Goal: Communication & Community: Answer question/provide support

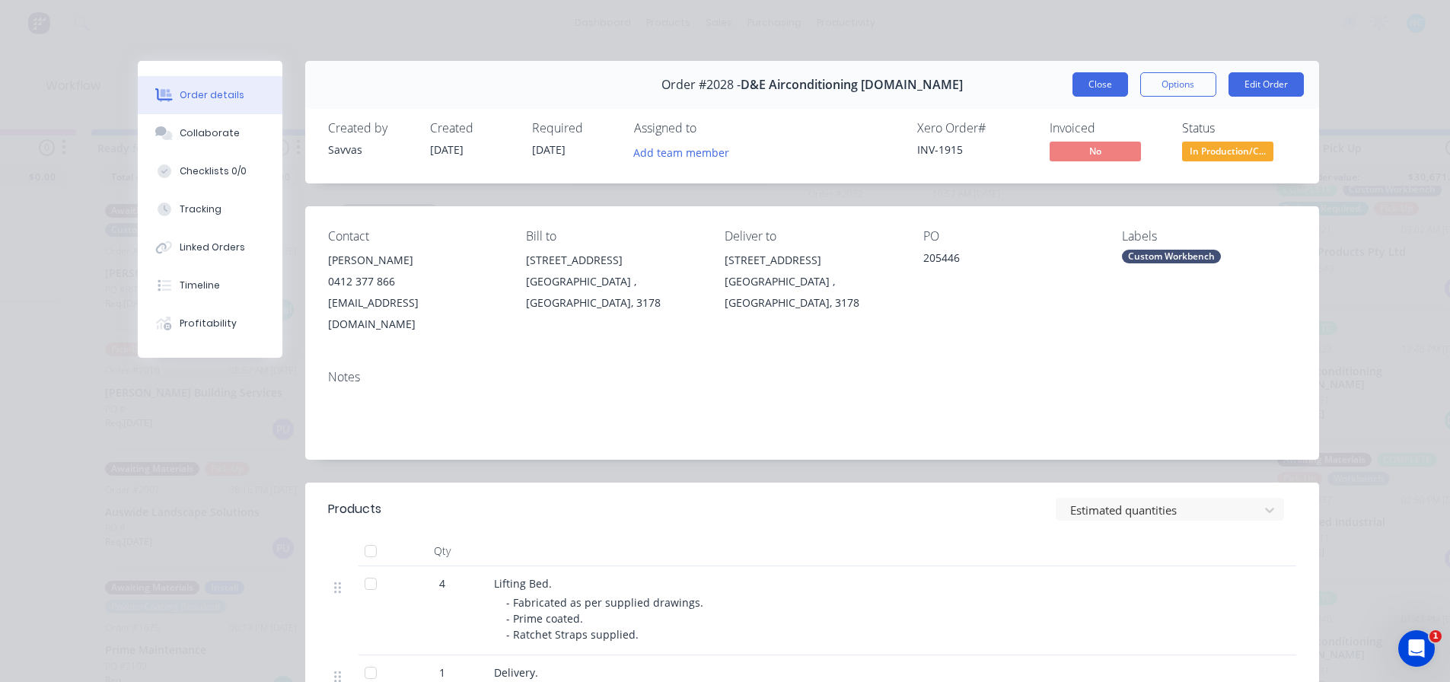
click at [1091, 85] on button "Close" at bounding box center [1101, 84] width 56 height 24
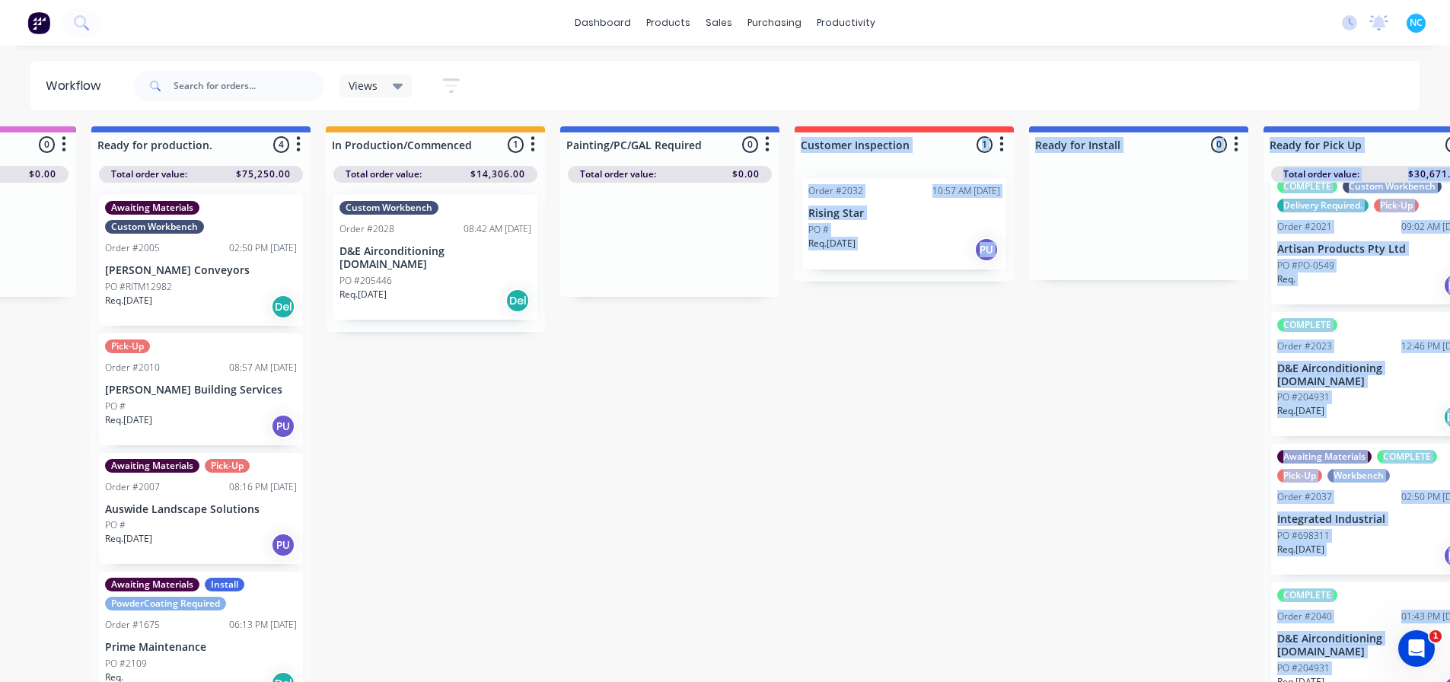
drag, startPoint x: 824, startPoint y: 681, endPoint x: 1063, endPoint y: 668, distance: 239.4
click at [1063, 668] on div "Submitted 2 Sort By Created date Required date Order number Customer name Most …" at bounding box center [958, 404] width 2760 height 556
click at [947, 666] on div "Submitted 2 Sort By Created date Required date Order number Customer name Most …" at bounding box center [958, 404] width 2760 height 556
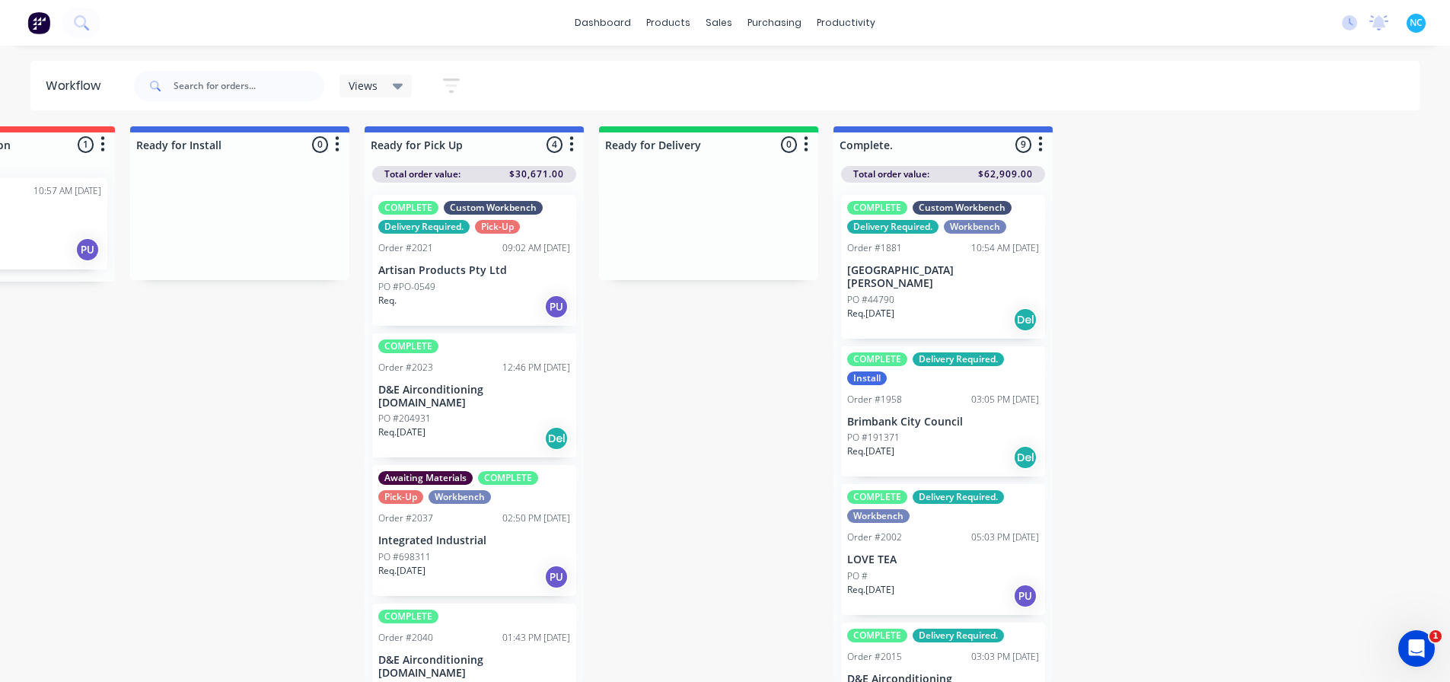
click at [919, 554] on p "LOVE TEA" at bounding box center [943, 560] width 192 height 13
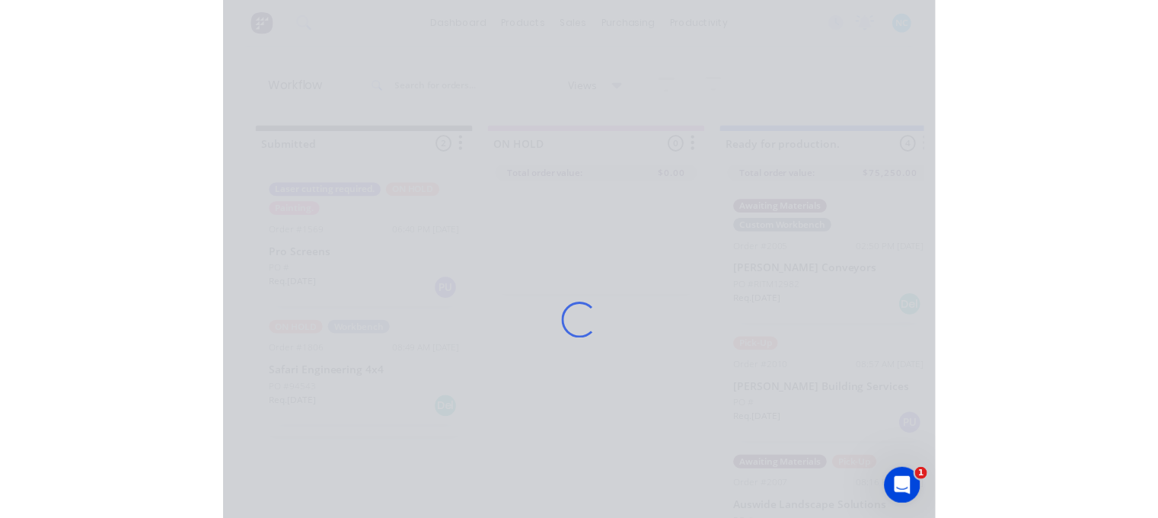
scroll to position [14, 0]
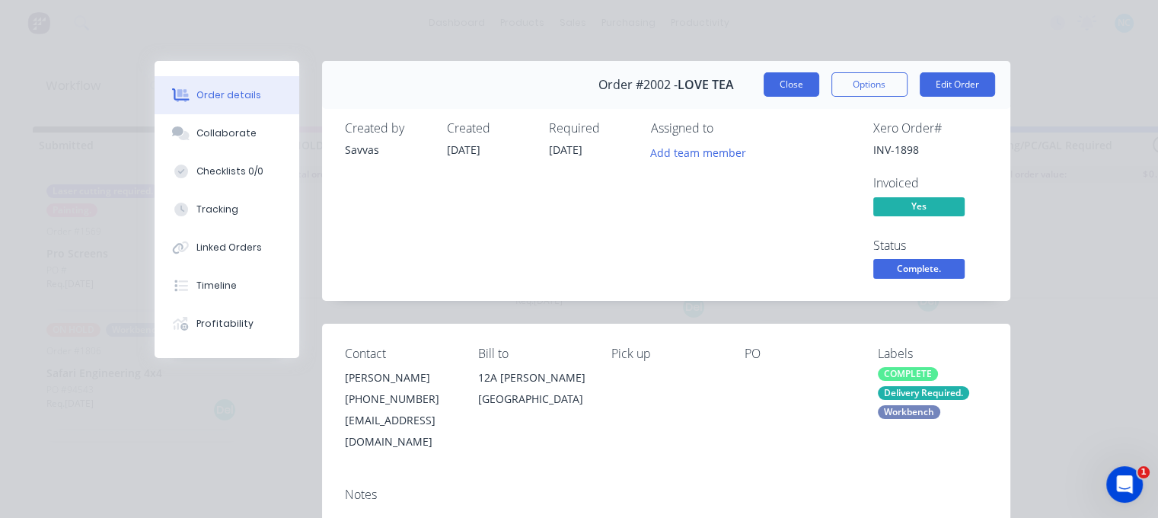
click at [781, 92] on button "Close" at bounding box center [792, 84] width 56 height 24
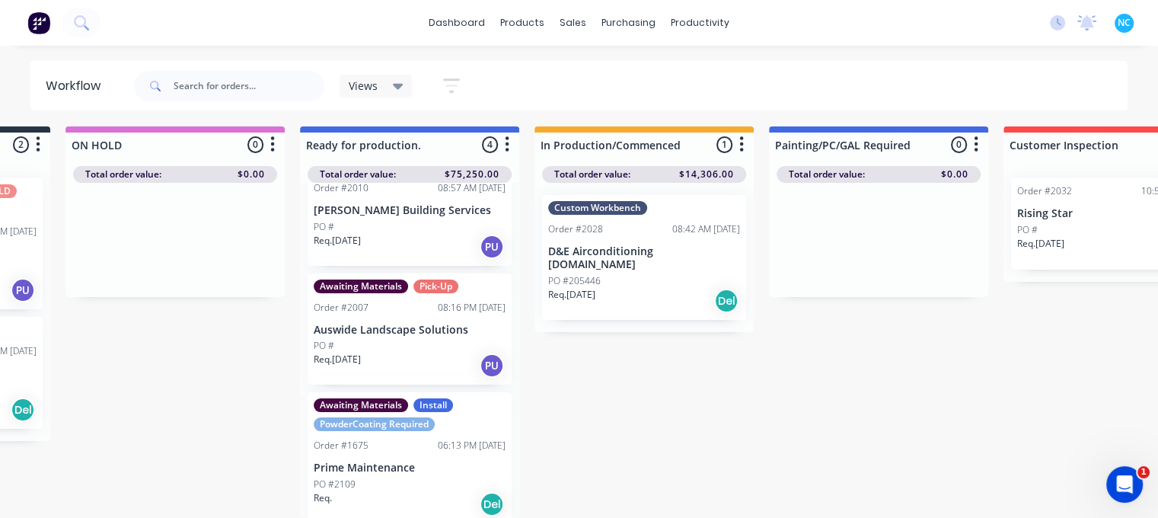
scroll to position [186, 0]
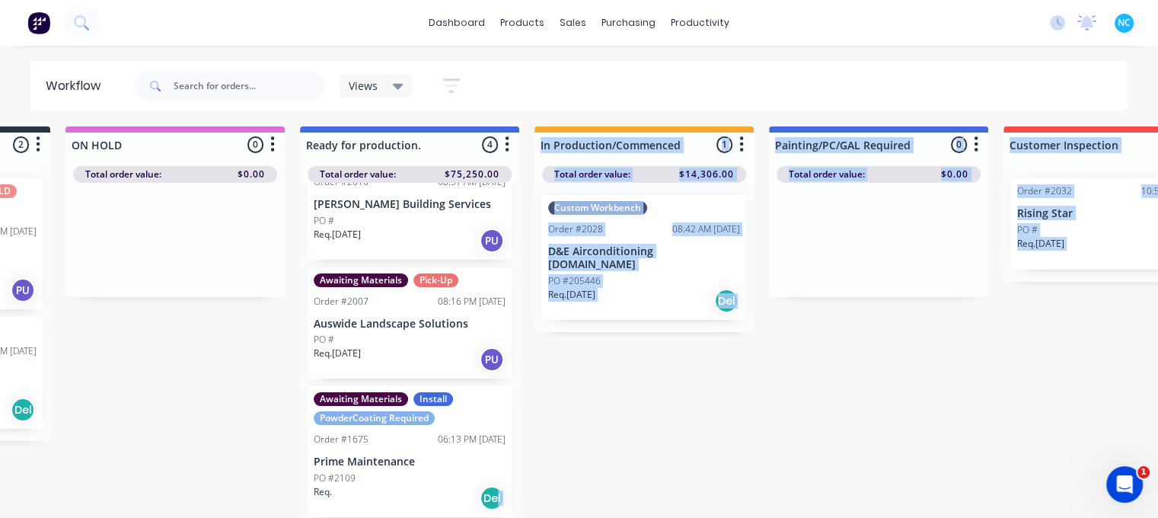
drag, startPoint x: 490, startPoint y: 510, endPoint x: 575, endPoint y: 528, distance: 86.5
click at [575, 423] on html "dashboard products sales purchasing productivity dashboard products Product Cat…" at bounding box center [377, 210] width 1158 height 426
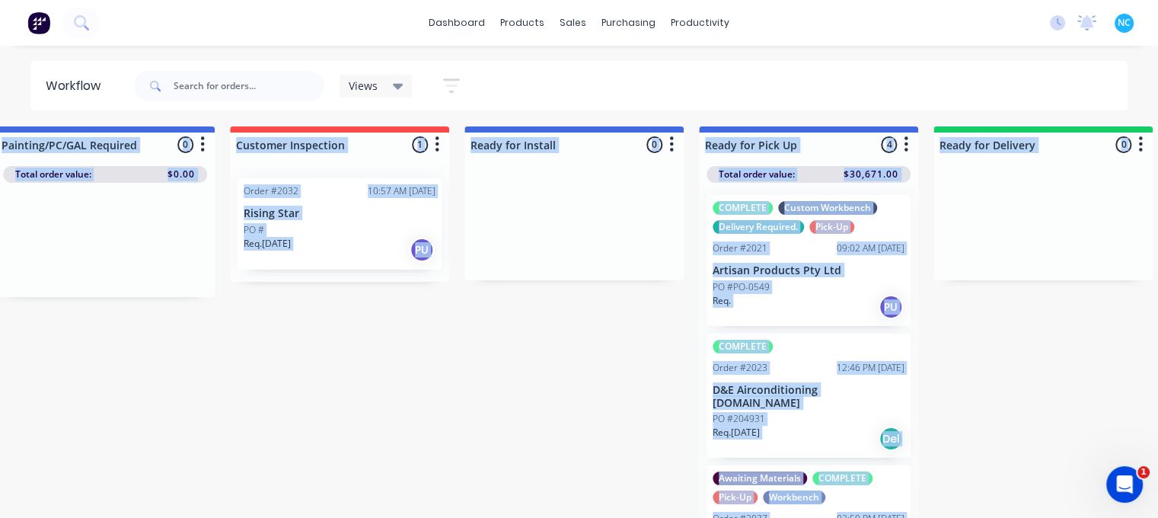
scroll to position [14, 977]
click at [475, 385] on div "Submitted 2 Sort By Created date Required date Order number Customer name Most …" at bounding box center [392, 321] width 2760 height 391
click at [682, 309] on div "Submitted 2 Sort By Created date Required date Order number Customer name Most …" at bounding box center [392, 321] width 2760 height 391
click at [857, 426] on div "Req. [DATE] Del" at bounding box center [807, 439] width 192 height 26
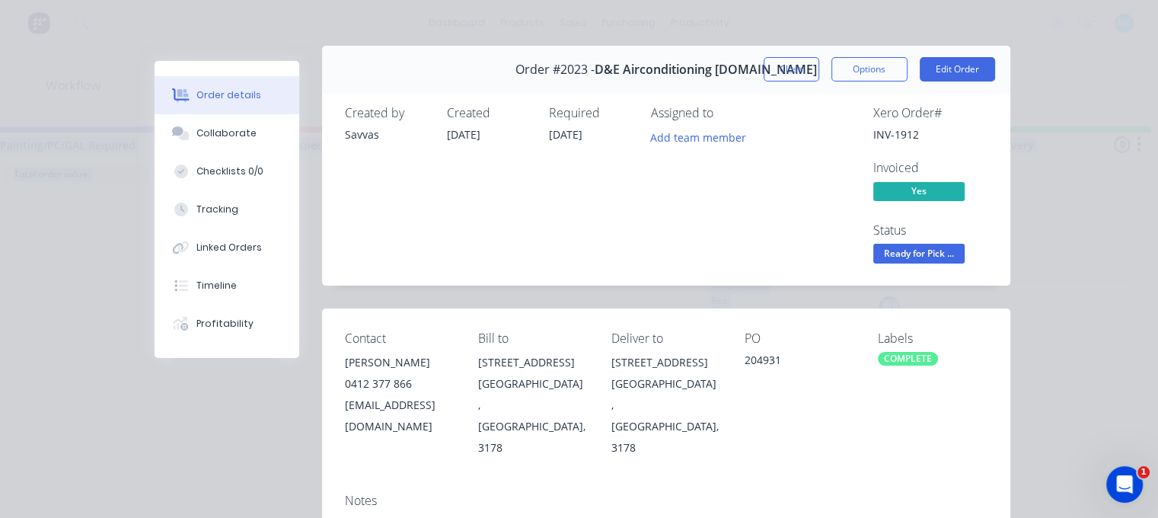
scroll to position [0, 0]
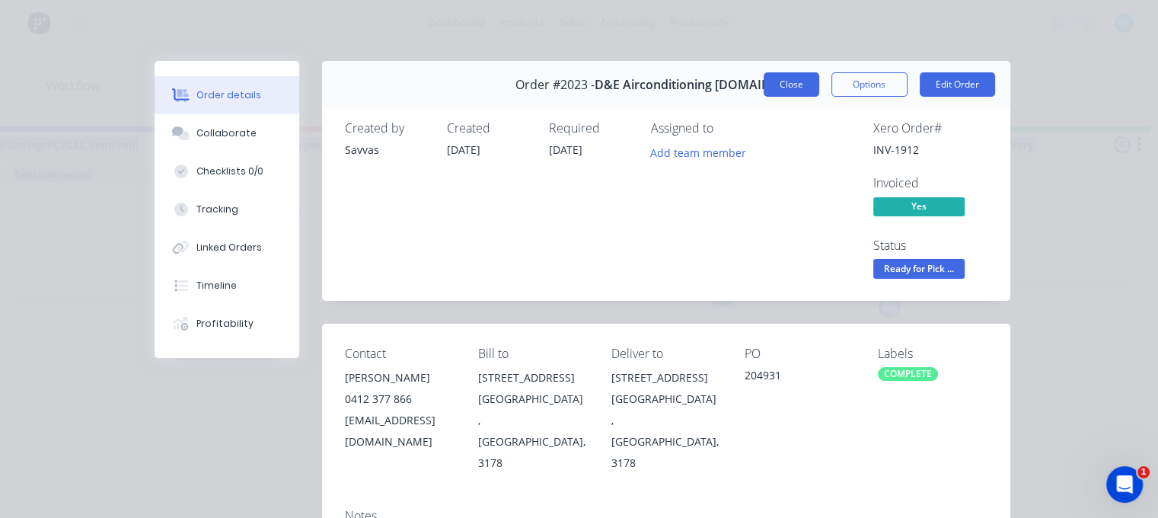
click at [781, 82] on button "Close" at bounding box center [792, 84] width 56 height 24
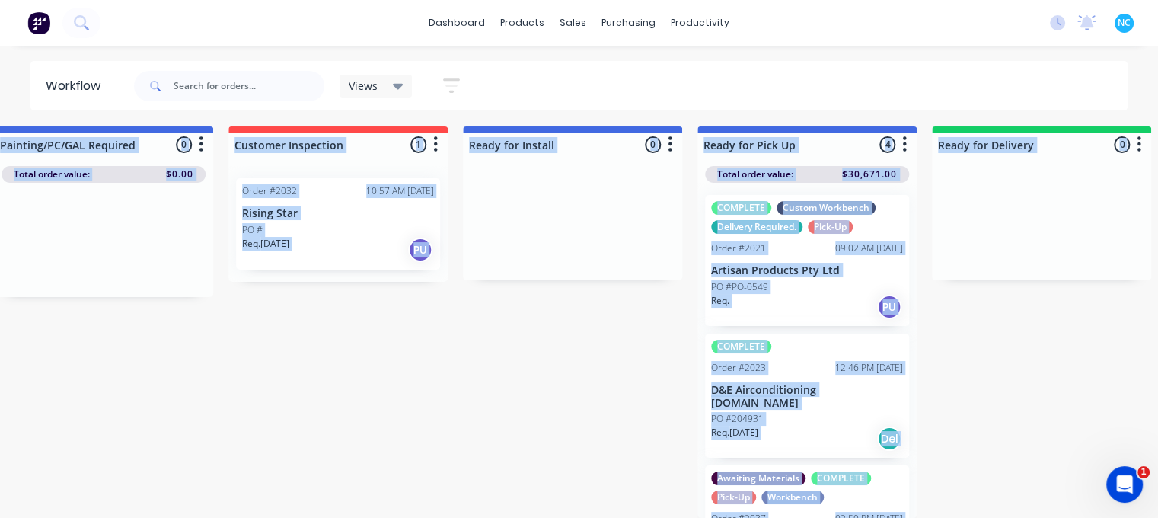
click at [563, 408] on div "Submitted 2 Sort By Created date Required date Order number Customer name Most …" at bounding box center [392, 321] width 2760 height 391
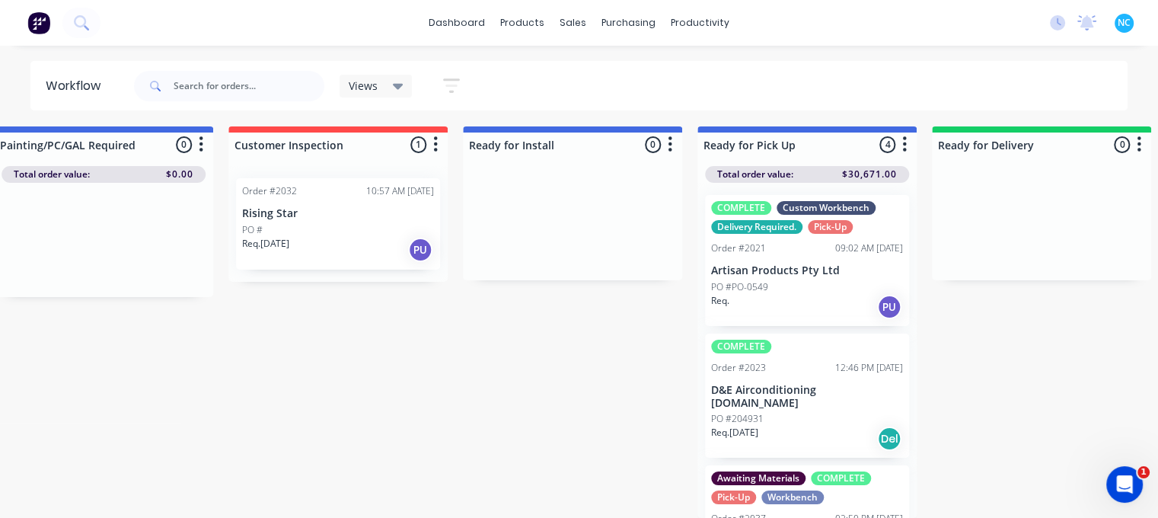
click at [802, 426] on div "Req. [DATE] Del" at bounding box center [807, 439] width 192 height 26
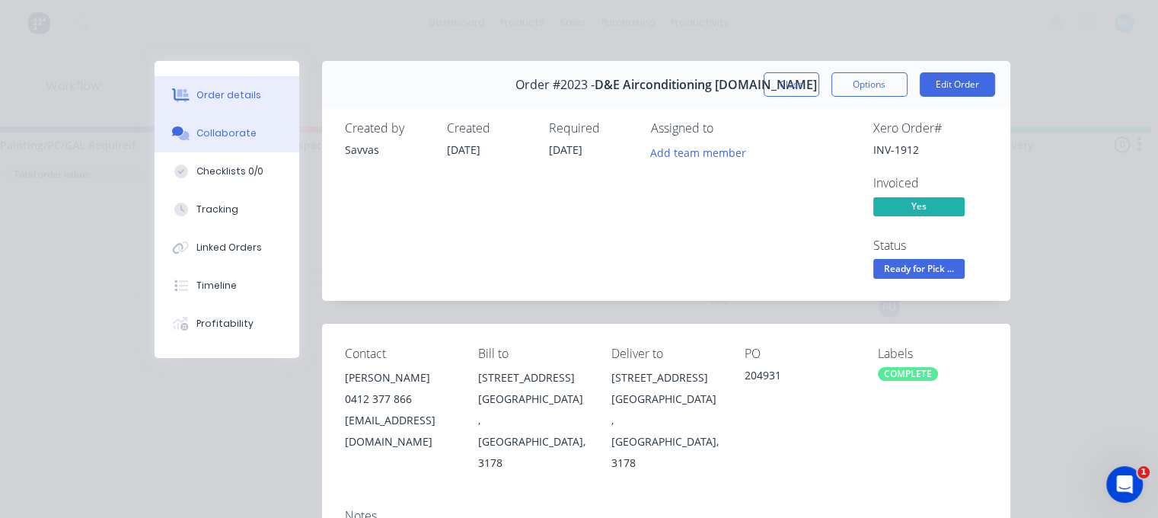
click at [205, 139] on div "Collaborate" at bounding box center [226, 133] width 60 height 14
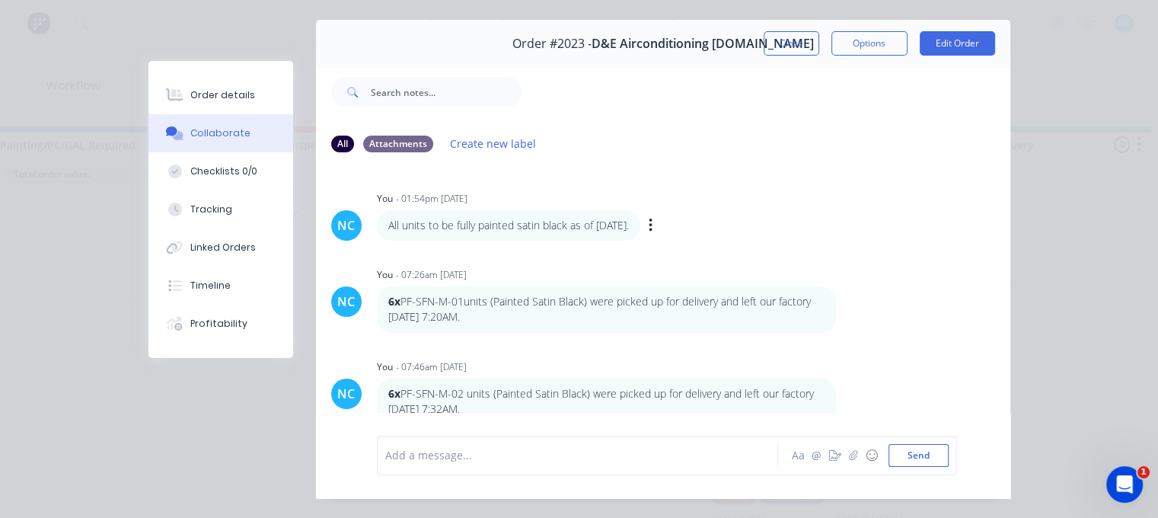
scroll to position [79, 0]
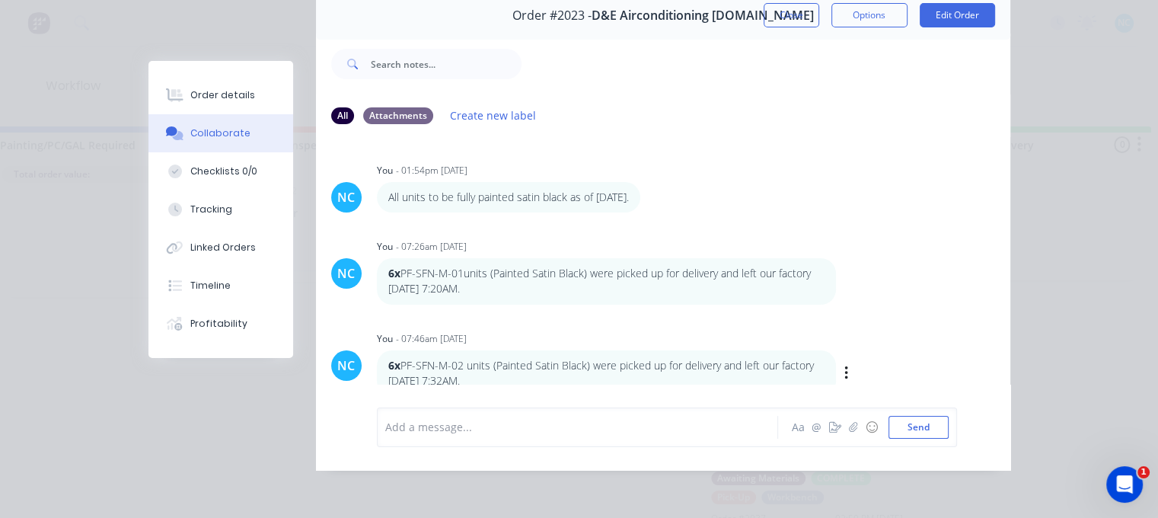
drag, startPoint x: 528, startPoint y: 346, endPoint x: 737, endPoint y: 368, distance: 209.8
click at [737, 368] on div "6x PF-SFN-M-02 units (Painted Satin Black) were picked up for delivery and left…" at bounding box center [606, 373] width 459 height 46
click at [737, 368] on p "6x PF-SFN-M-02 units (Painted Satin Black) were picked up for delivery and left…" at bounding box center [606, 373] width 436 height 31
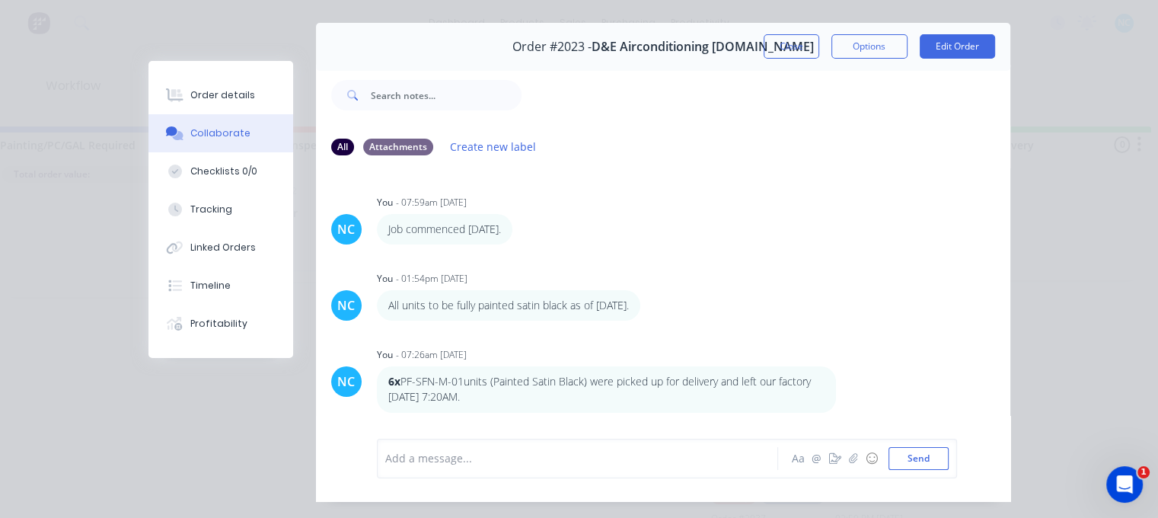
scroll to position [0, 0]
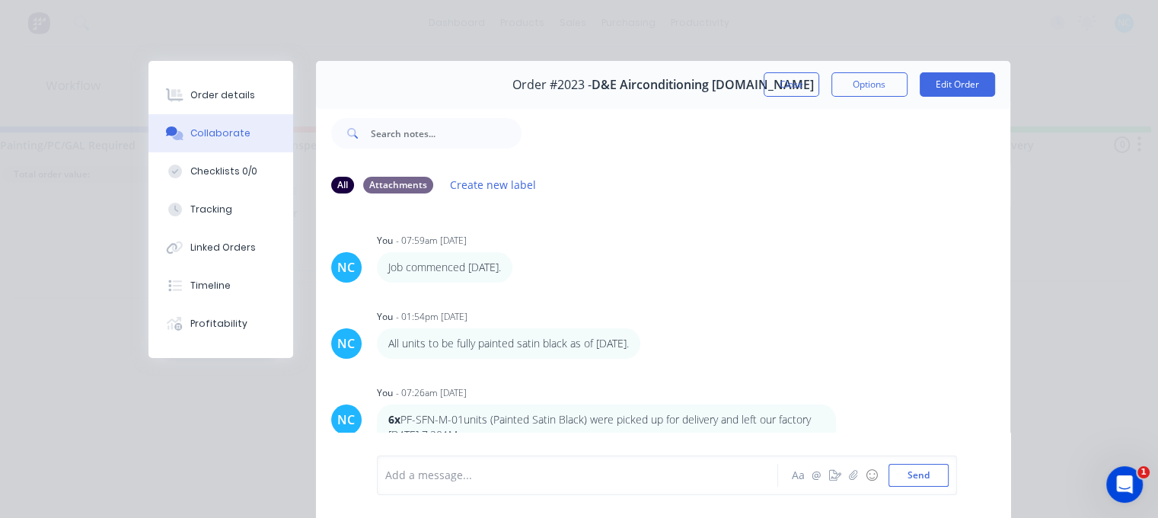
drag, startPoint x: 789, startPoint y: 61, endPoint x: 792, endPoint y: 71, distance: 10.4
click at [789, 65] on div "Order #2023 - D&E Airconditioning [DOMAIN_NAME] Close Options Edit Order" at bounding box center [663, 85] width 694 height 48
click at [793, 72] on button "Close" at bounding box center [792, 84] width 56 height 24
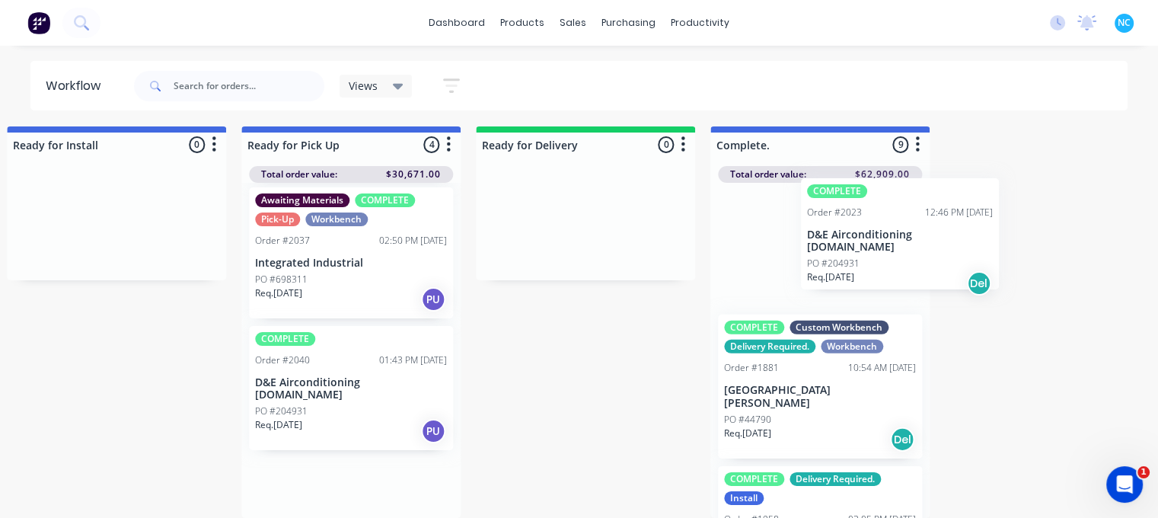
scroll to position [14, 1435]
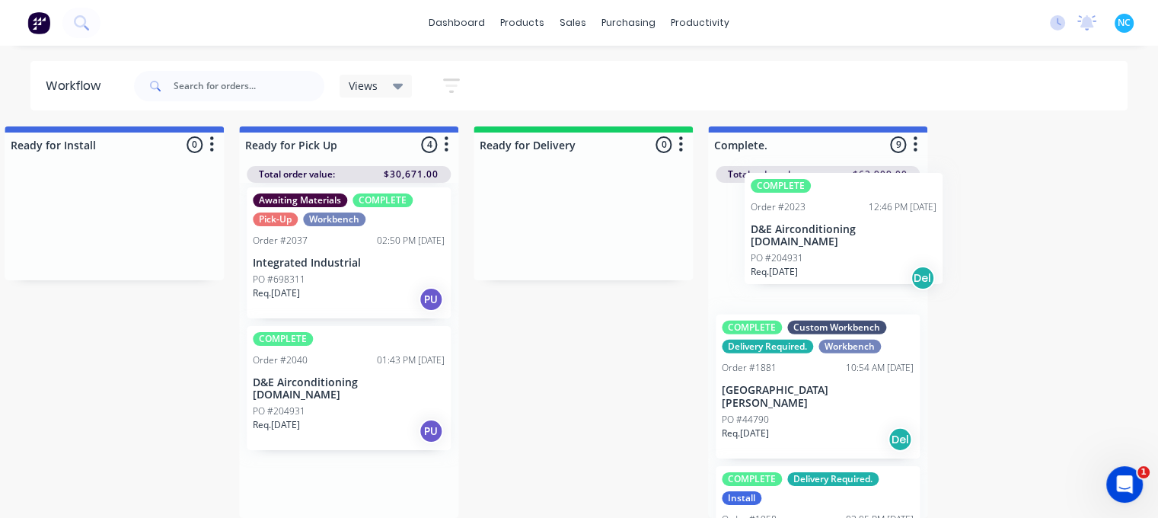
drag, startPoint x: 790, startPoint y: 263, endPoint x: 834, endPoint y: 266, distance: 44.3
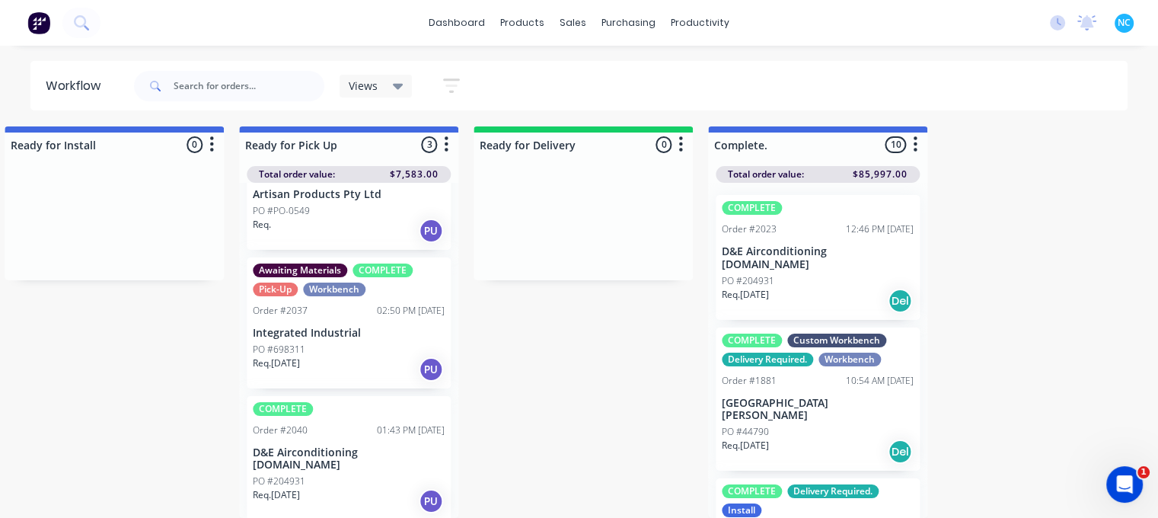
scroll to position [66, 0]
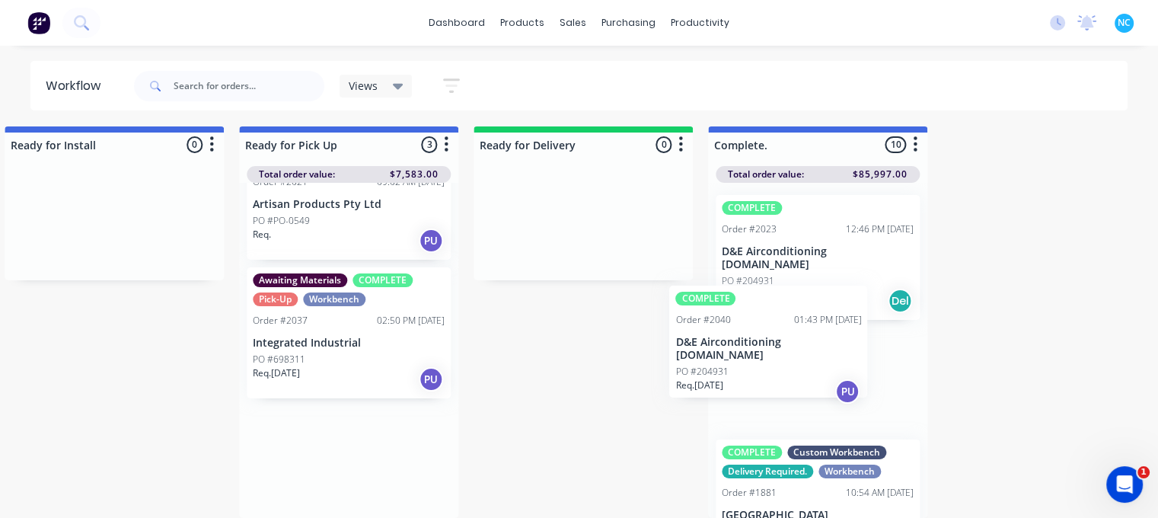
drag, startPoint x: 335, startPoint y: 458, endPoint x: 771, endPoint y: 341, distance: 450.8
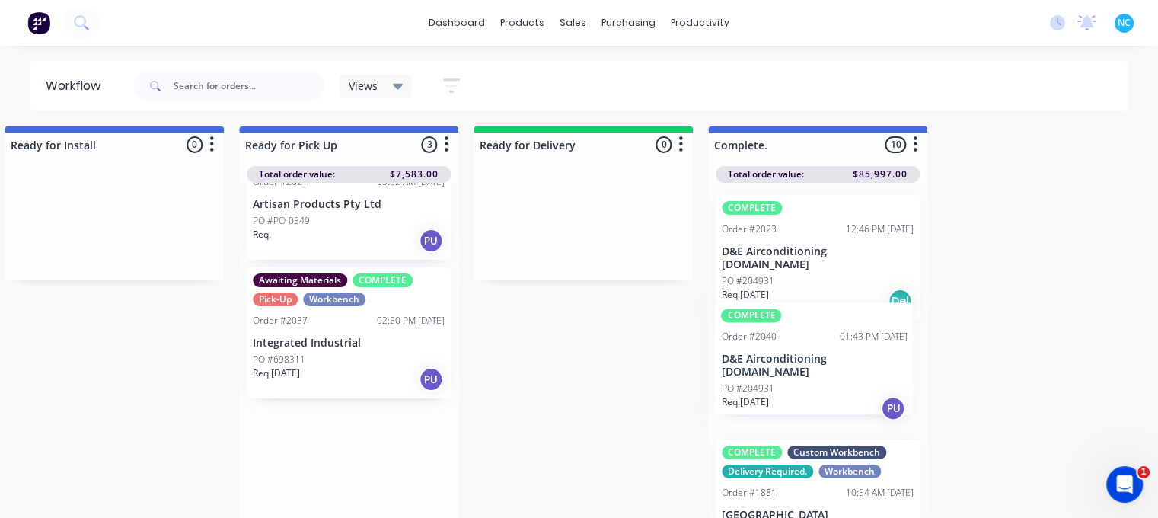
scroll to position [0, 0]
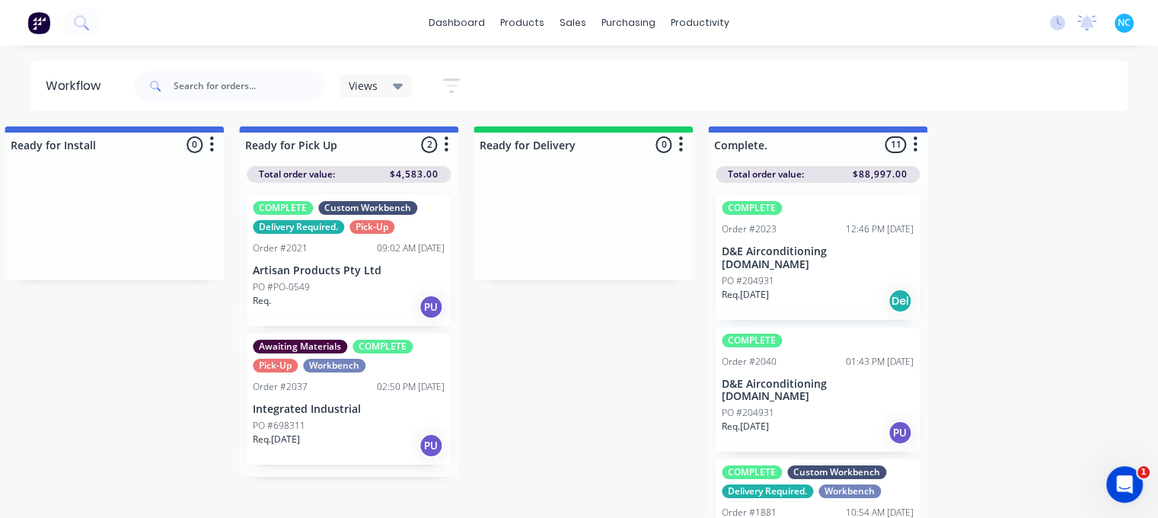
click at [809, 350] on div "COMPLETE Order #2040 01:43 PM [DATE] D&E Airconditioning [DOMAIN_NAME] PO #2049…" at bounding box center [818, 389] width 204 height 125
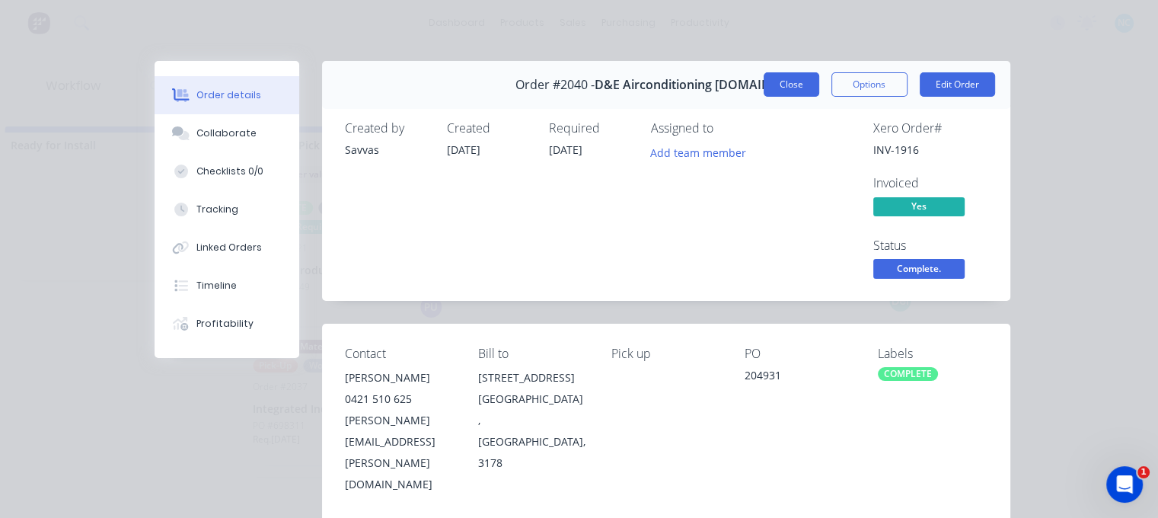
click at [764, 91] on button "Close" at bounding box center [792, 84] width 56 height 24
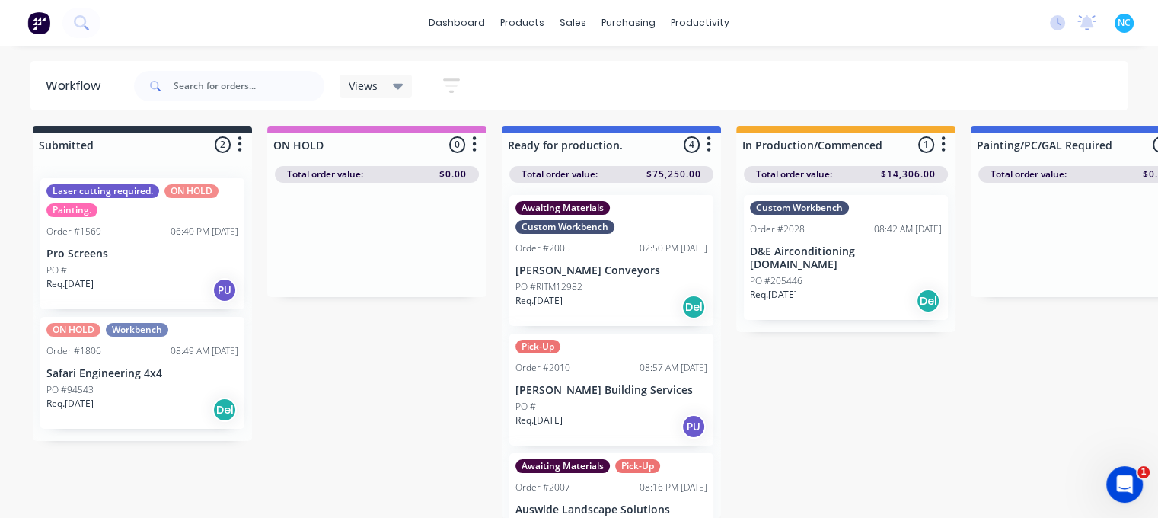
click at [802, 288] on div "Req. [DATE] Del" at bounding box center [846, 301] width 192 height 26
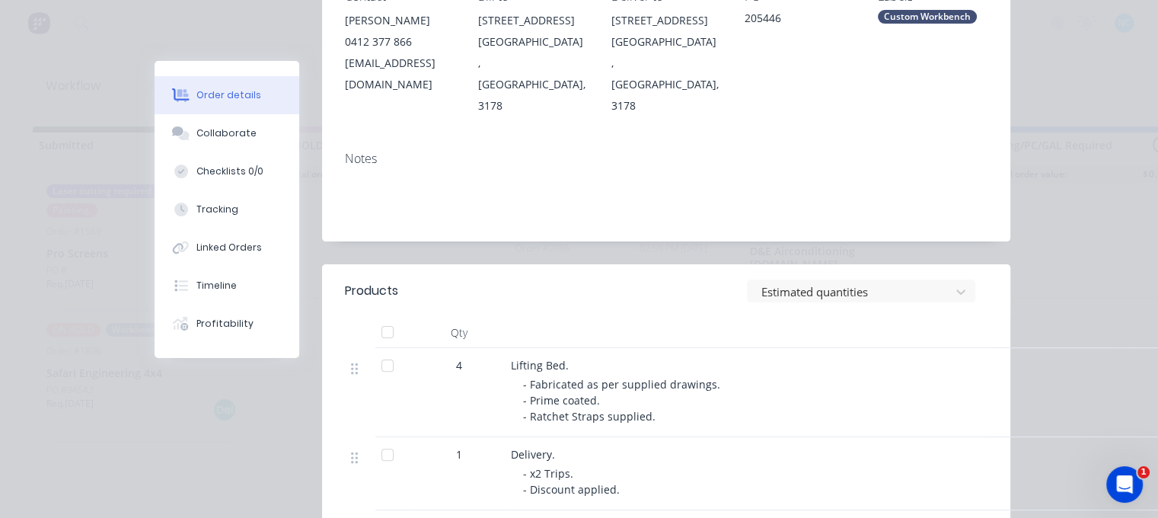
scroll to position [381, 0]
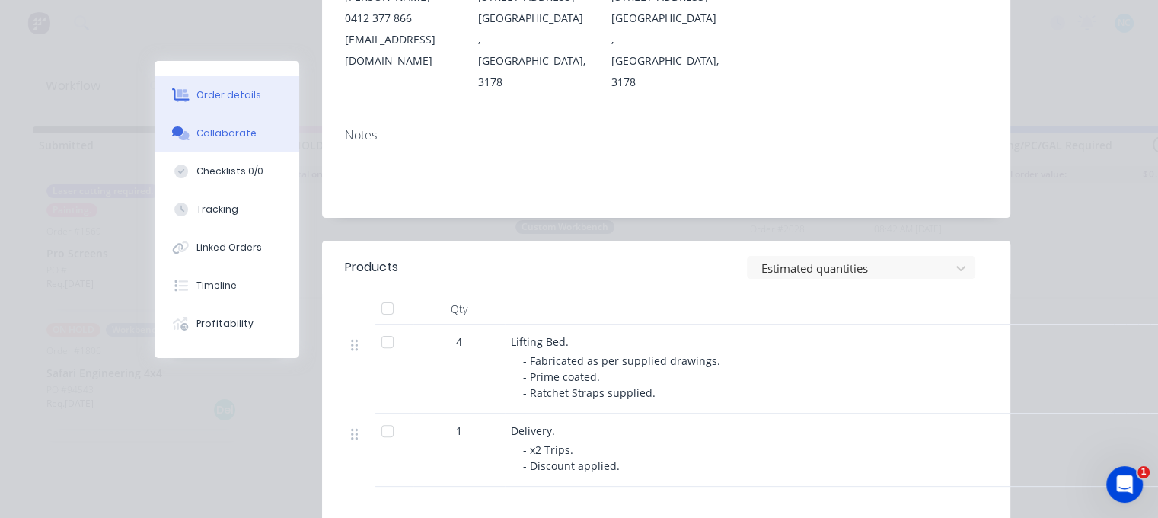
click at [225, 141] on button "Collaborate" at bounding box center [227, 133] width 145 height 38
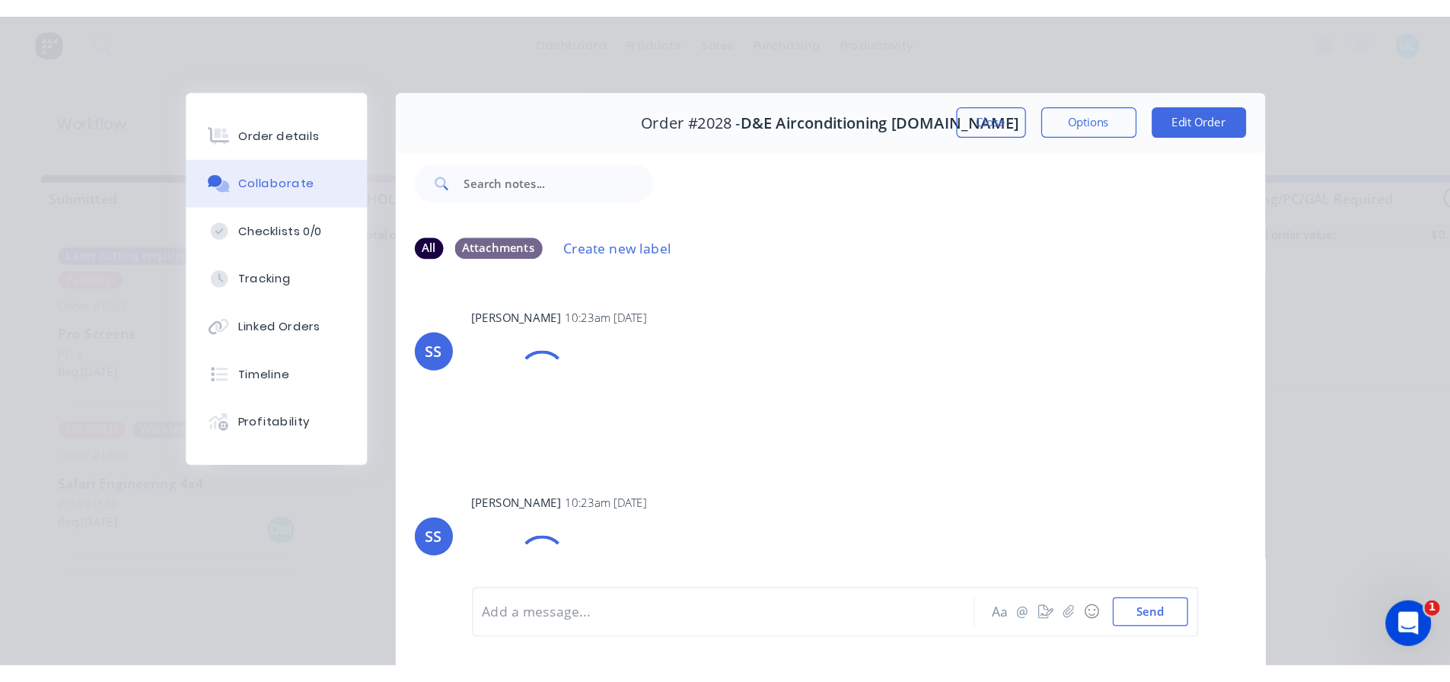
scroll to position [14, 0]
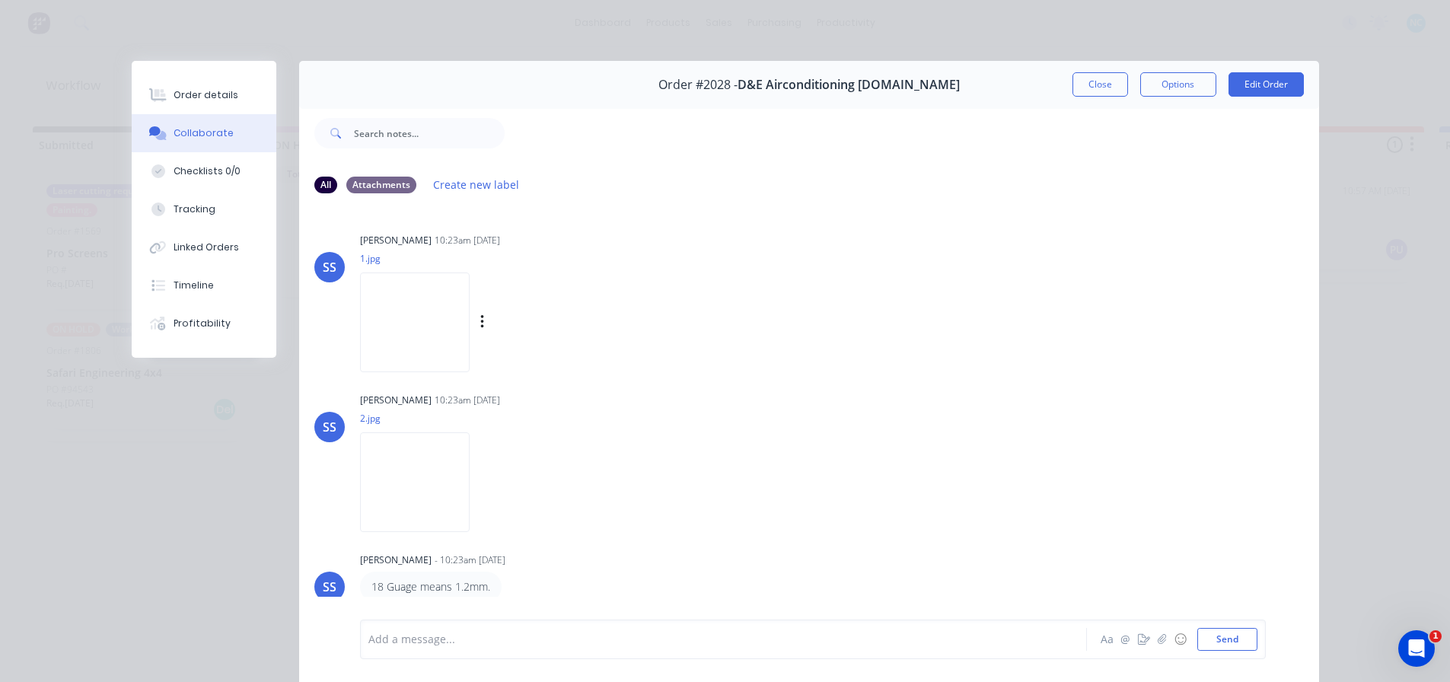
click at [426, 334] on img at bounding box center [415, 323] width 110 height 100
click at [407, 478] on img at bounding box center [415, 482] width 110 height 100
click at [237, 83] on button "Order details" at bounding box center [204, 95] width 145 height 38
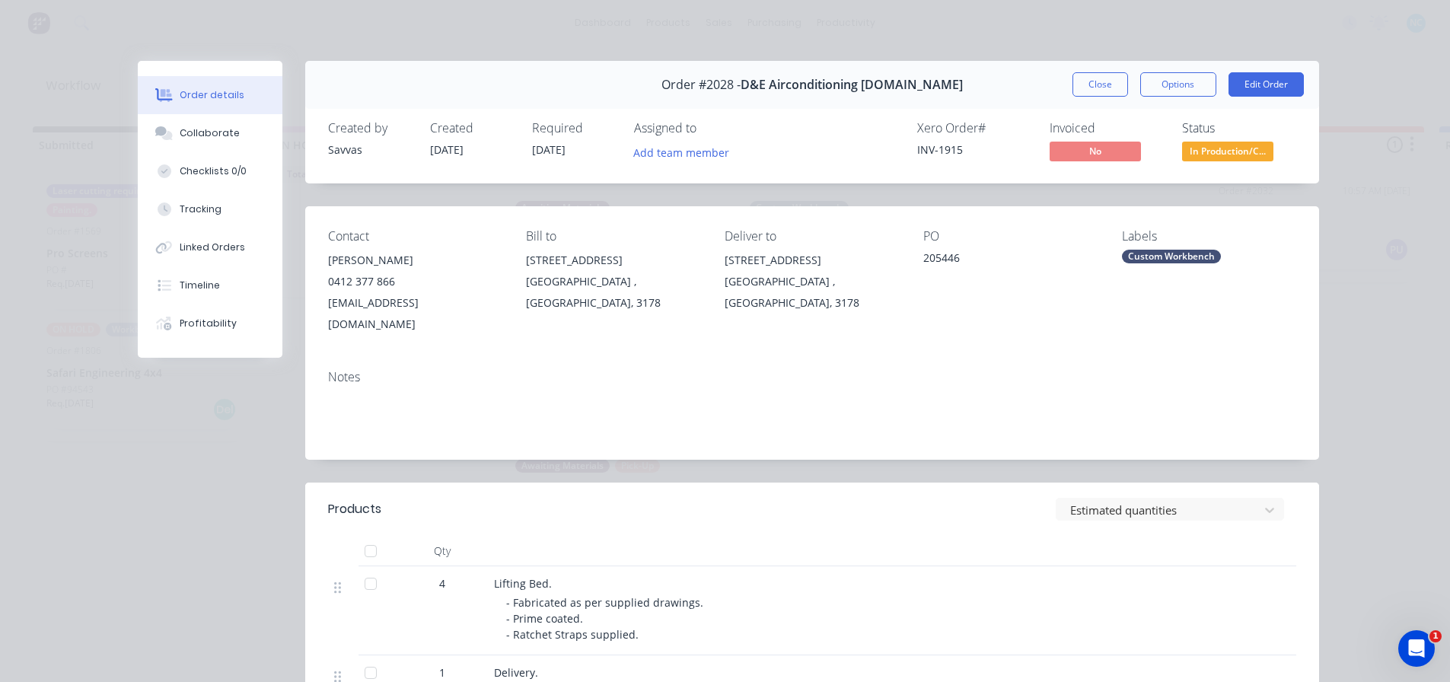
drag, startPoint x: 248, startPoint y: 91, endPoint x: 666, endPoint y: 287, distance: 461.5
click at [346, 142] on div "Order details Collaborate Checklists 0/0 Tracking Linked Orders Timeline Profit…" at bounding box center [725, 530] width 1218 height 939
click at [737, 305] on div "Order #2028 - D&E Airconditioning [DOMAIN_NAME] Close Options Edit Order Create…" at bounding box center [729, 530] width 1182 height 939
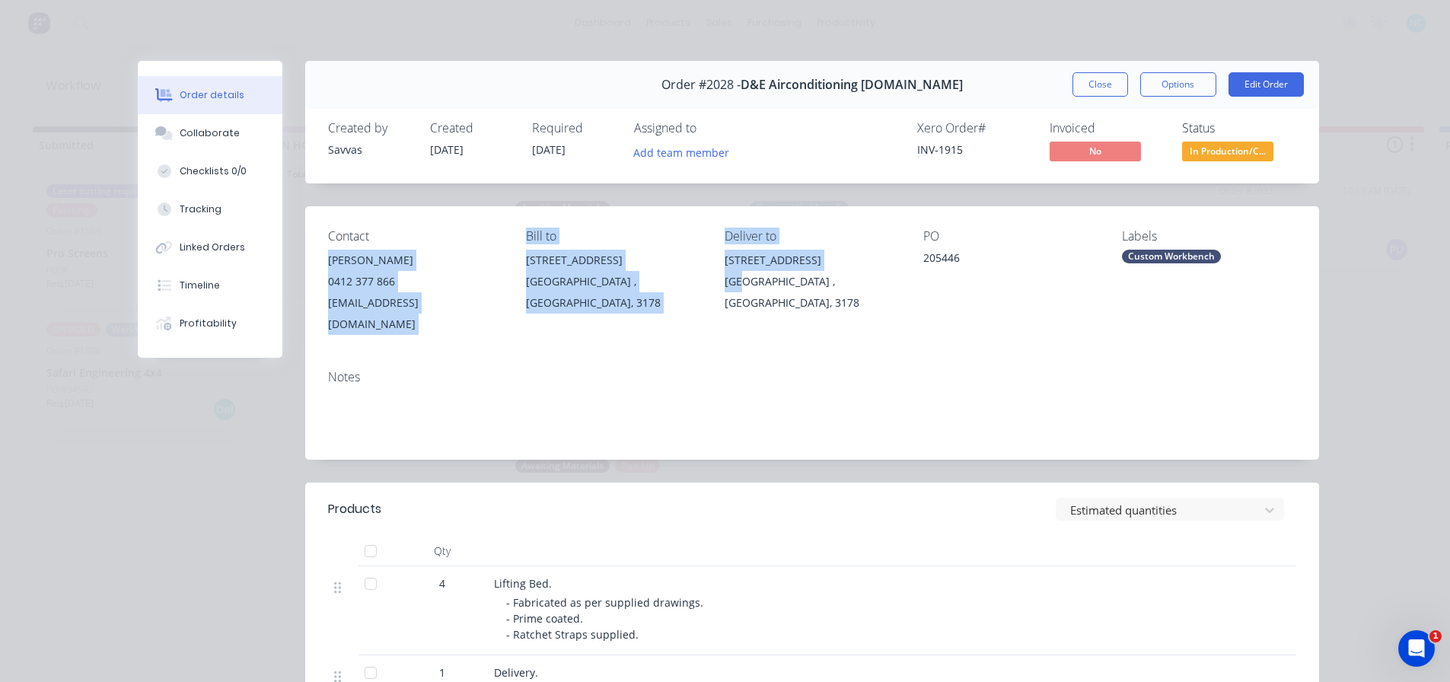
scroll to position [344, 0]
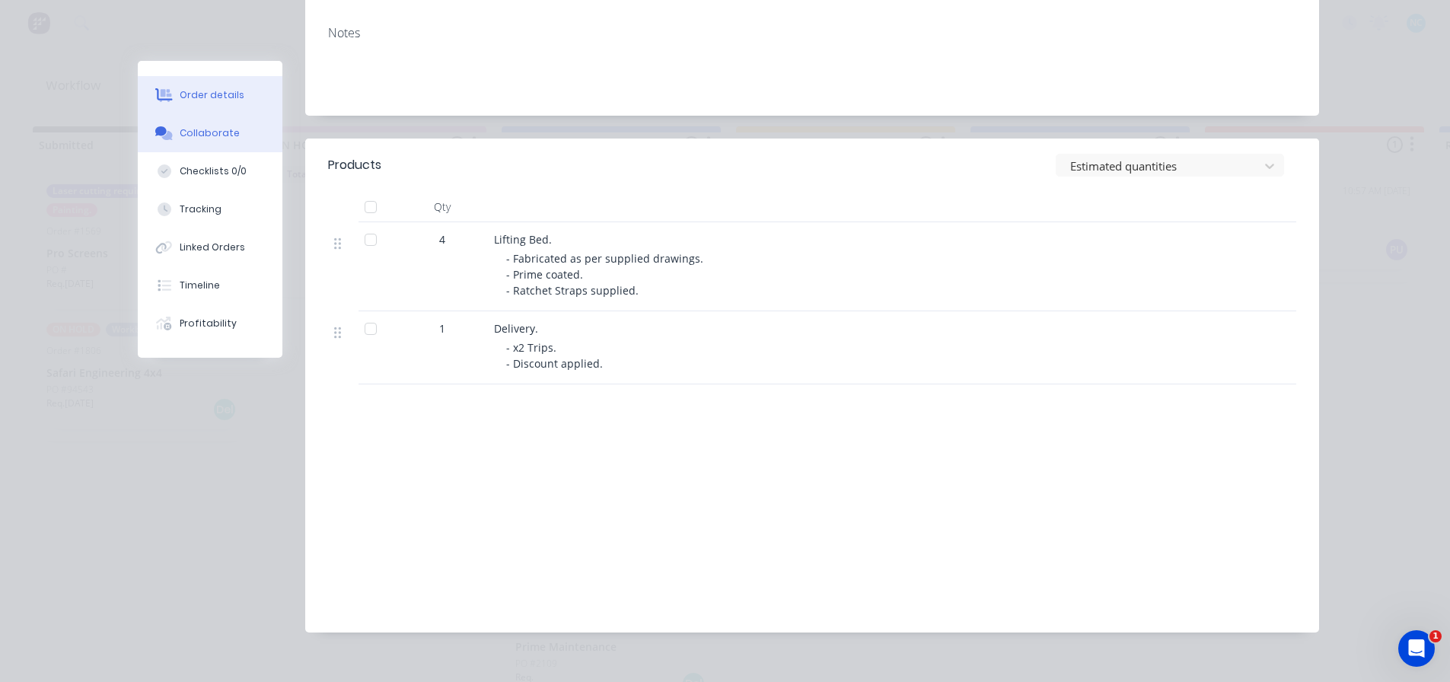
click at [243, 129] on button "Collaborate" at bounding box center [210, 133] width 145 height 38
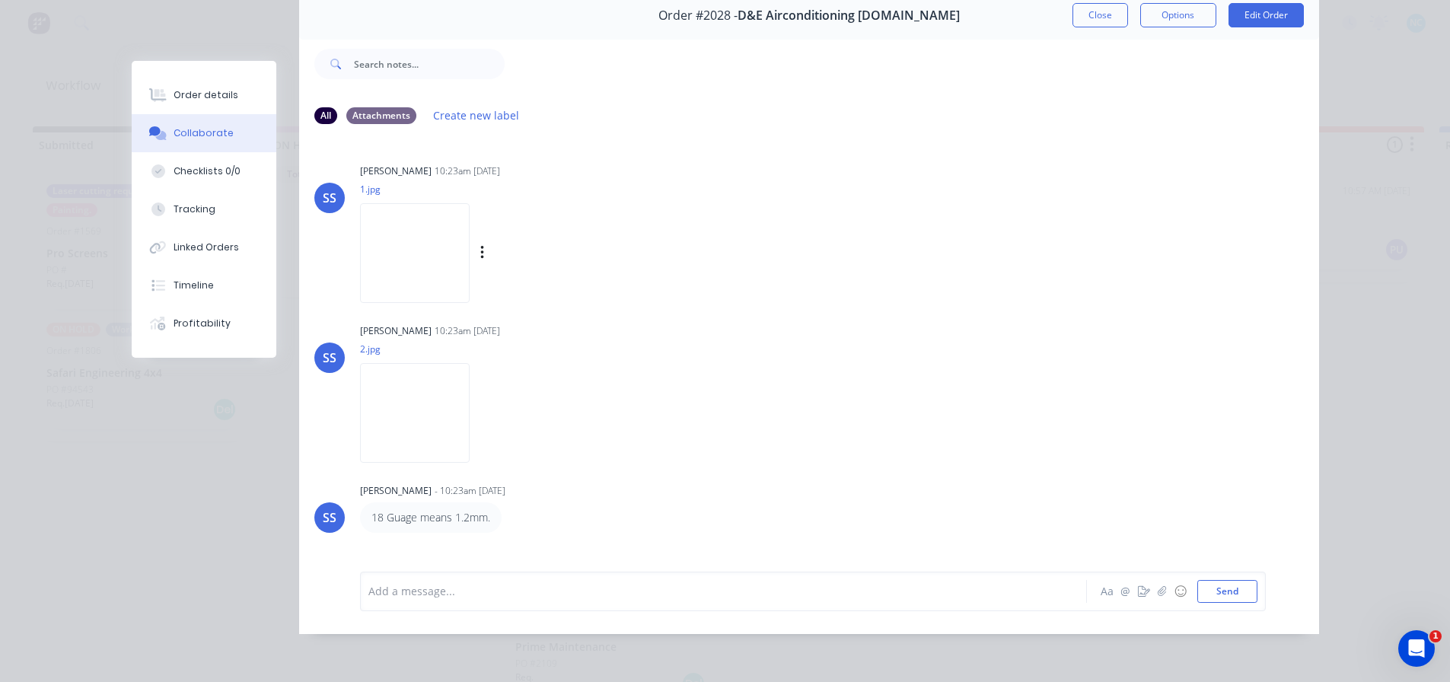
scroll to position [81, 0]
click at [227, 97] on button "Order details" at bounding box center [204, 95] width 145 height 38
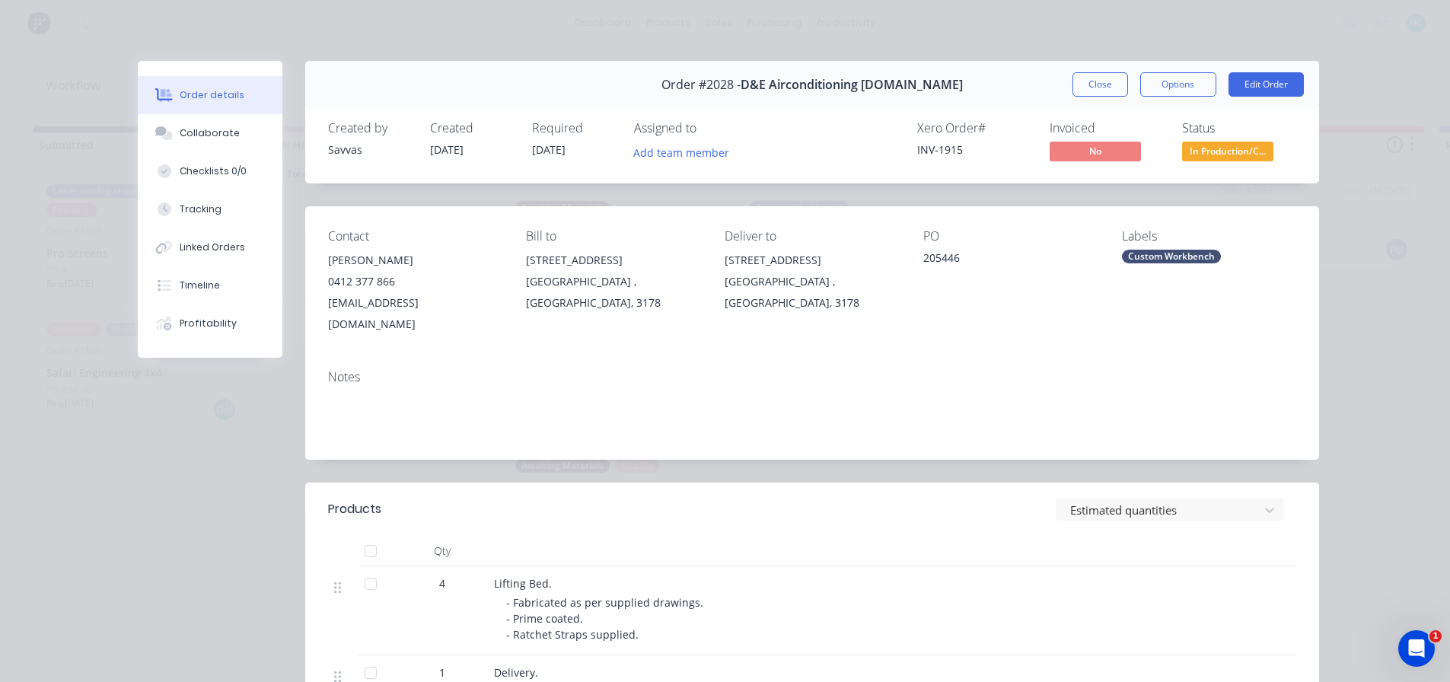
scroll to position [0, 0]
click at [1089, 87] on button "Close" at bounding box center [1101, 84] width 56 height 24
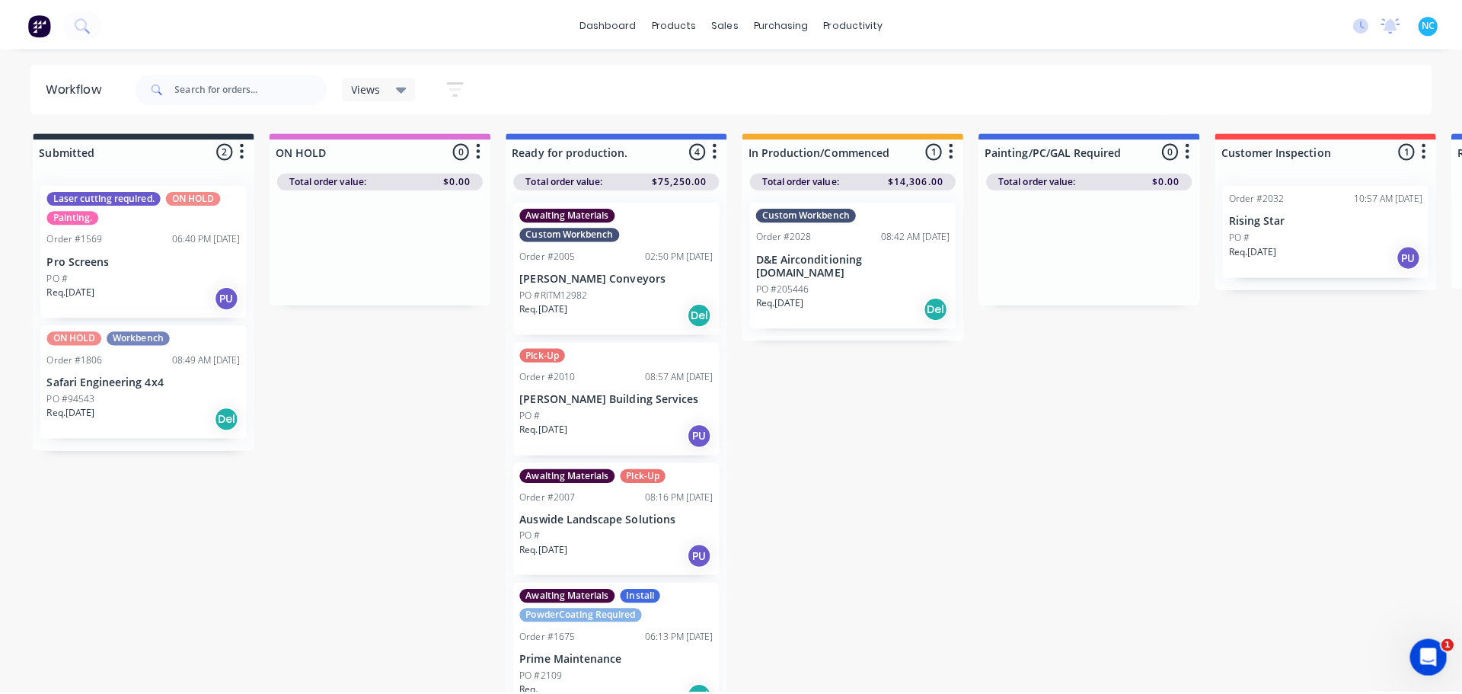
scroll to position [21, 0]
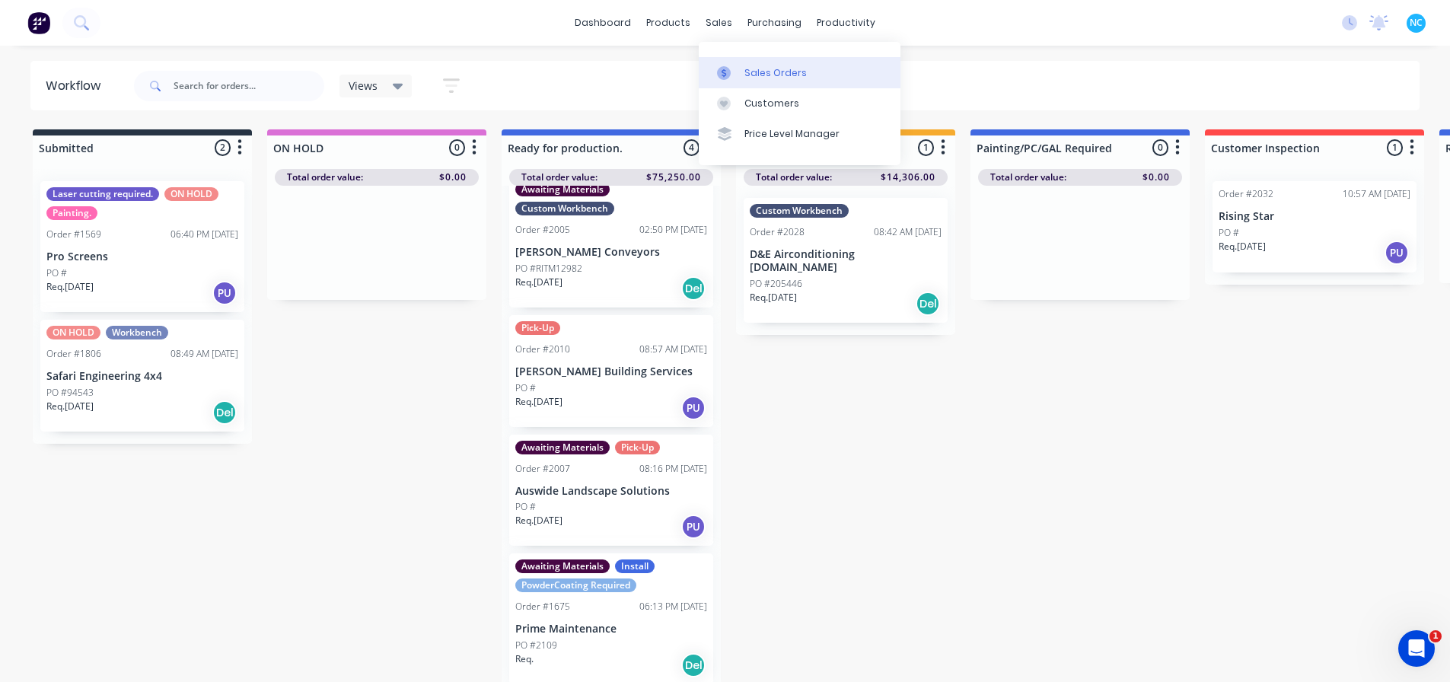
click at [737, 62] on link "Sales Orders" at bounding box center [800, 72] width 202 height 30
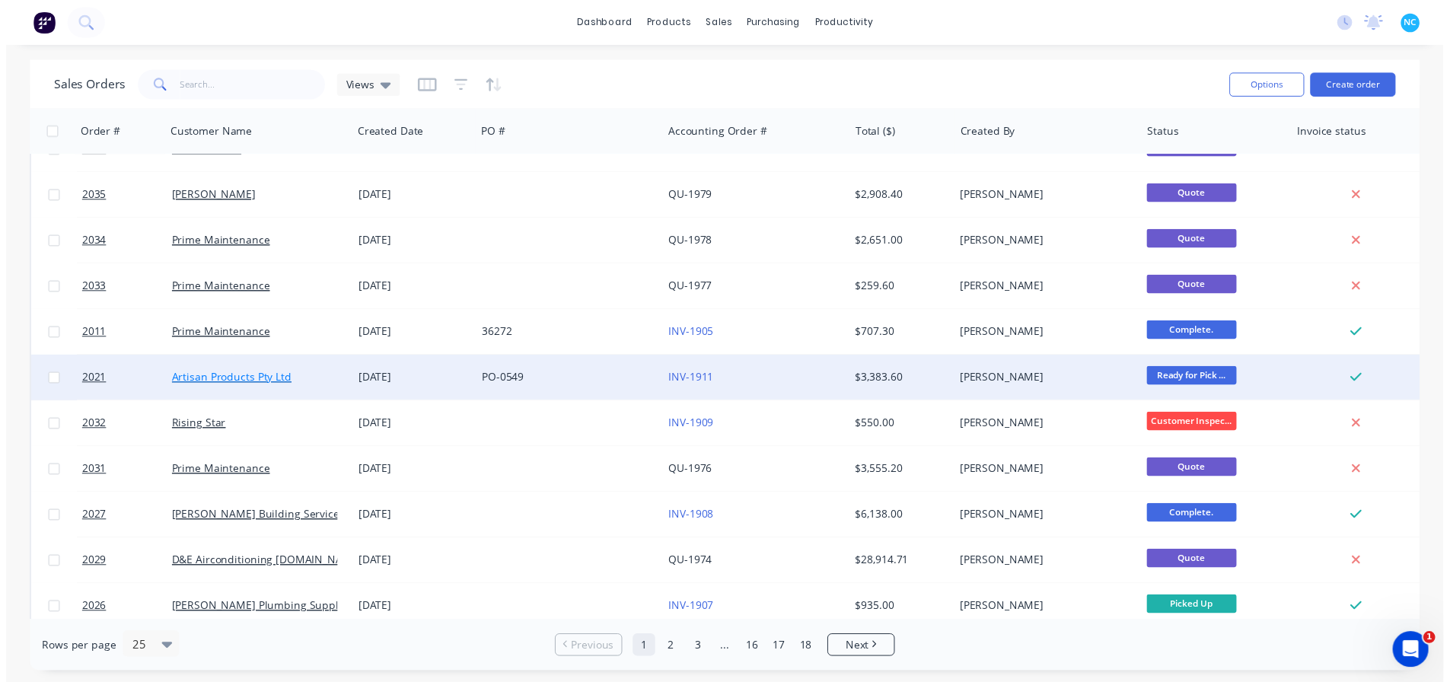
scroll to position [685, 0]
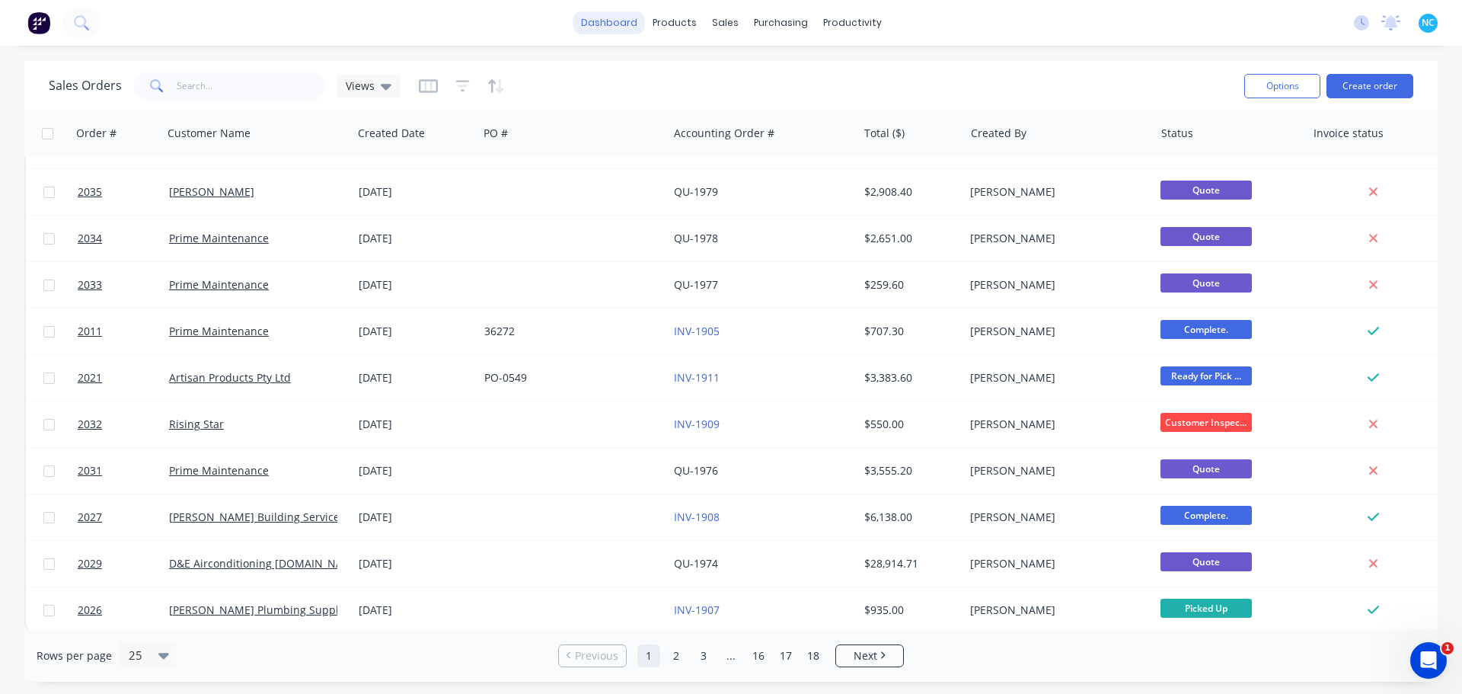
click at [611, 24] on link "dashboard" at bounding box center [609, 22] width 72 height 23
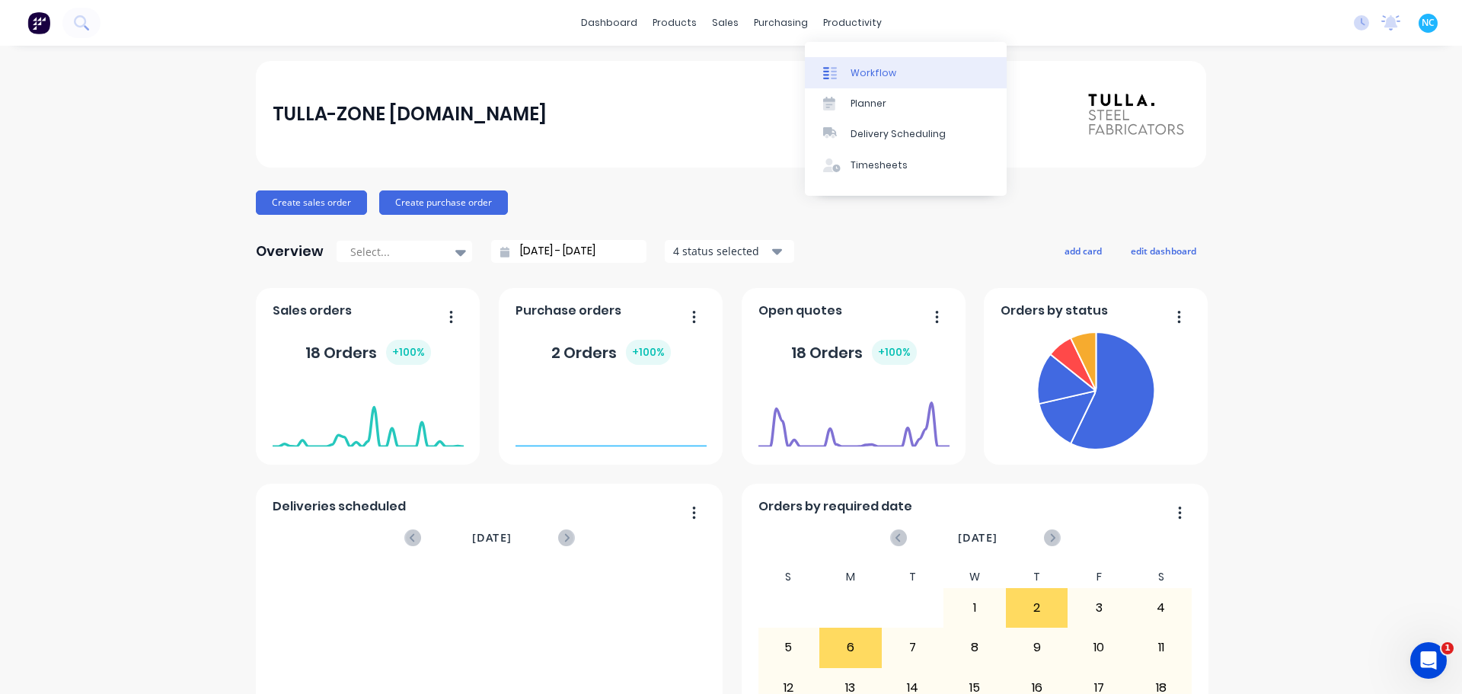
click at [851, 59] on link "Workflow" at bounding box center [906, 72] width 202 height 30
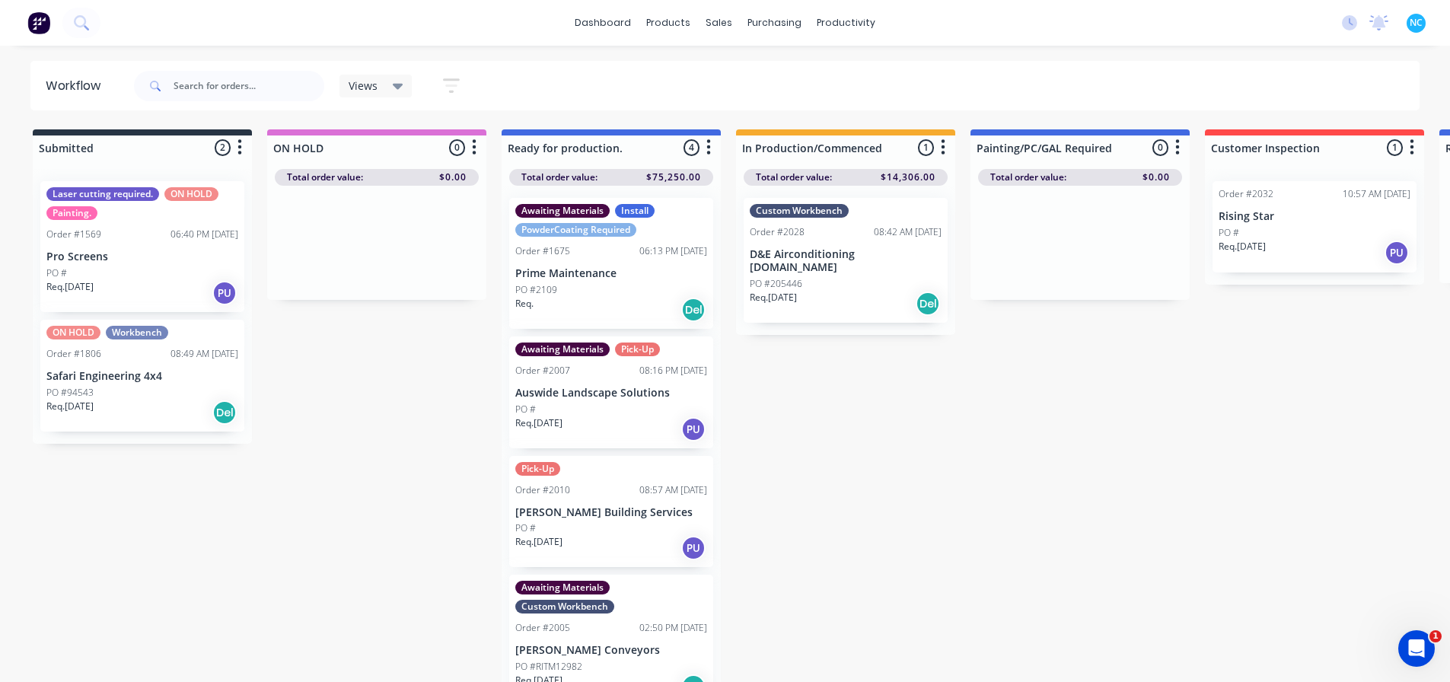
drag, startPoint x: 749, startPoint y: 681, endPoint x: 762, endPoint y: 679, distance: 13.1
click at [762, 679] on div "Submitted 2 Sort By Created date Required date Order number Customer name Most …" at bounding box center [1369, 407] width 2760 height 556
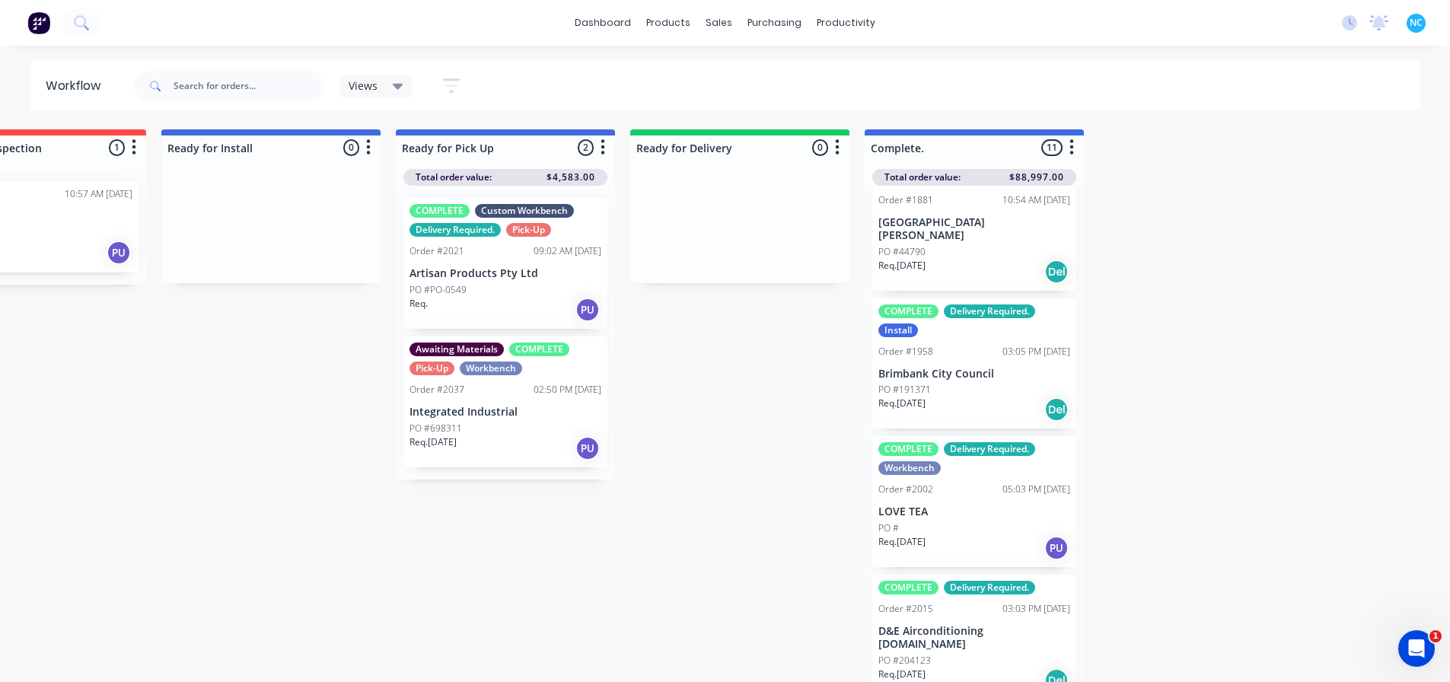
scroll to position [76, 0]
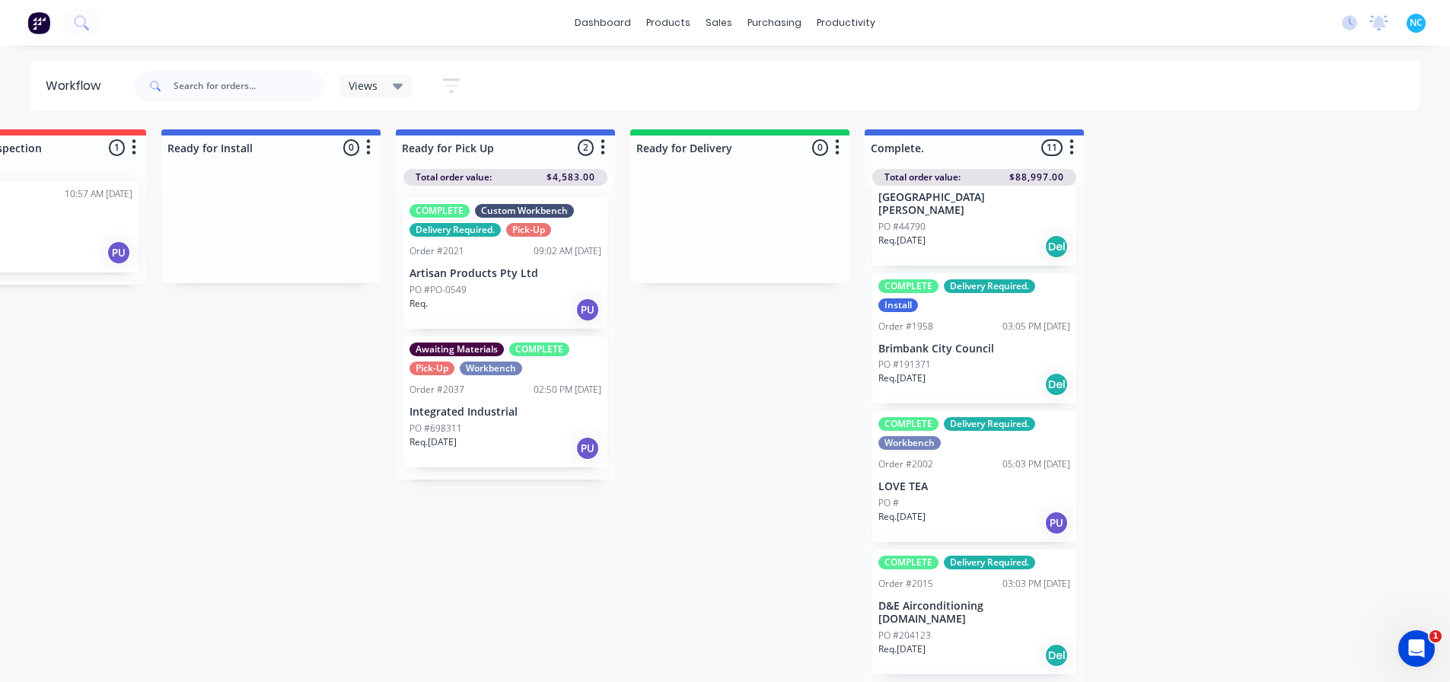
click at [974, 510] on div "Req. [DATE] PU" at bounding box center [975, 523] width 192 height 26
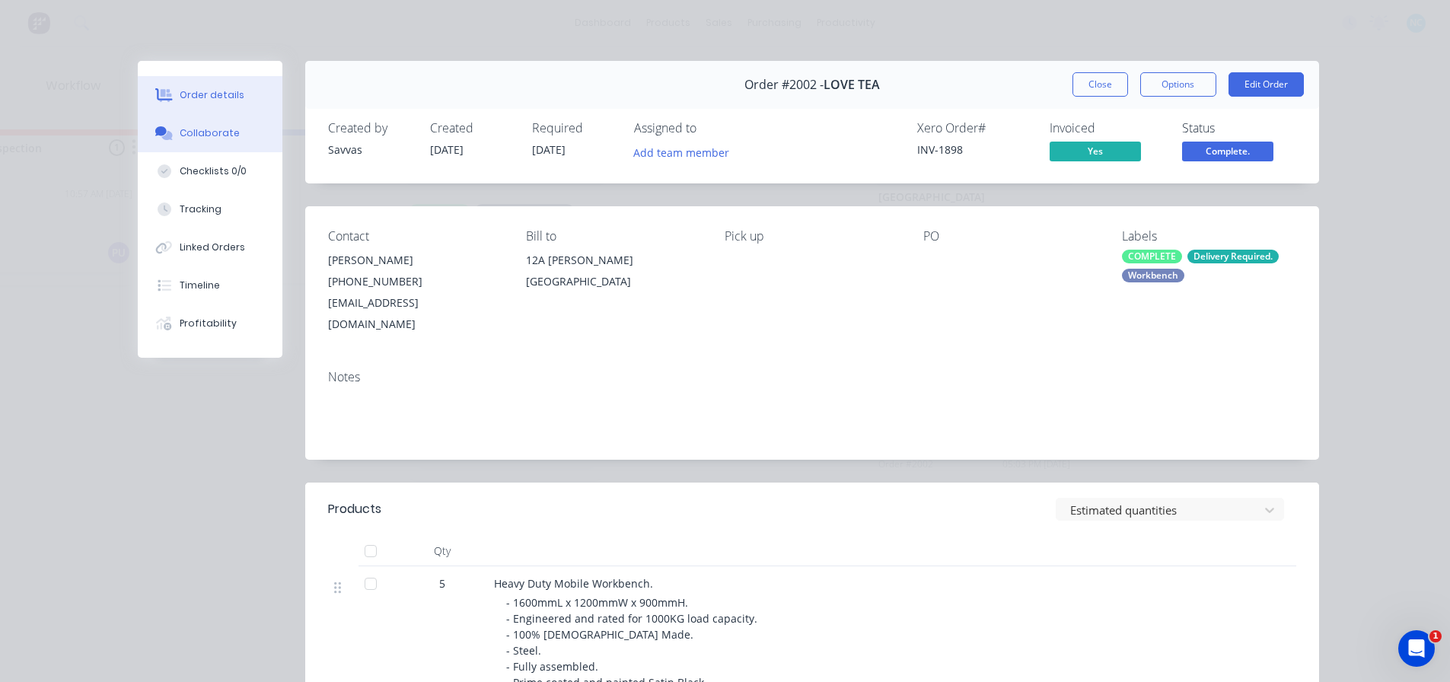
click at [243, 131] on button "Collaborate" at bounding box center [210, 133] width 145 height 38
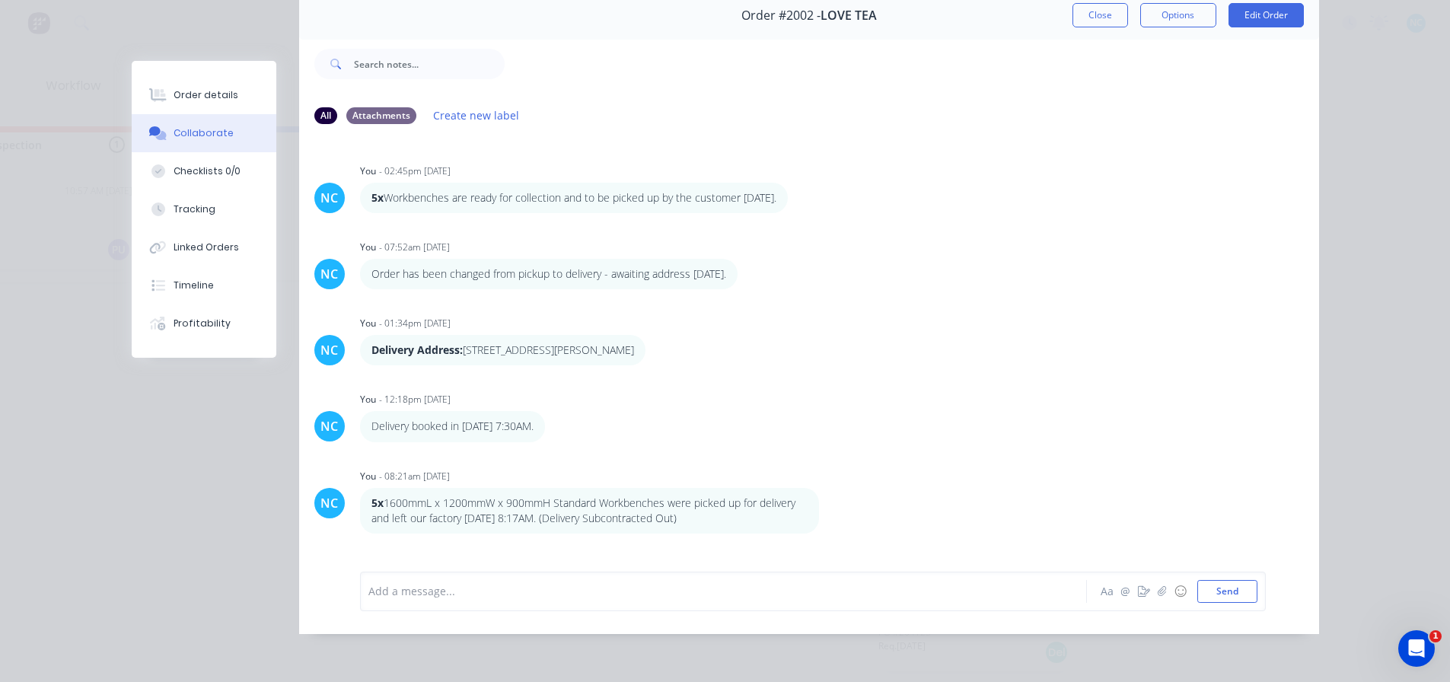
scroll to position [81, 0]
drag, startPoint x: 439, startPoint y: 487, endPoint x: 747, endPoint y: 508, distance: 308.3
click at [747, 508] on p "5x 1600mmL x 1200mmW x 900mmH Standard Workbenches were picked up for delivery …" at bounding box center [590, 511] width 436 height 31
click at [748, 508] on p "5x 1600mmL x 1200mmW x 900mmH Standard Workbenches were picked up for delivery …" at bounding box center [590, 511] width 436 height 31
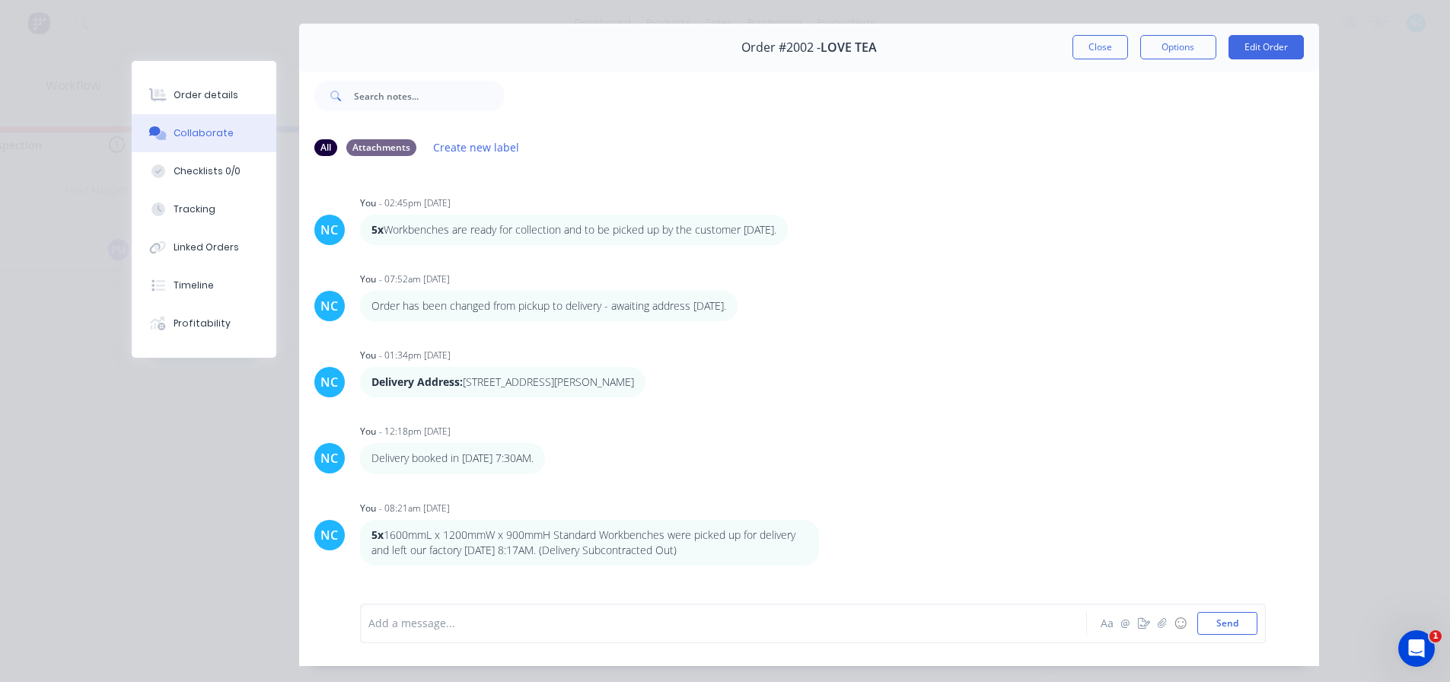
scroll to position [0, 0]
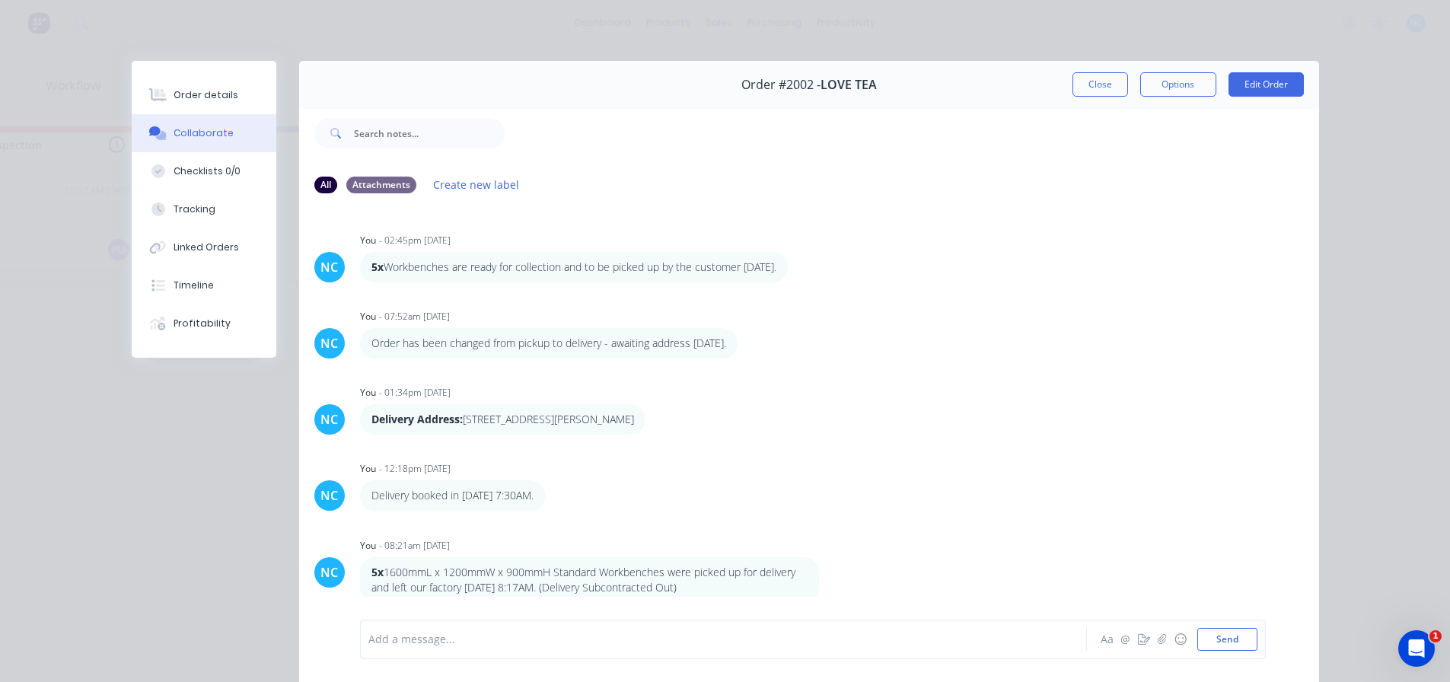
click at [1056, 85] on div "Order #2002 - LOVE TEA Close Options Edit Order" at bounding box center [809, 85] width 1020 height 48
click at [1073, 86] on button "Close" at bounding box center [1101, 84] width 56 height 24
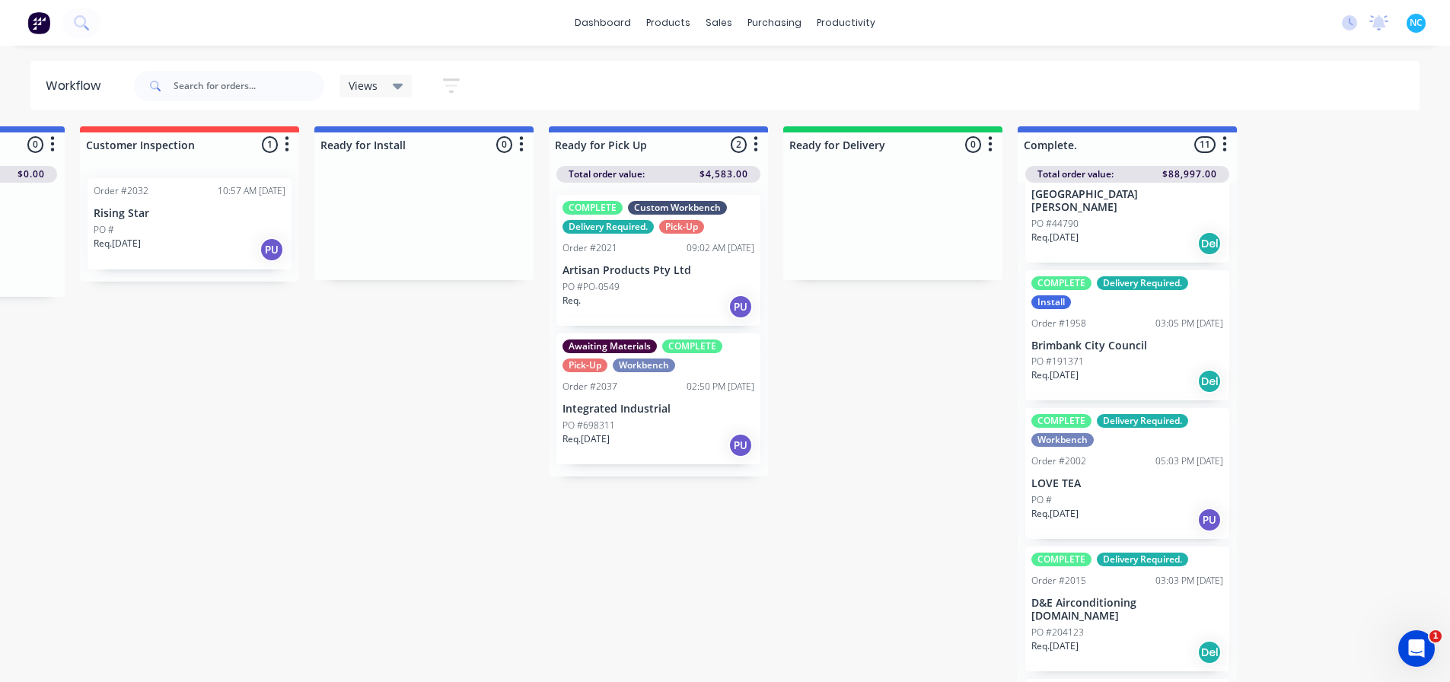
scroll to position [14, 1124]
click at [654, 432] on div "Req. [DATE] PU" at bounding box center [660, 445] width 192 height 26
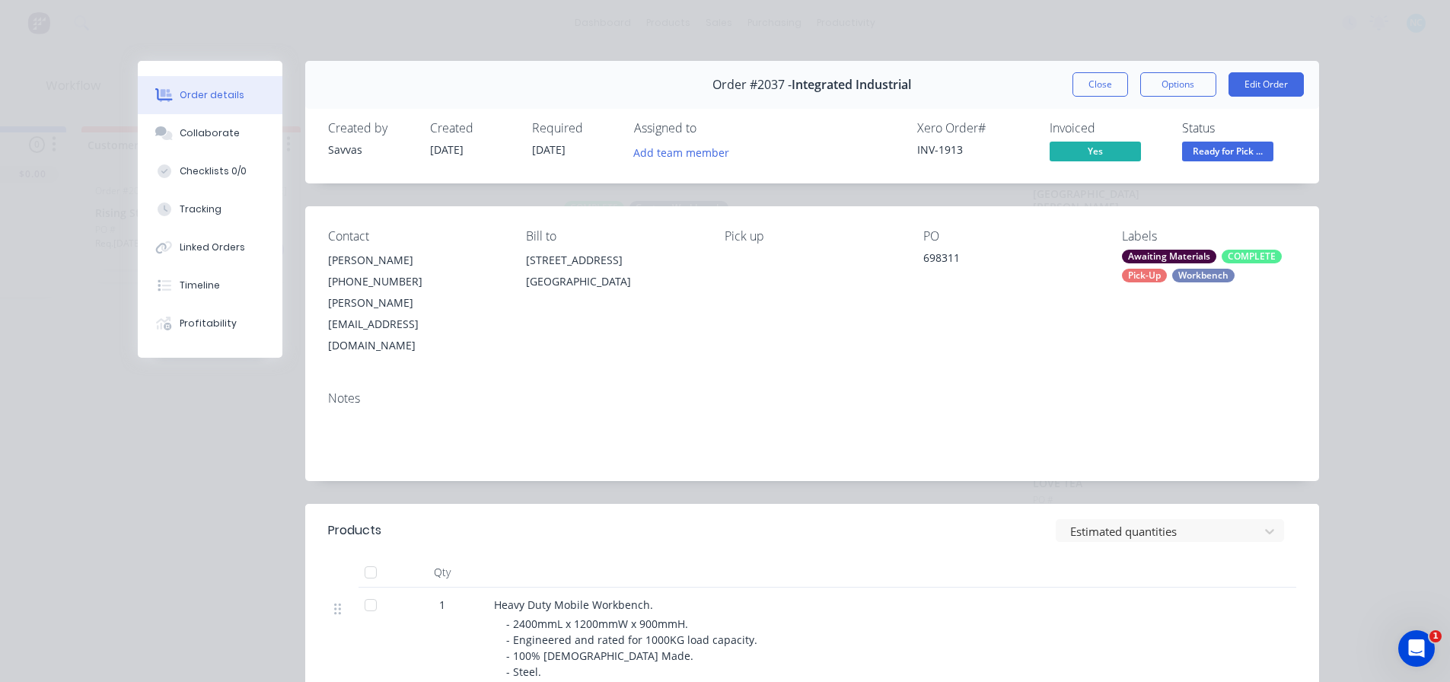
click at [1137, 245] on div "Labels Awaiting Materials COMPLETE Pick-Up Workbench" at bounding box center [1209, 292] width 174 height 127
click at [1141, 253] on div "Awaiting Materials" at bounding box center [1169, 257] width 94 height 14
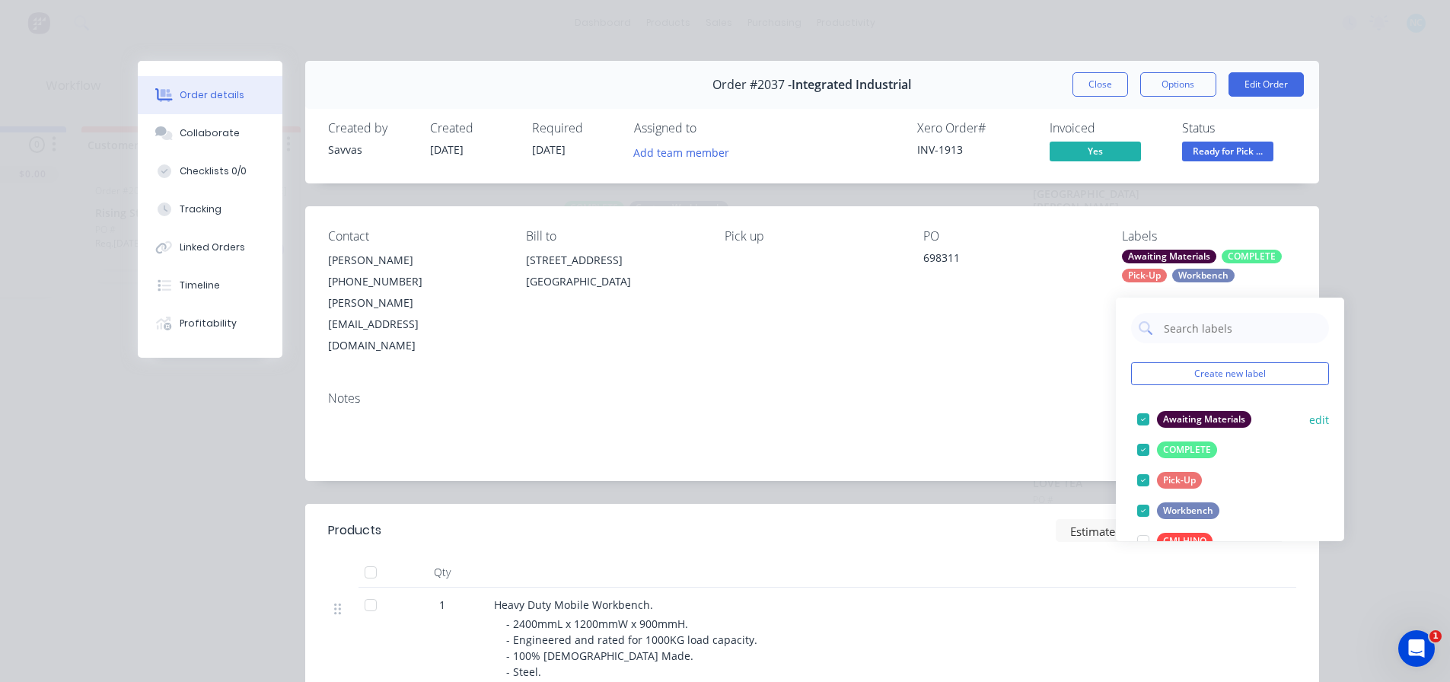
click at [1144, 411] on div at bounding box center [1143, 419] width 30 height 30
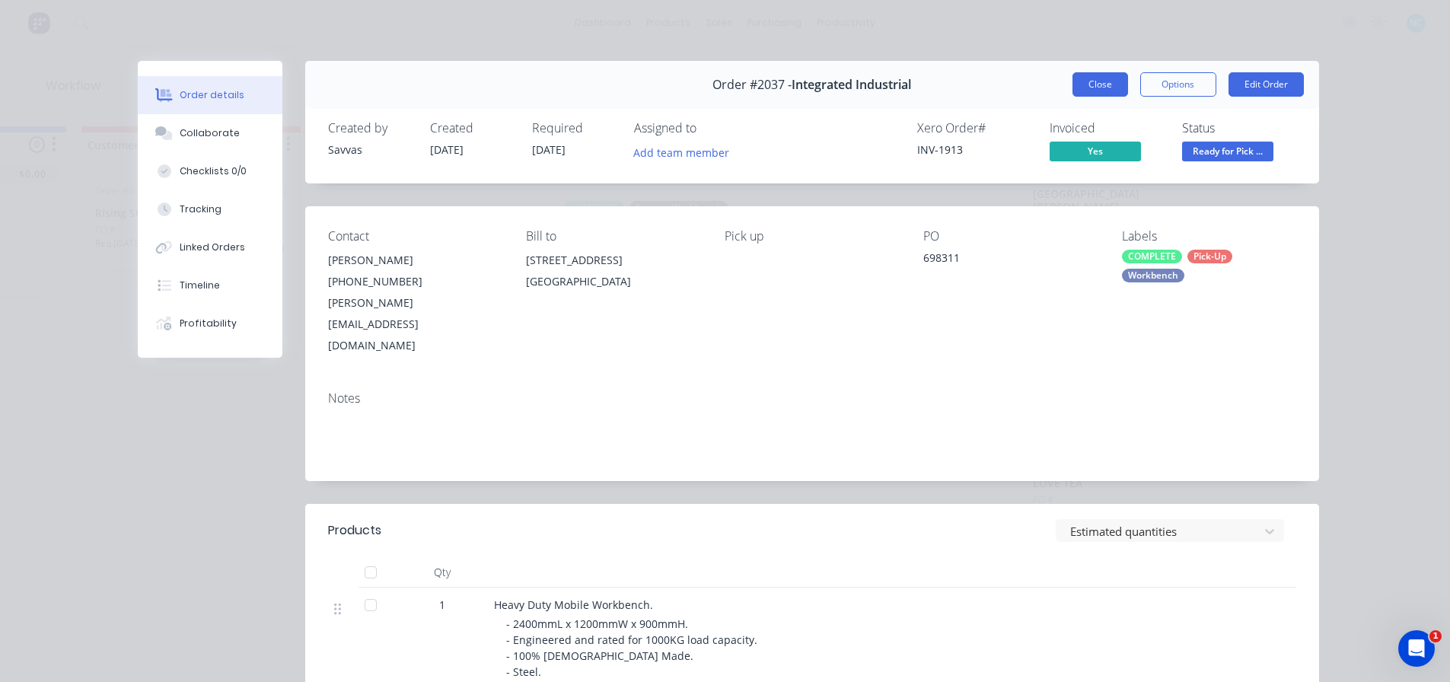
click at [1078, 75] on button "Close" at bounding box center [1101, 84] width 56 height 24
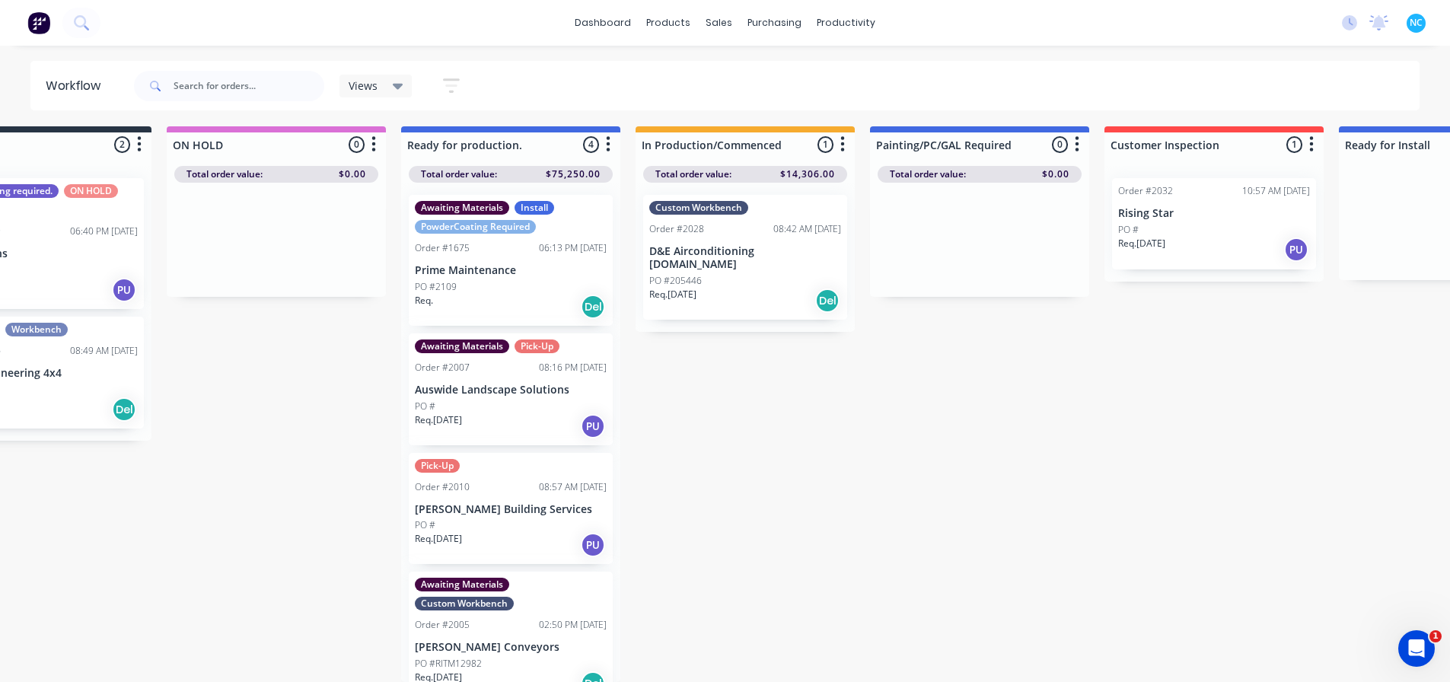
scroll to position [14, 96]
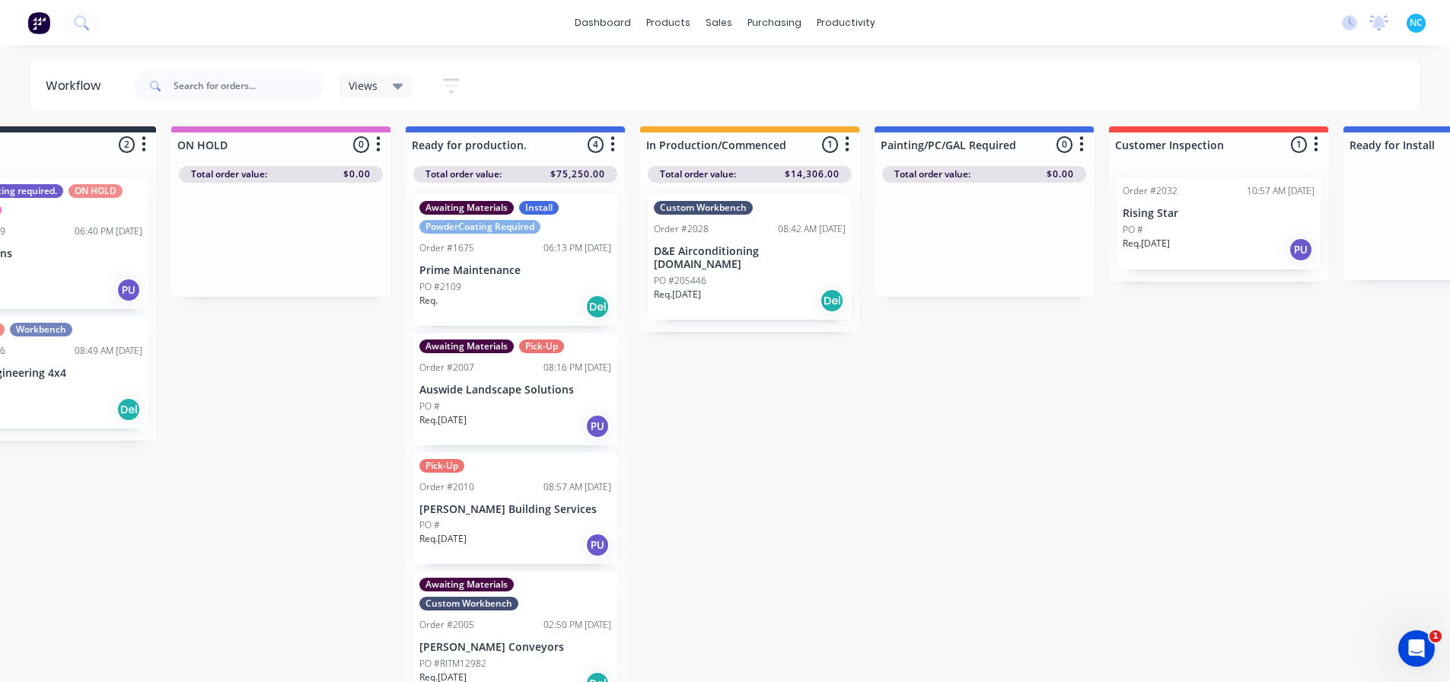
click at [773, 288] on div "Req. [DATE] Del" at bounding box center [750, 301] width 192 height 26
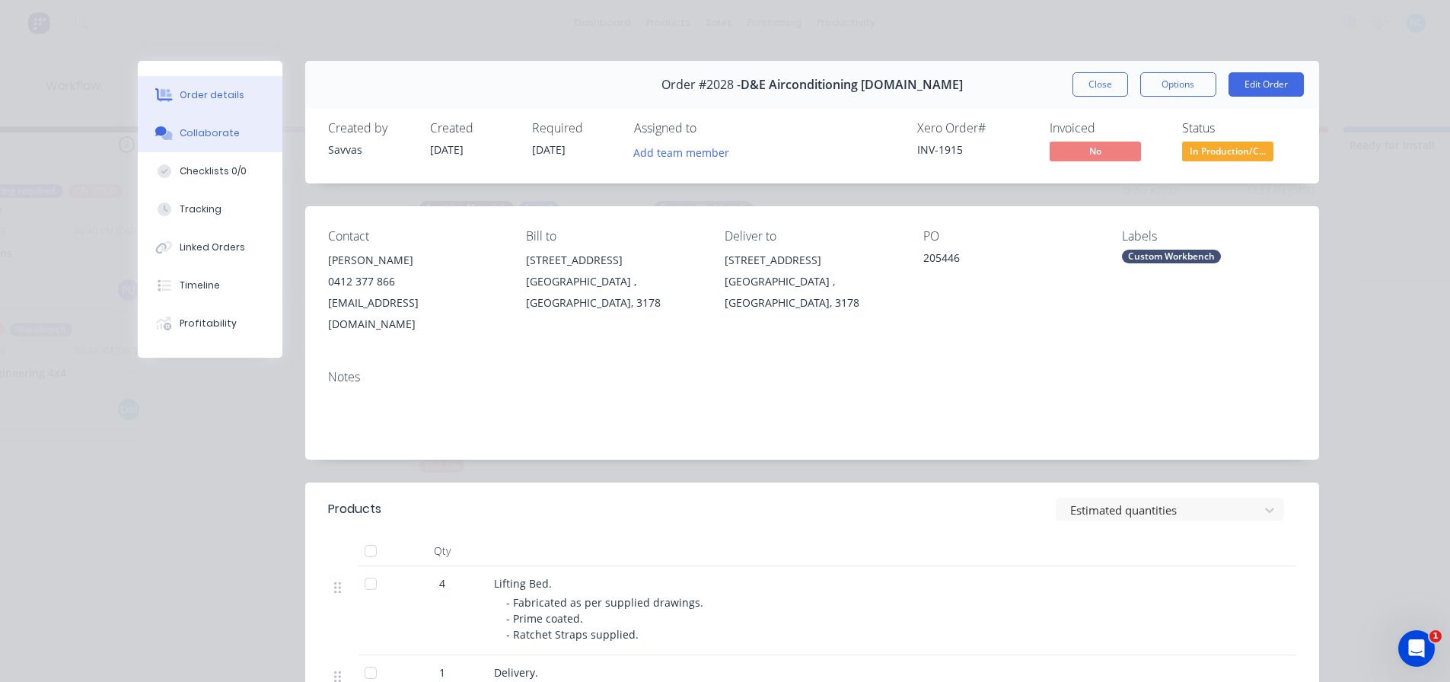
click at [243, 132] on button "Collaborate" at bounding box center [210, 133] width 145 height 38
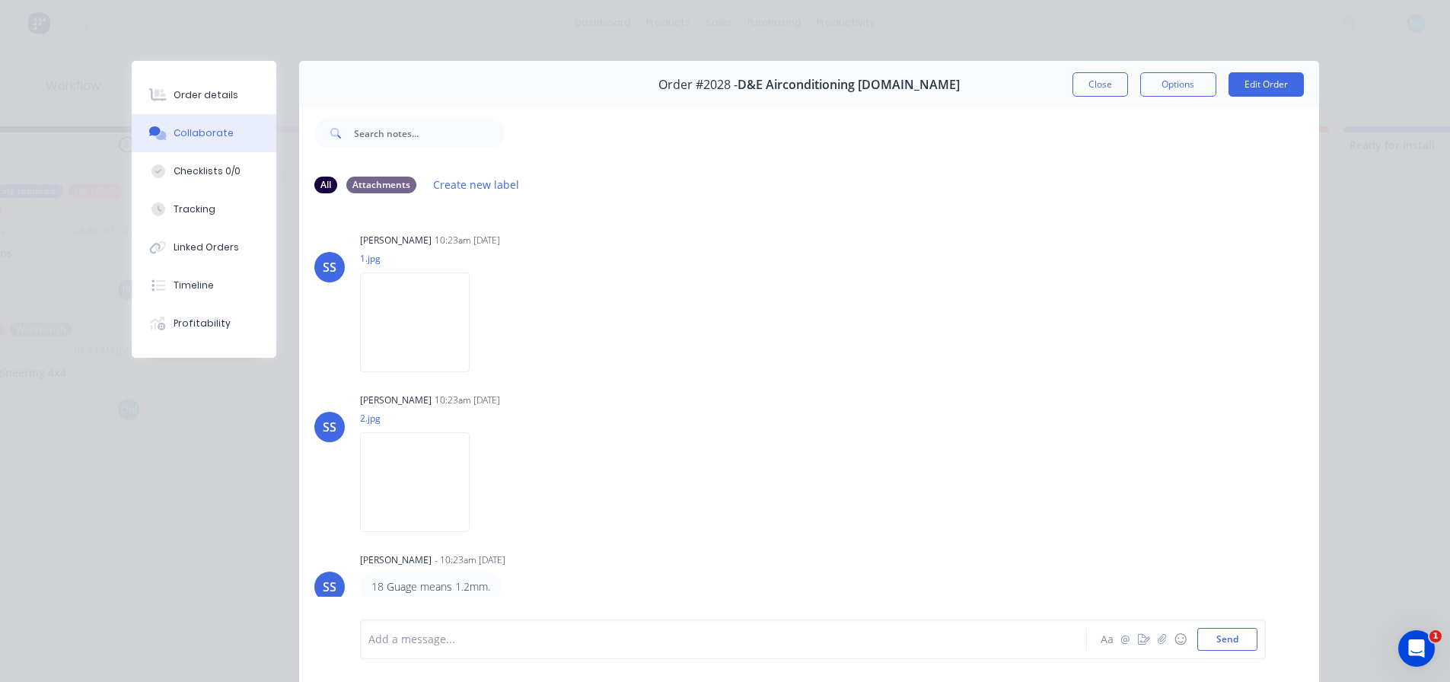
click at [503, 625] on div "Add a message... Aa @ ☺ Send" at bounding box center [813, 640] width 906 height 40
click at [556, 657] on div "Add a message... Aa @ ☺ Send" at bounding box center [813, 640] width 906 height 40
click at [461, 654] on div "Add a message... Aa @ ☺ Send" at bounding box center [813, 640] width 906 height 40
click at [464, 643] on div at bounding box center [702, 640] width 666 height 16
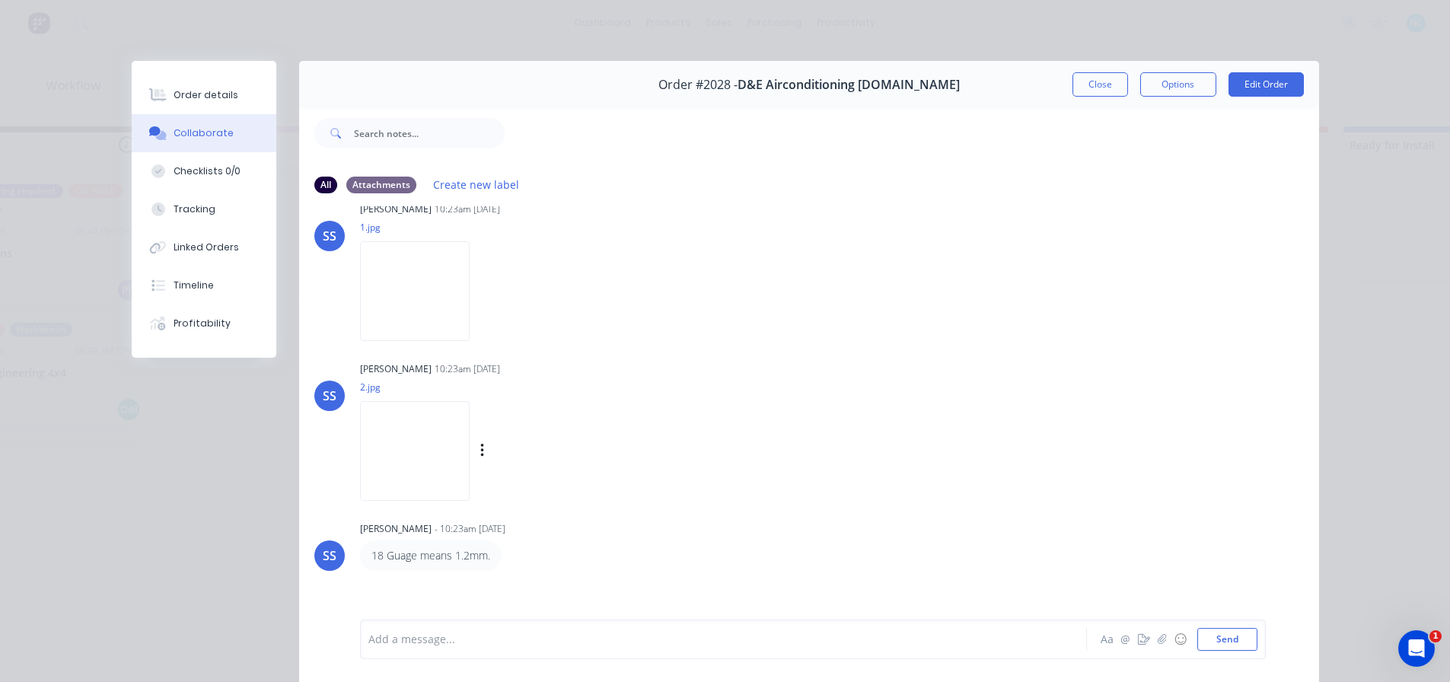
scroll to position [49, 0]
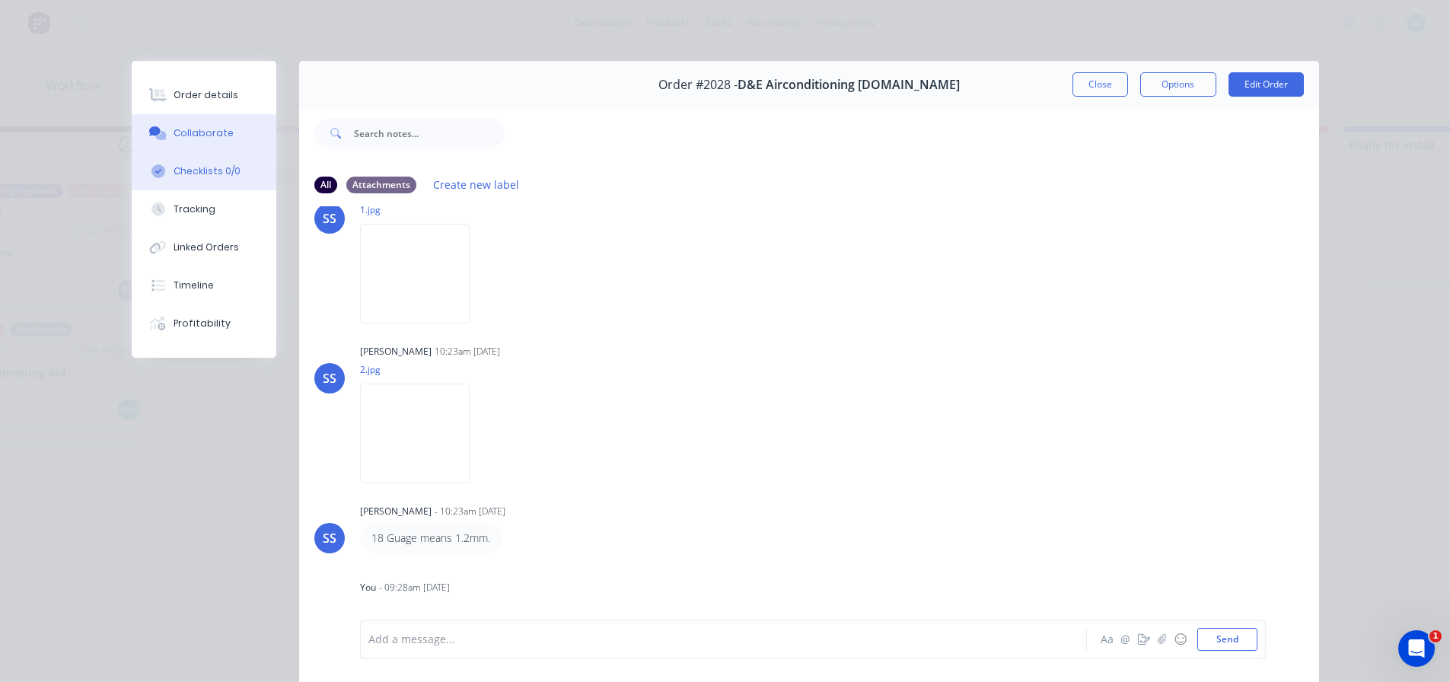
click at [164, 171] on button "Checklists 0/0" at bounding box center [204, 171] width 145 height 38
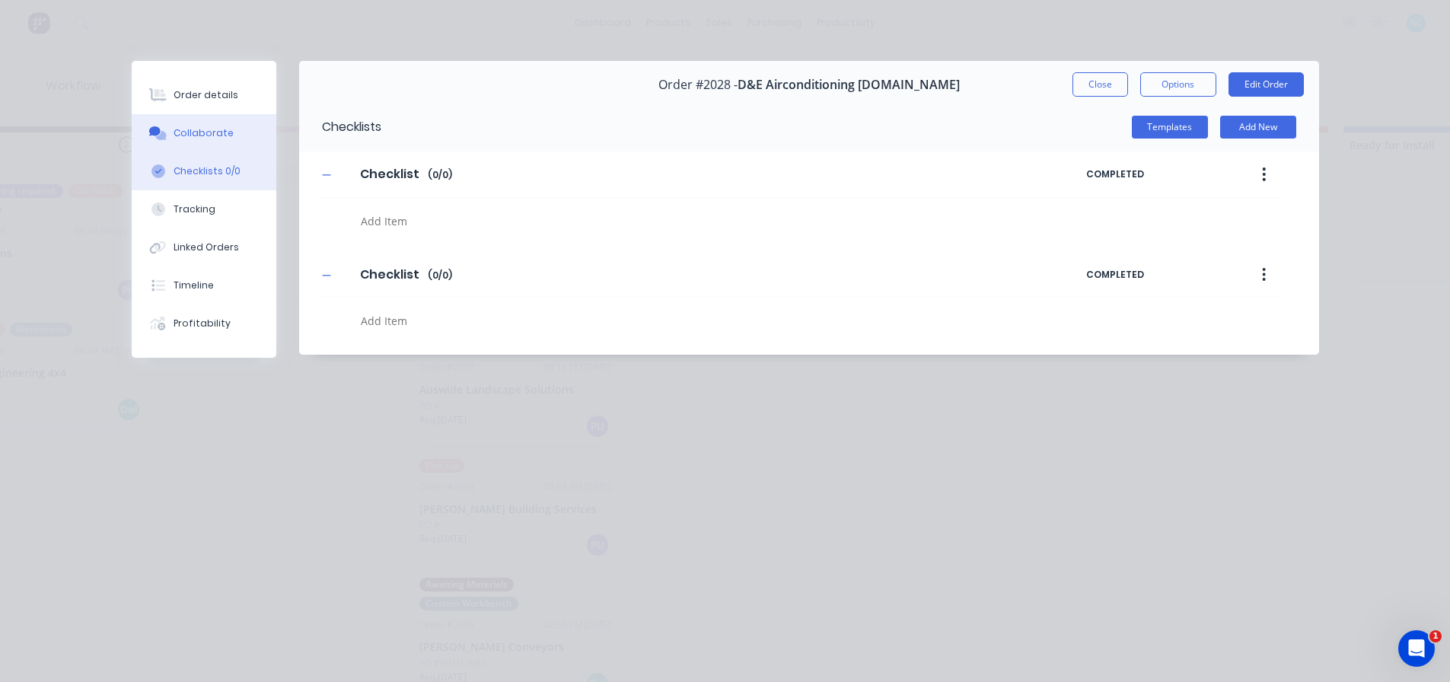
click at [184, 132] on div "Collaborate" at bounding box center [204, 133] width 60 height 14
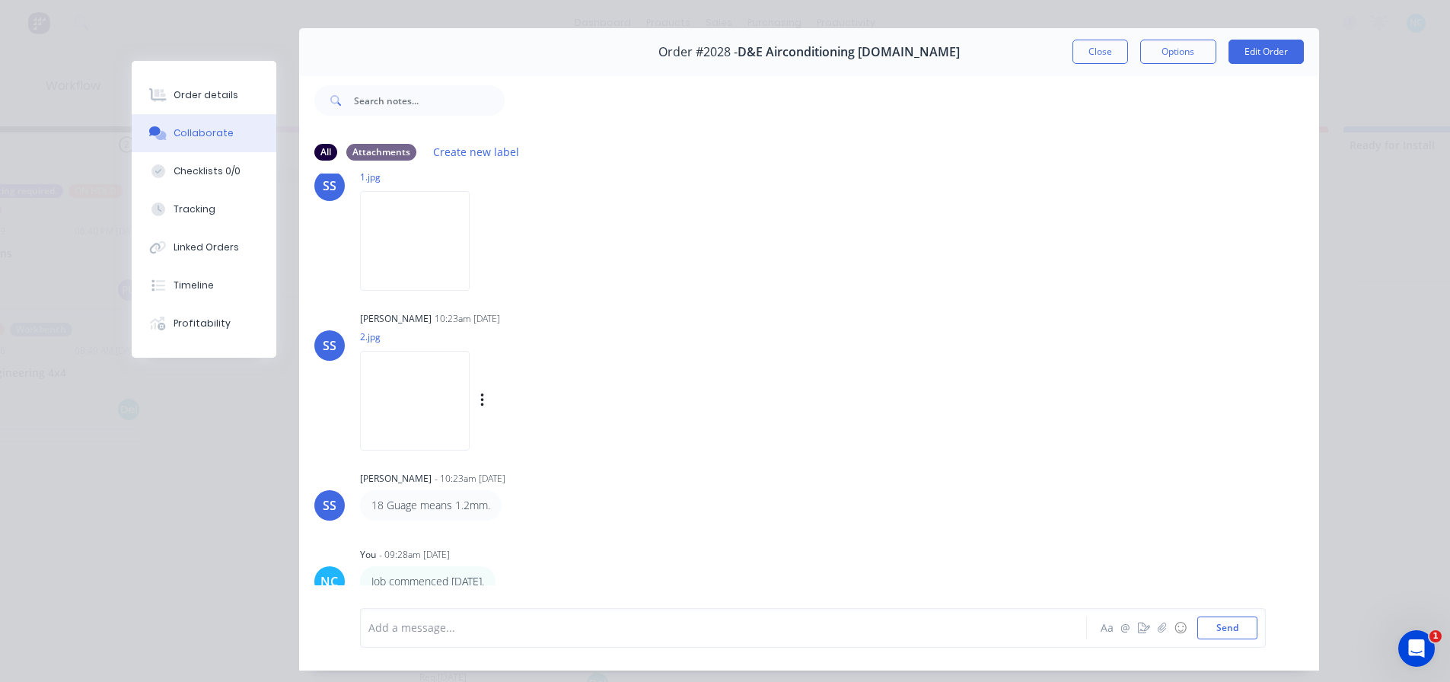
scroll to position [81, 0]
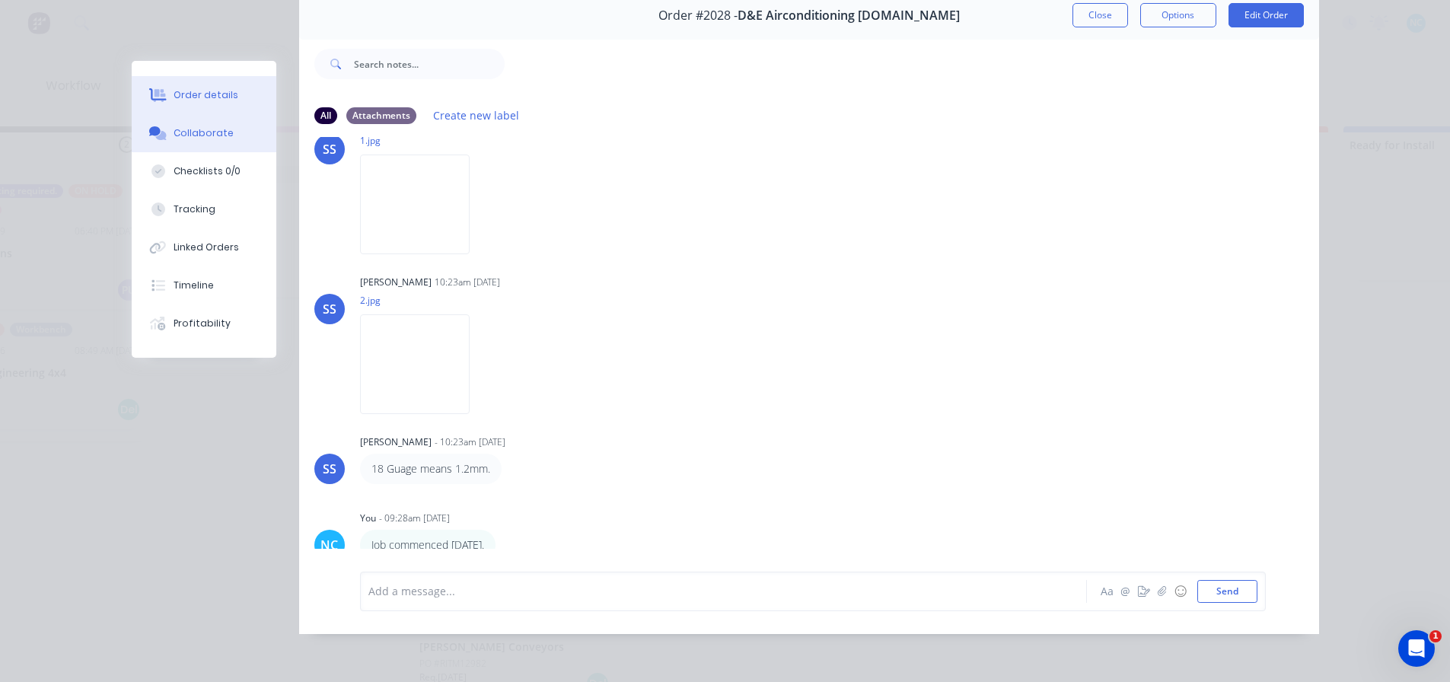
click at [220, 84] on button "Order details" at bounding box center [204, 95] width 145 height 38
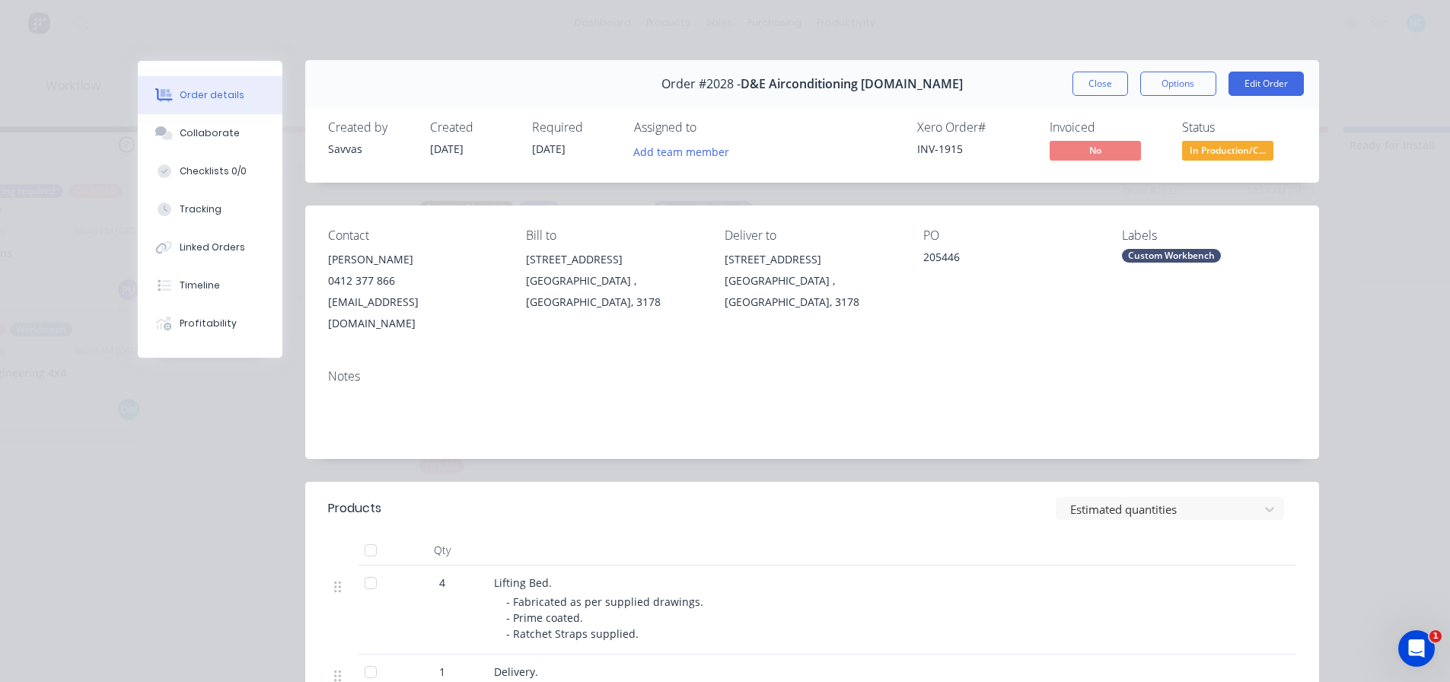
scroll to position [0, 0]
click at [1138, 262] on div "Custom Workbench" at bounding box center [1171, 257] width 99 height 14
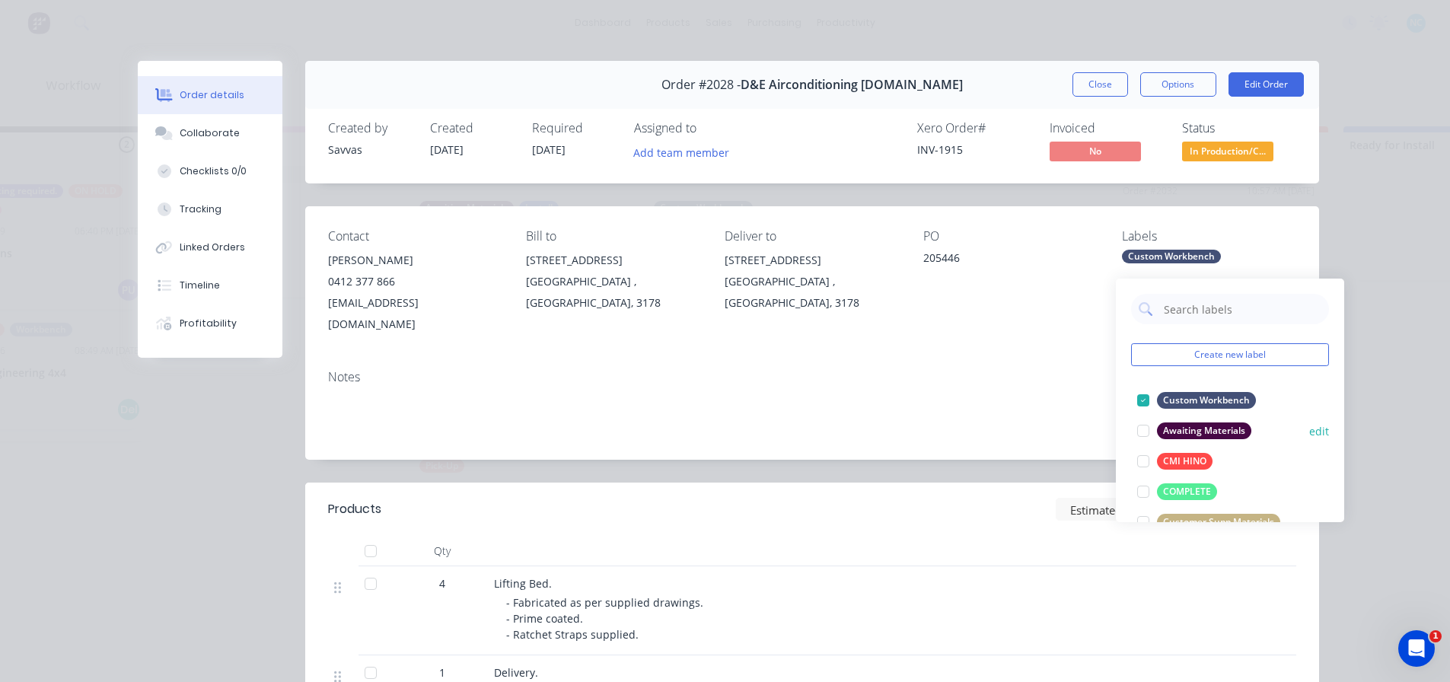
click at [1147, 419] on div at bounding box center [1143, 431] width 30 height 30
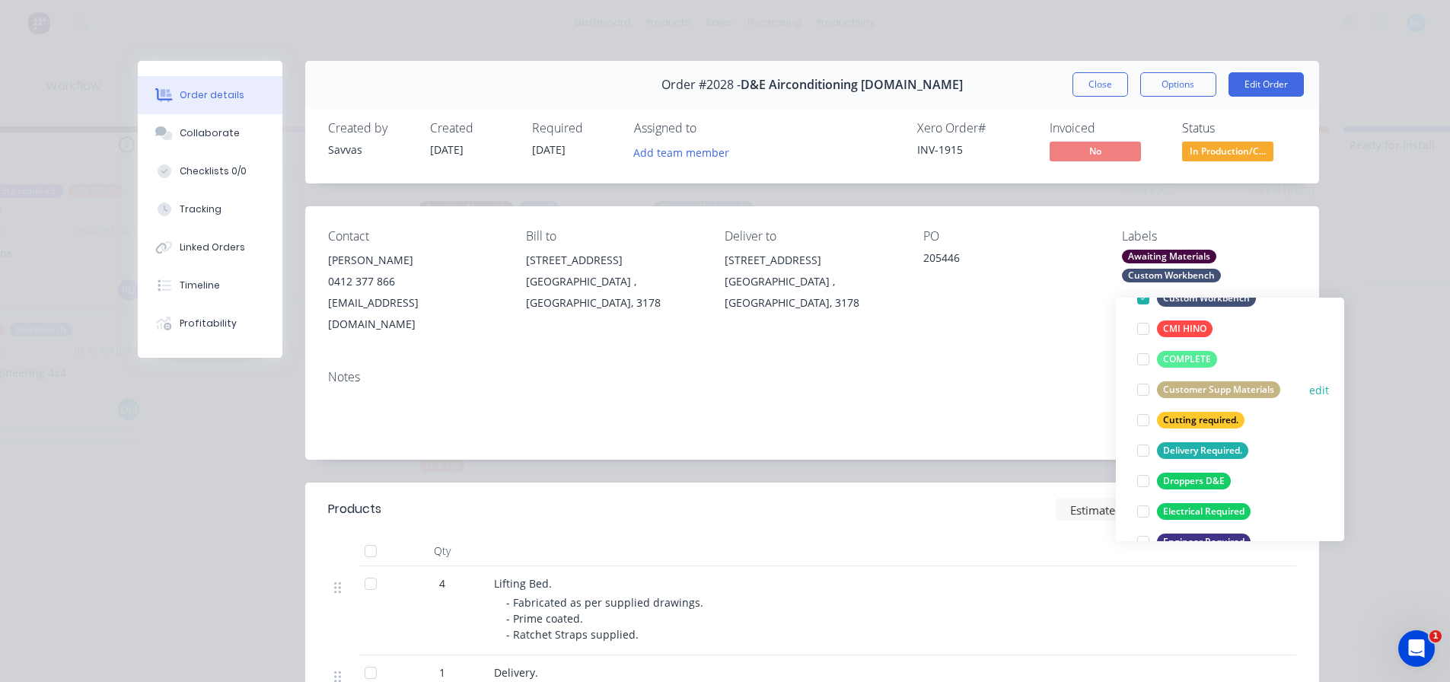
scroll to position [152, 0]
click at [1219, 442] on div "Delivery Required." at bounding box center [1202, 450] width 91 height 17
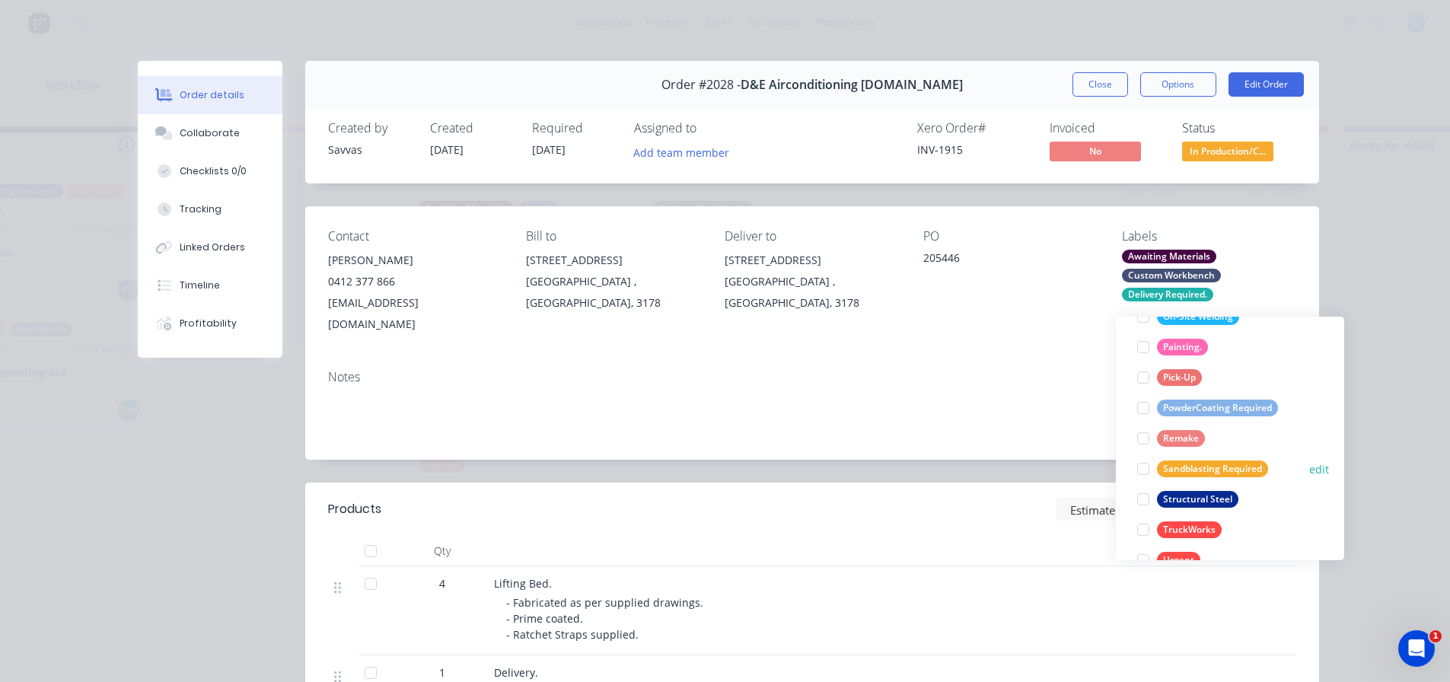
scroll to position [670, 0]
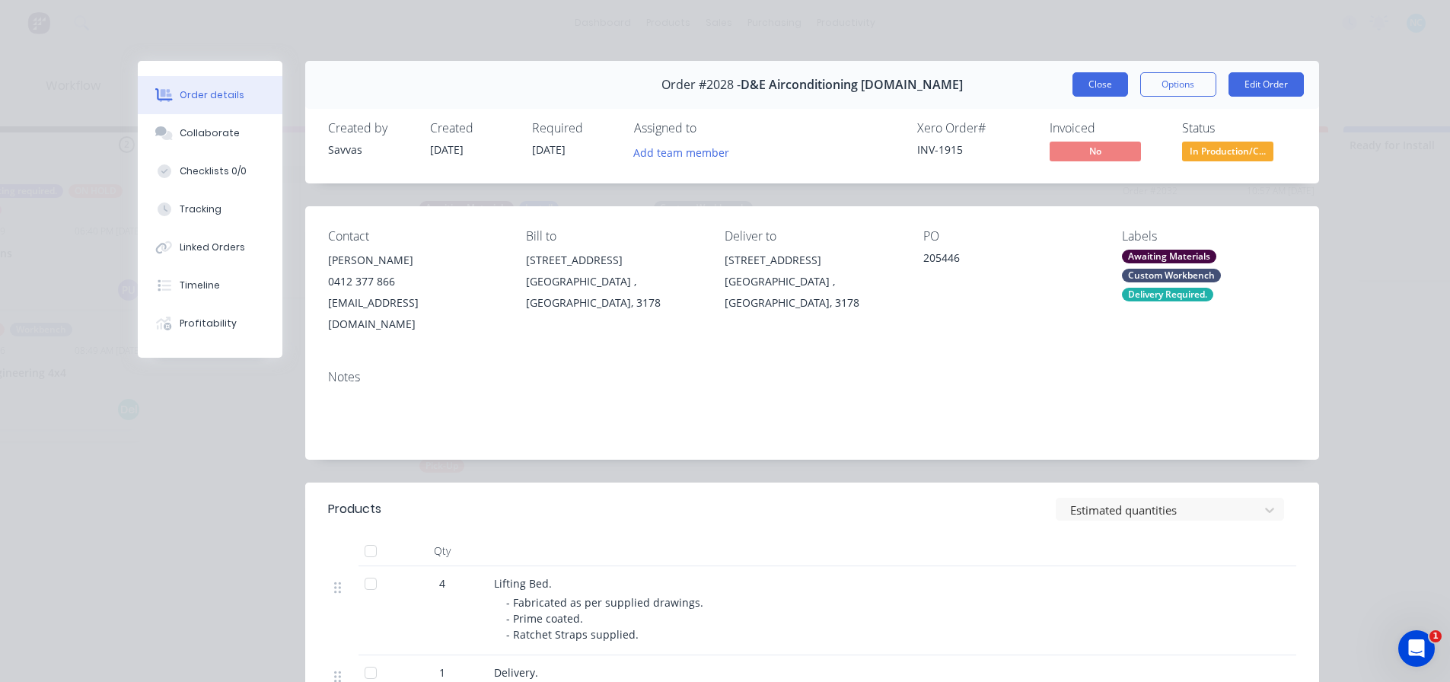
drag, startPoint x: 1107, startPoint y: 92, endPoint x: 1098, endPoint y: 82, distance: 13.5
click at [1098, 82] on button "Close" at bounding box center [1101, 84] width 56 height 24
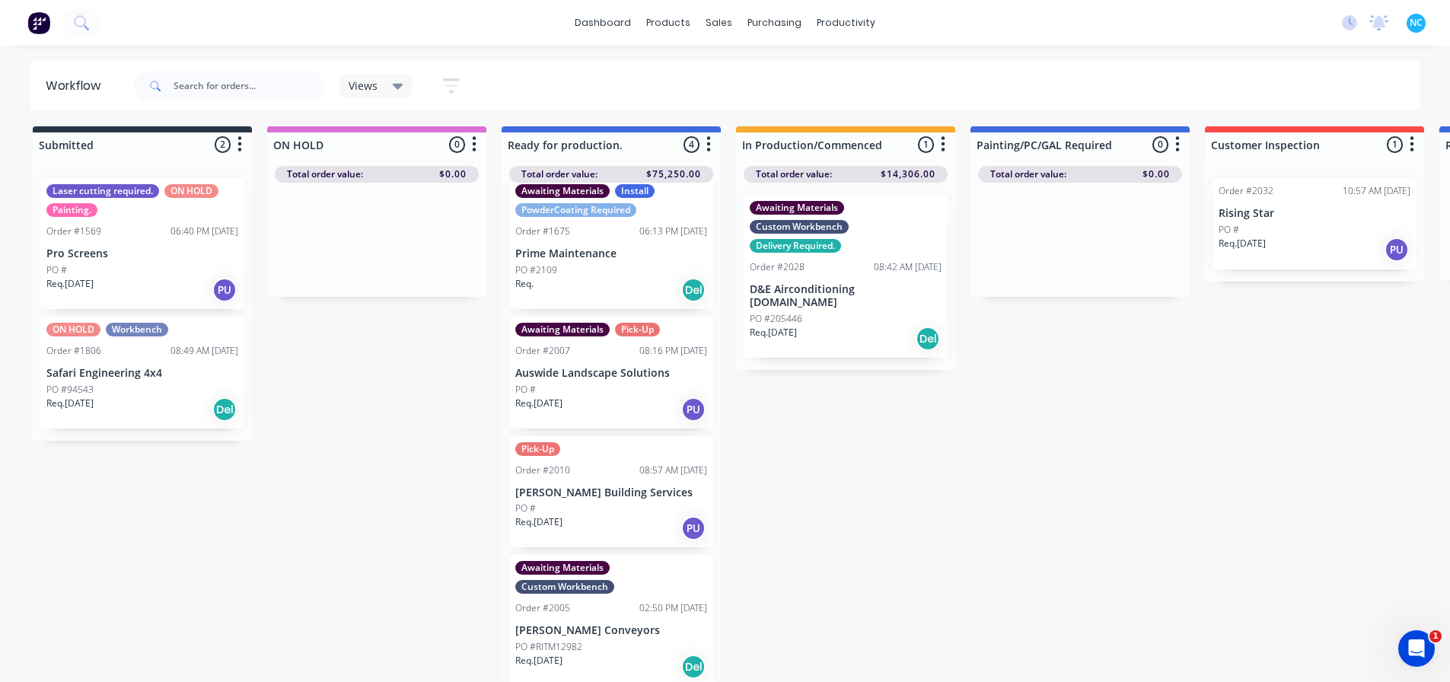
scroll to position [21, 0]
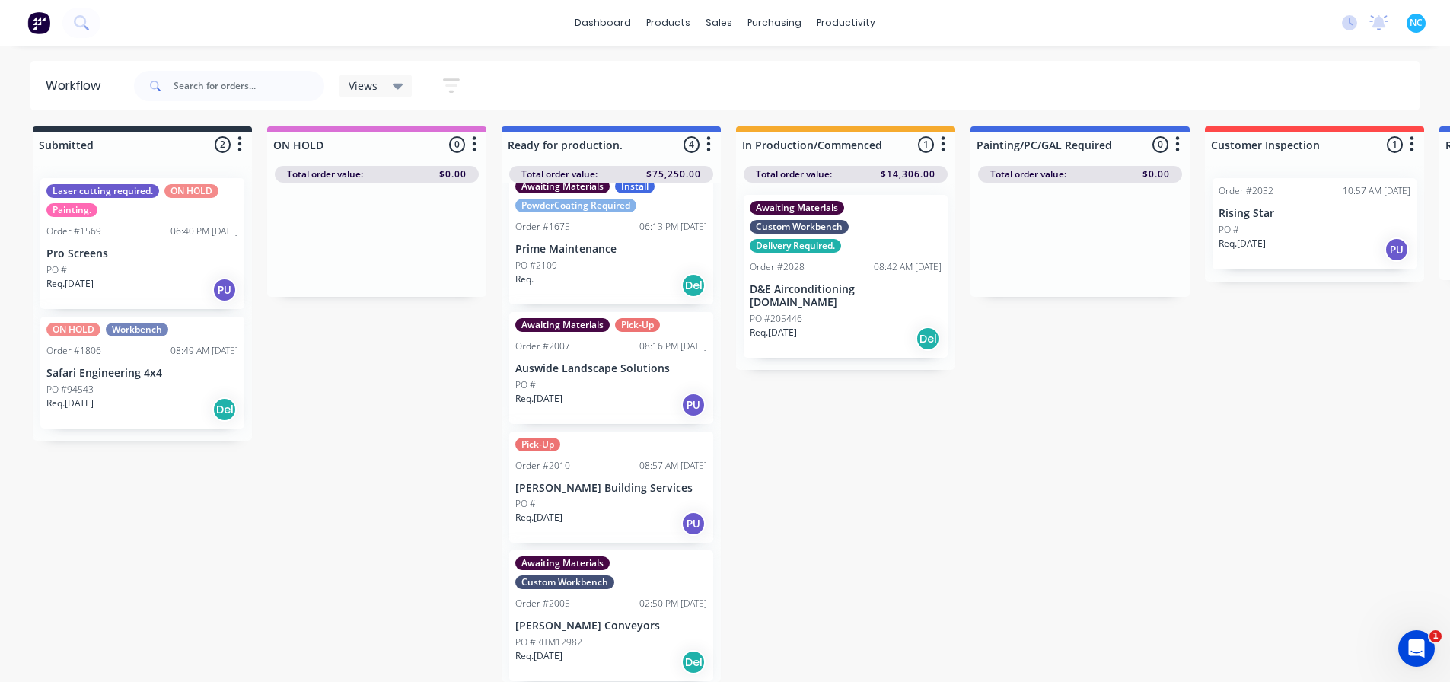
click at [623, 656] on div "Req. [DATE] Del" at bounding box center [611, 662] width 192 height 26
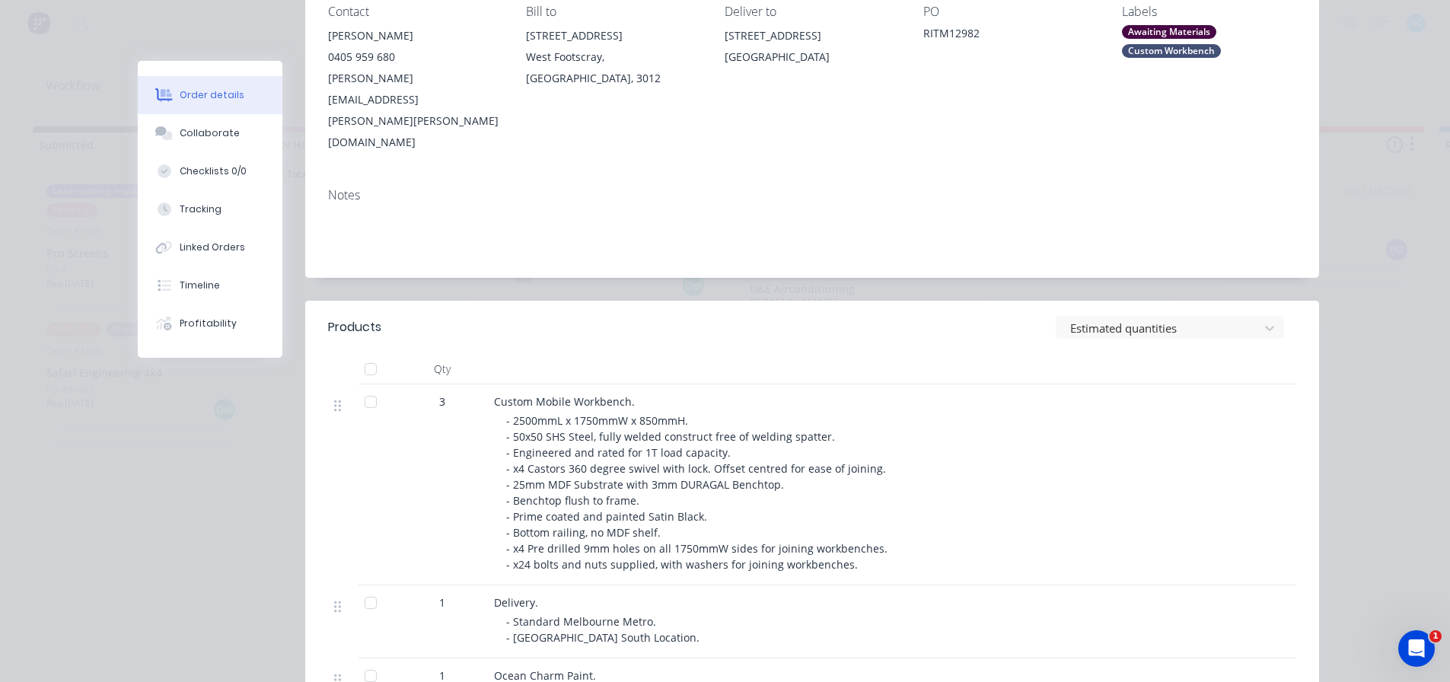
scroll to position [228, 0]
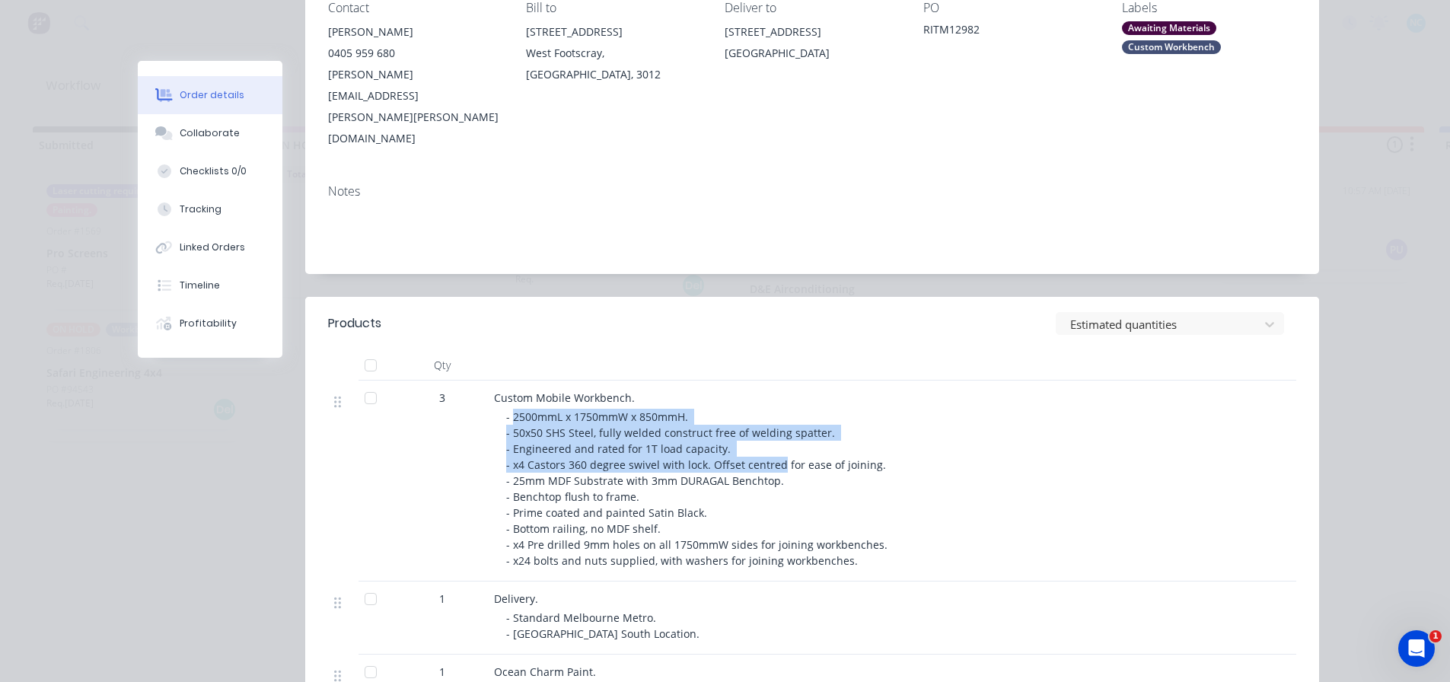
drag, startPoint x: 507, startPoint y: 347, endPoint x: 771, endPoint y: 397, distance: 268.0
click at [771, 410] on span "- 2500mmL x 1750mmW x 850mmH. - 50x50 SHS Steel, fully welded construct free of…" at bounding box center [698, 489] width 384 height 158
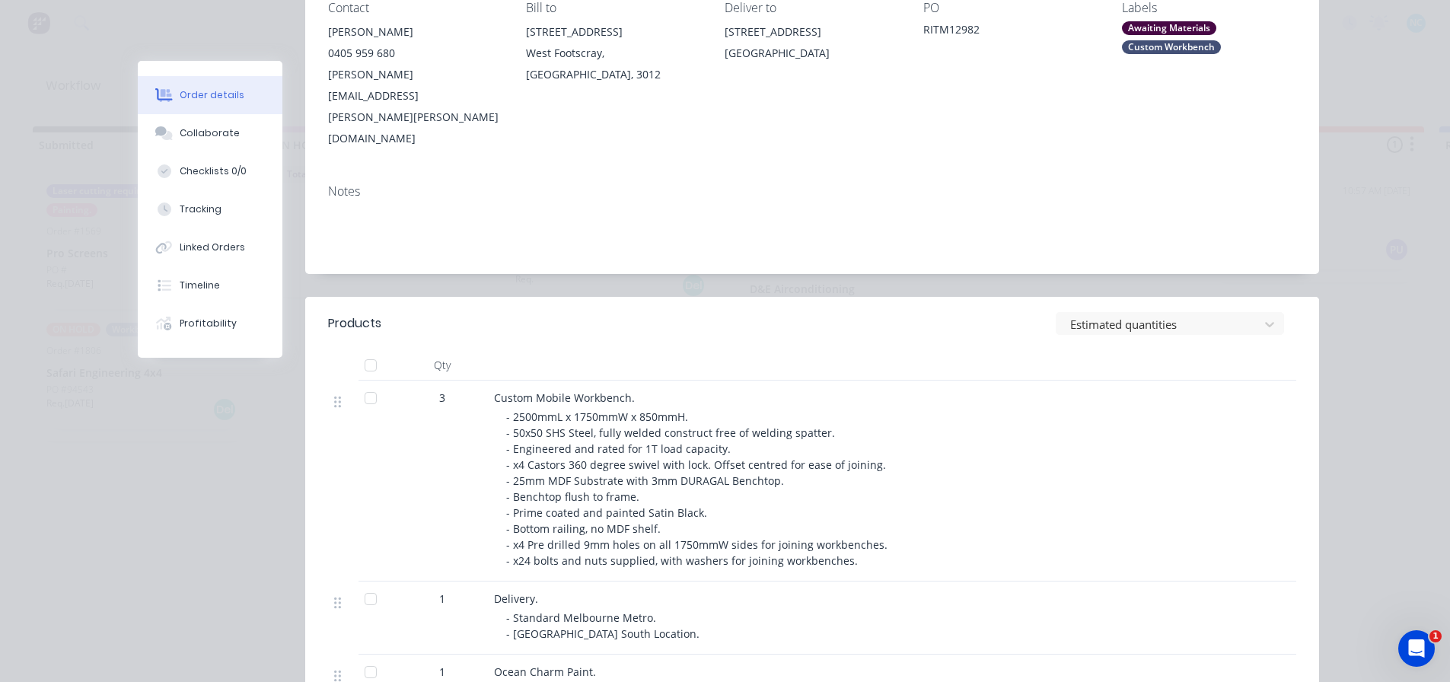
click at [703, 414] on span "- 2500mmL x 1750mmW x 850mmH. - 50x50 SHS Steel, fully welded construct free of…" at bounding box center [698, 489] width 384 height 158
drag, startPoint x: 592, startPoint y: 423, endPoint x: 707, endPoint y: 430, distance: 114.4
click at [707, 430] on div "- 2500mmL x 1750mmW x 850mmH. - 50x50 SHS Steel, fully welded construct free of…" at bounding box center [798, 489] width 585 height 160
click at [199, 120] on button "Collaborate" at bounding box center [210, 133] width 145 height 38
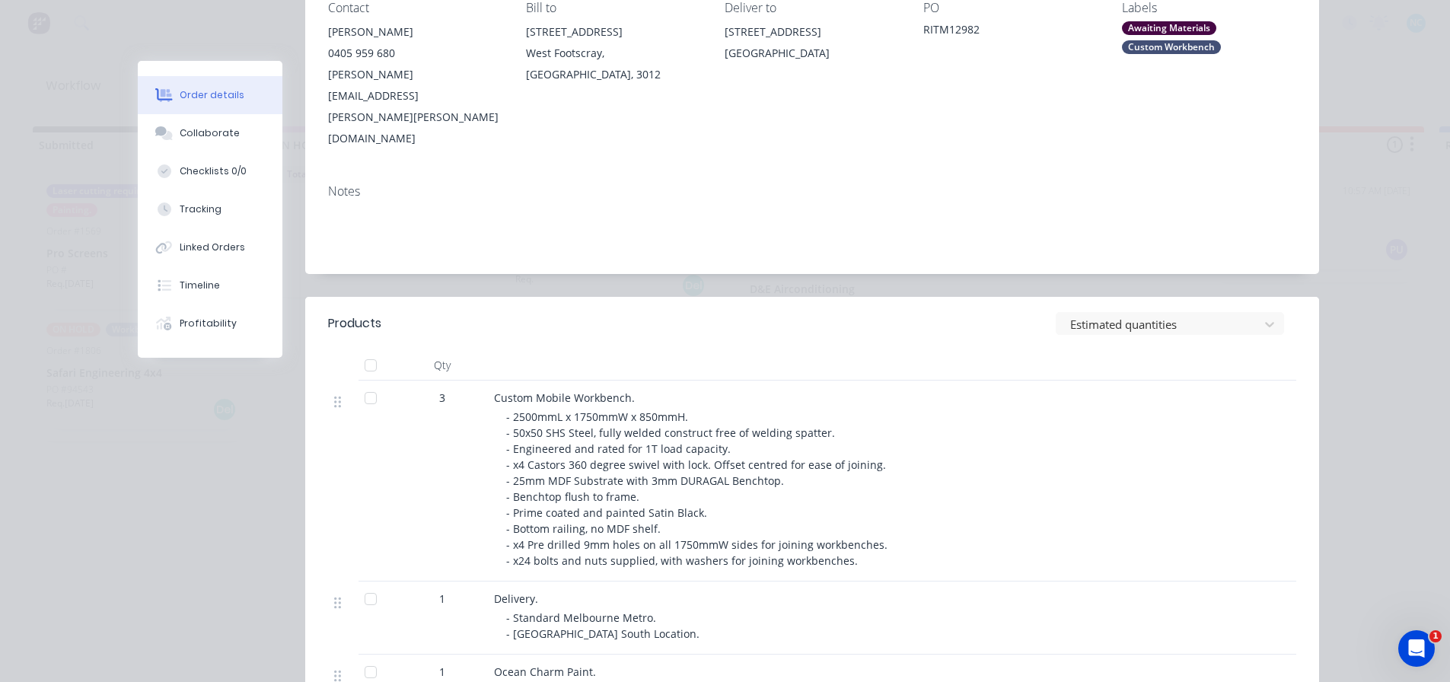
scroll to position [0, 0]
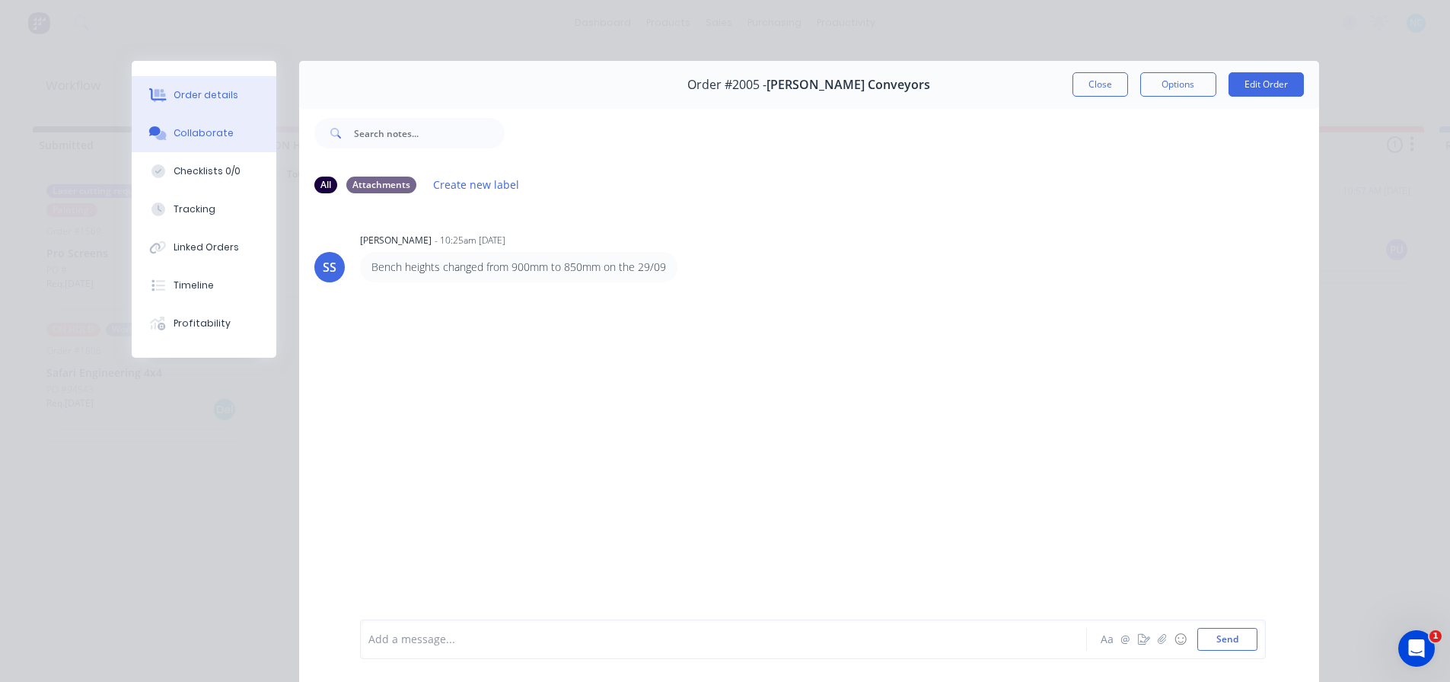
click at [227, 95] on button "Order details" at bounding box center [204, 95] width 145 height 38
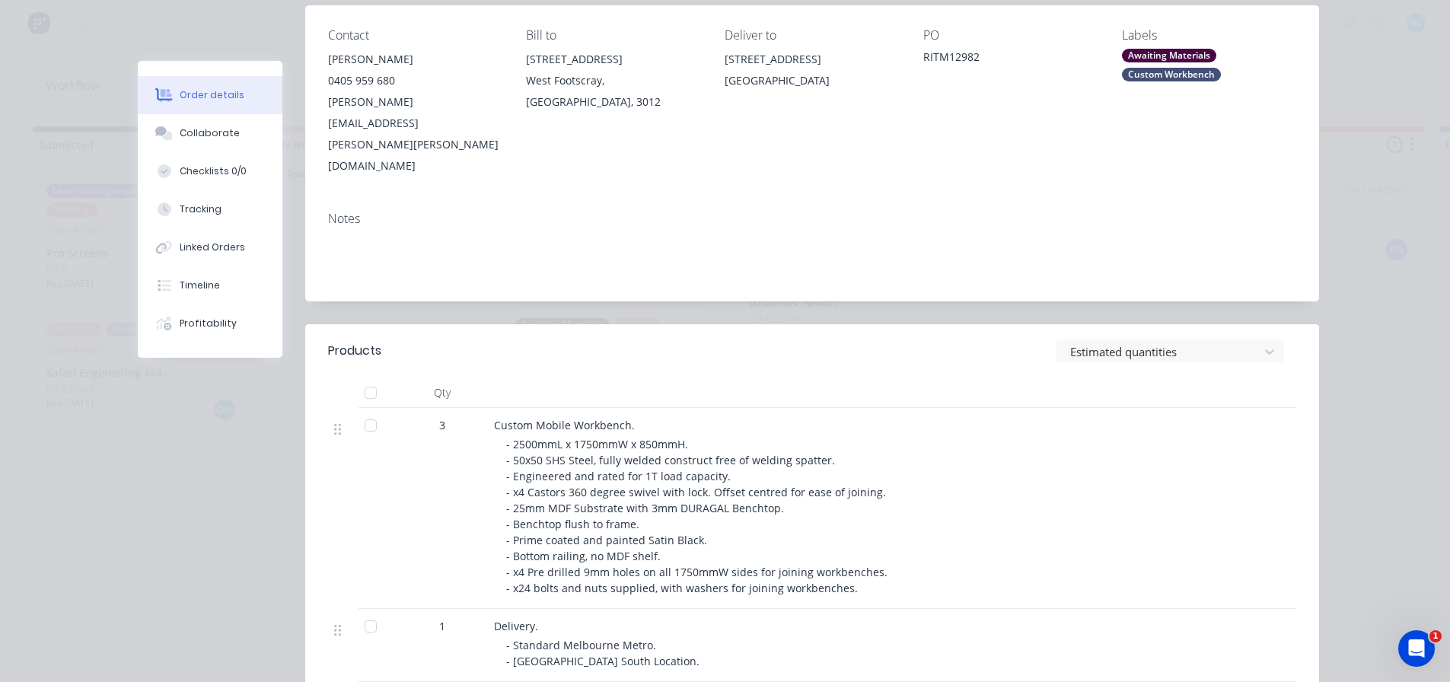
scroll to position [228, 0]
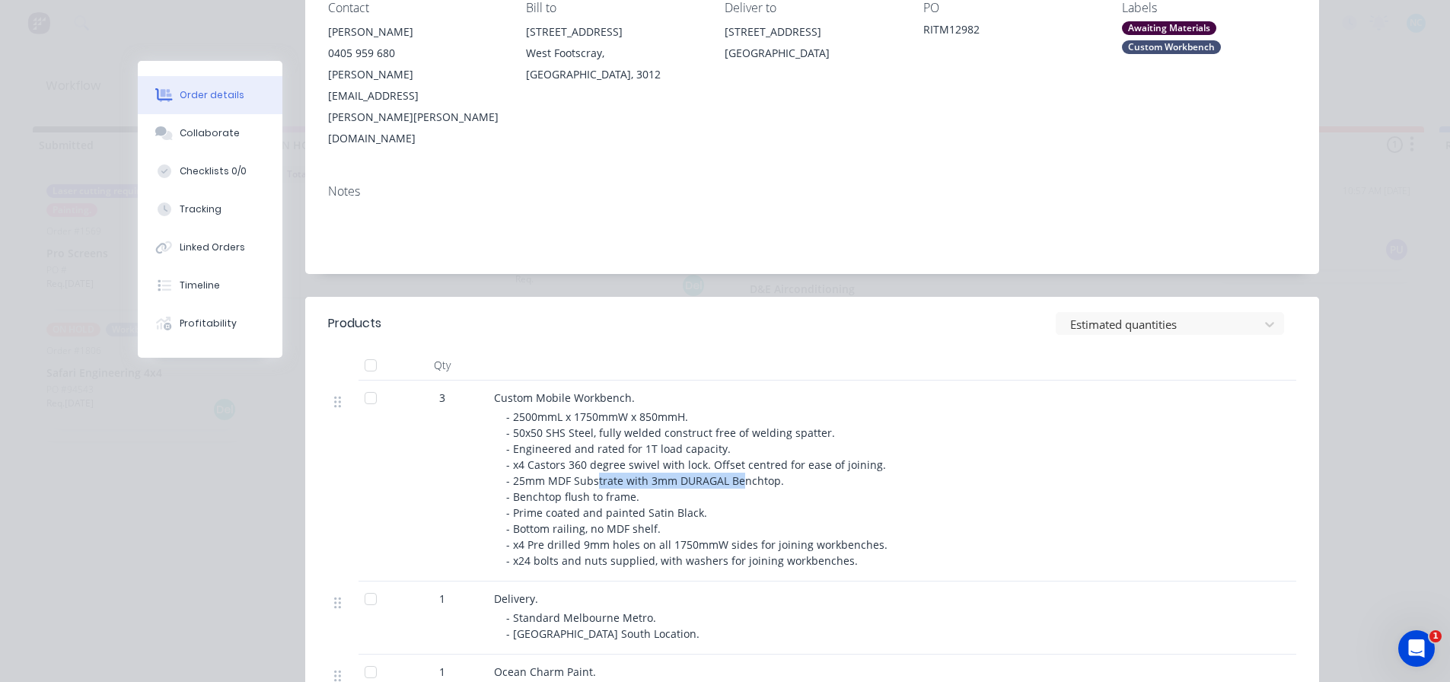
drag, startPoint x: 593, startPoint y: 415, endPoint x: 735, endPoint y: 416, distance: 141.6
click at [735, 416] on span "- 2500mmL x 1750mmW x 850mmH. - 50x50 SHS Steel, fully welded construct free of…" at bounding box center [698, 489] width 384 height 158
drag, startPoint x: 538, startPoint y: 353, endPoint x: 640, endPoint y: 362, distance: 102.4
click at [640, 410] on span "- 2500mmL x 1750mmW x 850mmH. - 50x50 SHS Steel, fully welded construct free of…" at bounding box center [698, 489] width 384 height 158
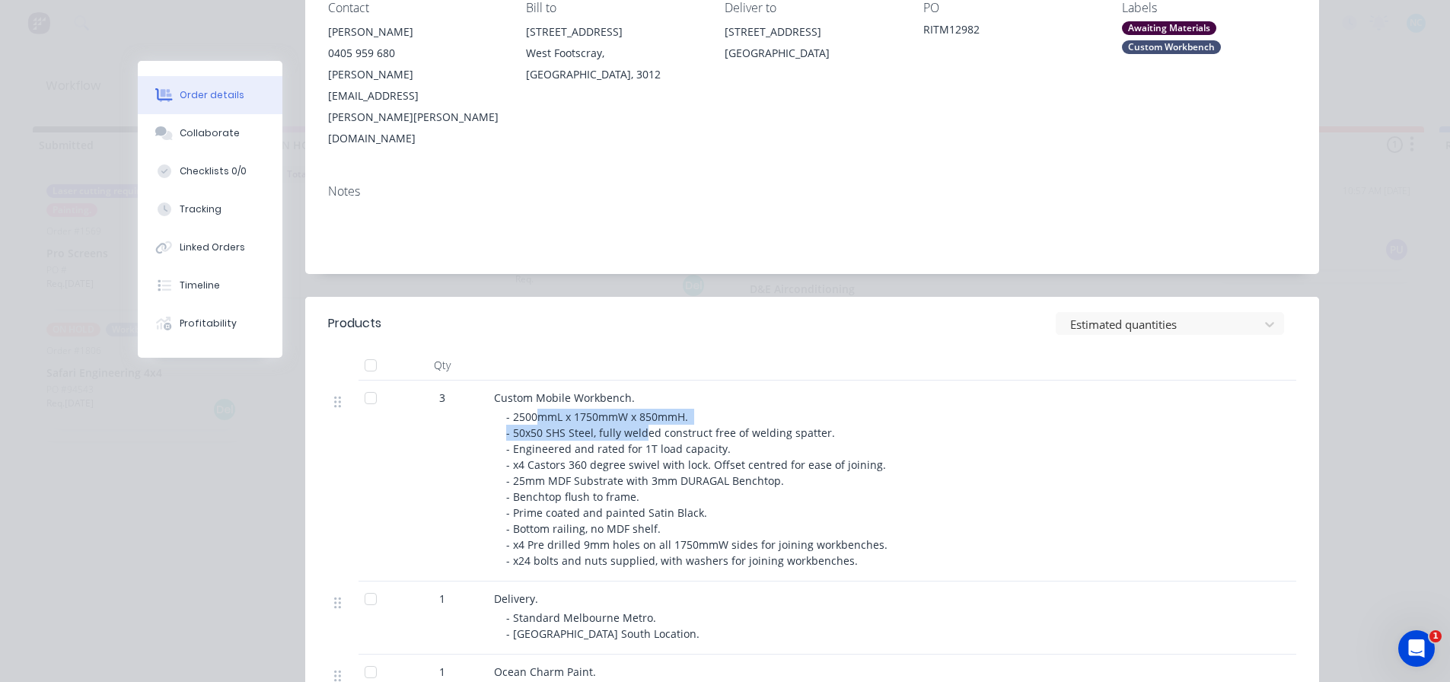
click at [640, 410] on span "- 2500mmL x 1750mmW x 850mmH. - 50x50 SHS Steel, fully welded construct free of…" at bounding box center [698, 489] width 384 height 158
click at [643, 410] on span "- 2500mmL x 1750mmW x 850mmH. - 50x50 SHS Steel, fully welded construct free of…" at bounding box center [698, 489] width 384 height 158
drag, startPoint x: 575, startPoint y: 356, endPoint x: 685, endPoint y: 356, distance: 110.4
click at [685, 409] on div "- 2500mmL x 1750mmW x 850mmH. - 50x50 SHS Steel, fully welded construct free of…" at bounding box center [798, 489] width 585 height 160
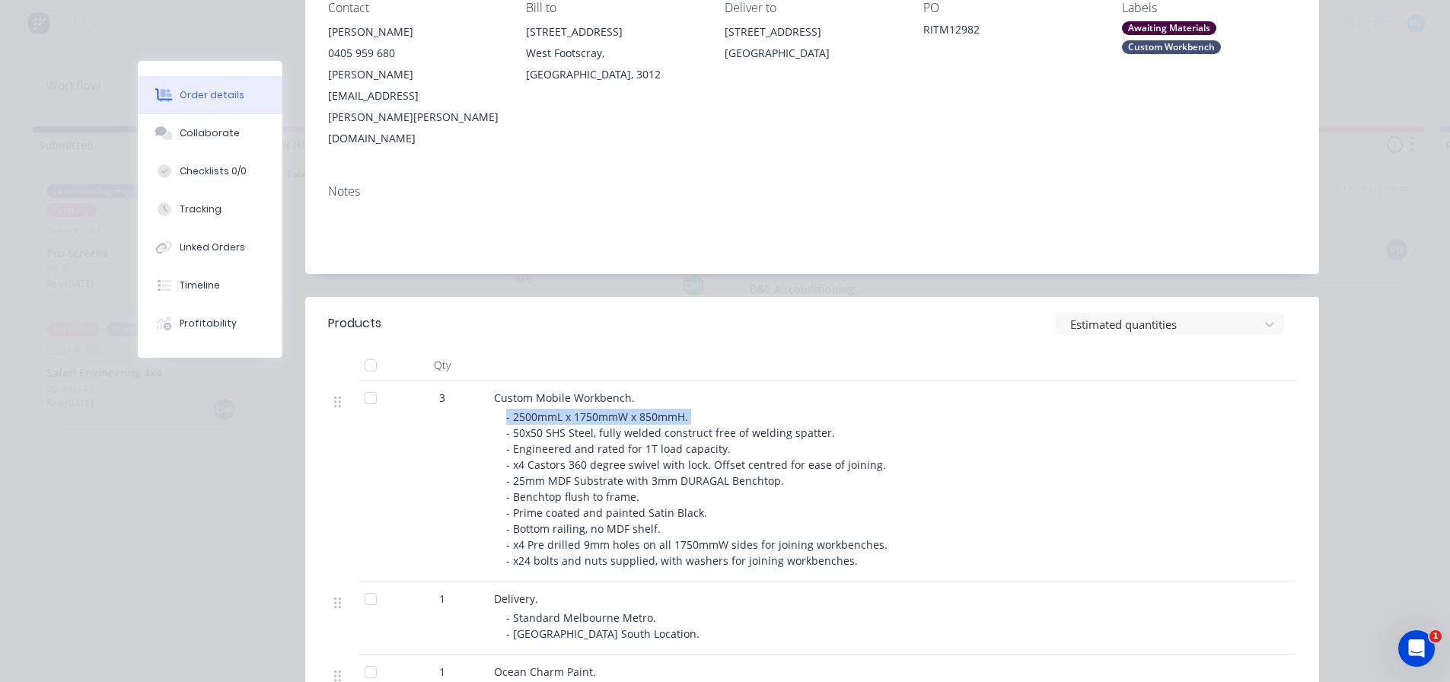
drag, startPoint x: 671, startPoint y: 354, endPoint x: 487, endPoint y: 358, distance: 183.5
click at [488, 381] on div "Custom Mobile Workbench. - 2500mmL x 1750mmW x 850mmH. - 50x50 SHS Steel, fully…" at bounding box center [792, 481] width 609 height 201
click at [512, 410] on span "- 2500mmL x 1750mmW x 850mmH. - 50x50 SHS Steel, fully welded construct free of…" at bounding box center [698, 489] width 384 height 158
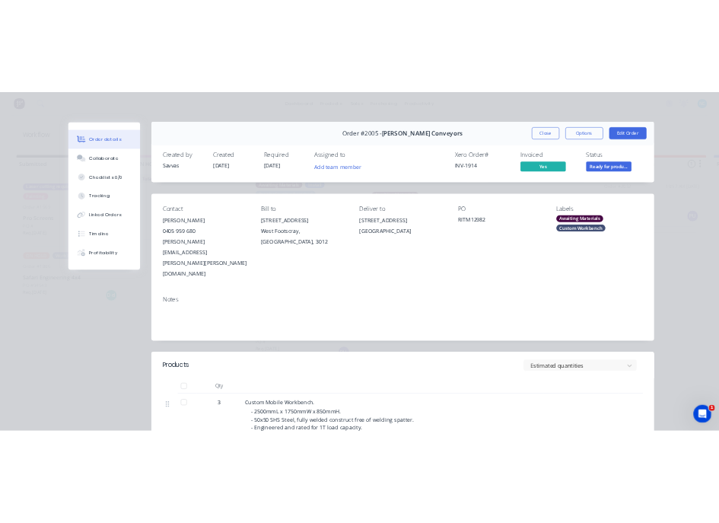
scroll to position [0, 0]
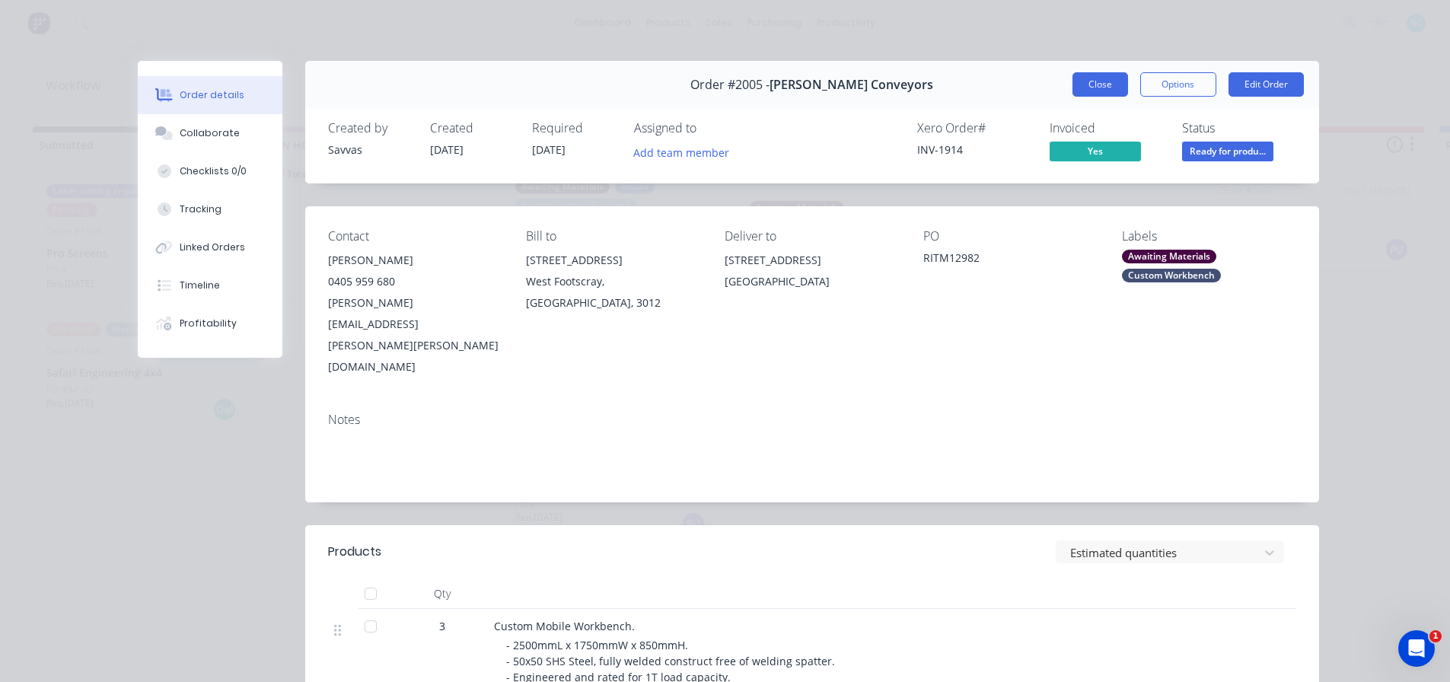
click at [1076, 85] on button "Close" at bounding box center [1101, 84] width 56 height 24
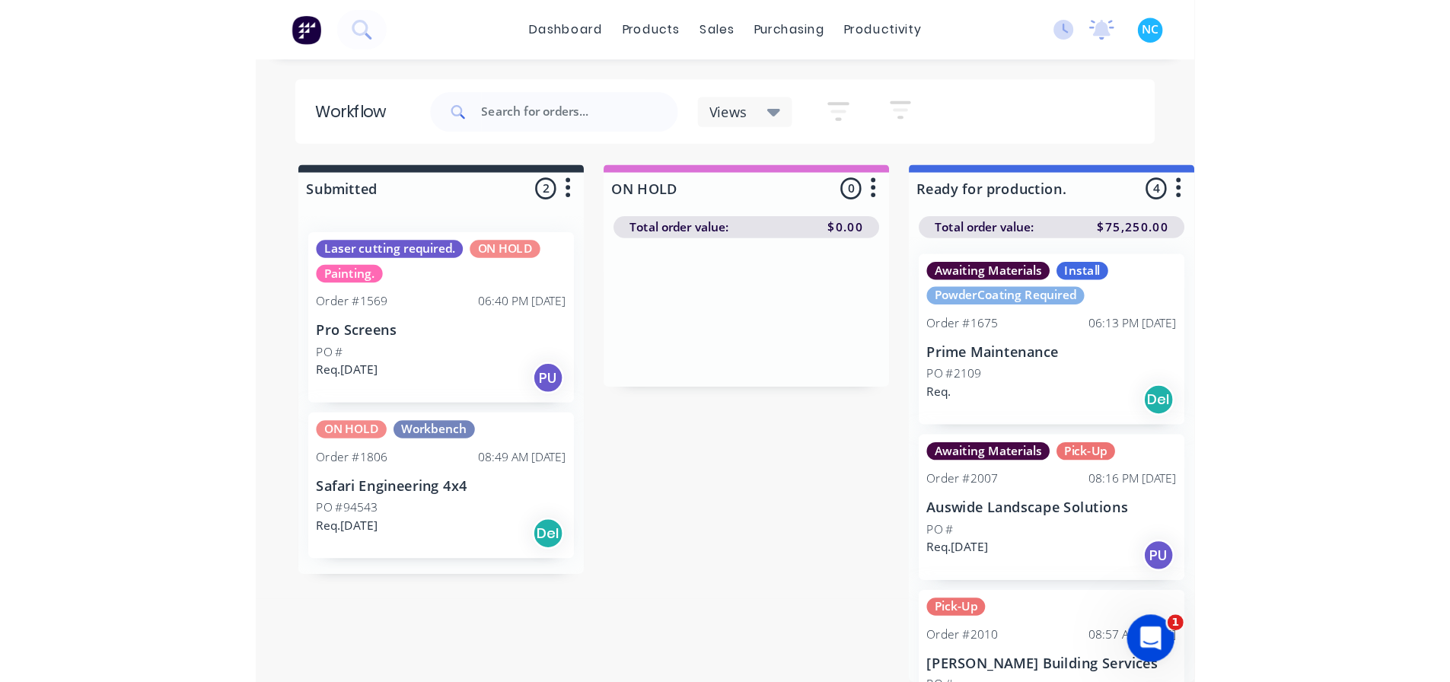
scroll to position [76, 0]
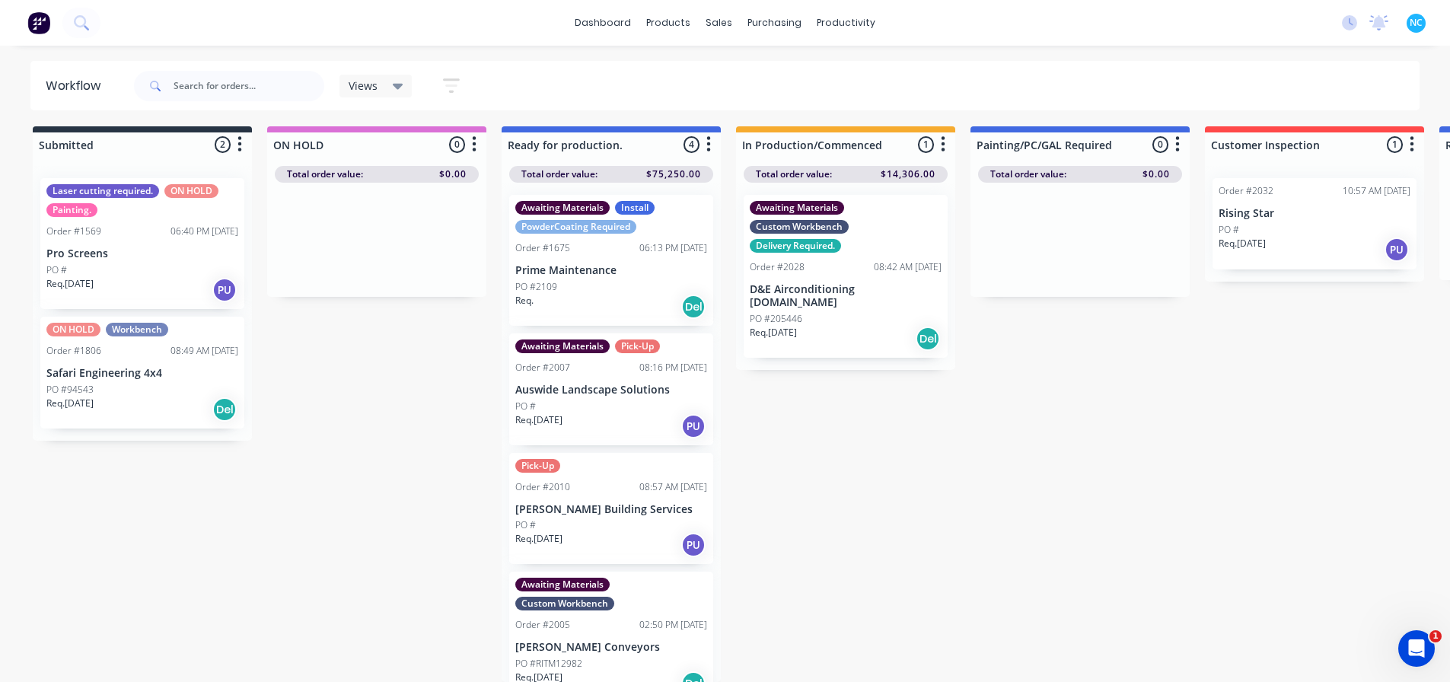
click at [724, 146] on div "Submitted 2 Sort By Created date Required date Order number Customer name Most …" at bounding box center [1369, 404] width 2760 height 556
click at [718, 142] on div at bounding box center [611, 144] width 219 height 24
click at [723, 143] on div "Submitted 2 Sort By Created date Required date Order number Customer name Most …" at bounding box center [1369, 404] width 2760 height 556
click at [716, 138] on button "button" at bounding box center [709, 145] width 18 height 18
click at [681, 169] on button "Sort By" at bounding box center [642, 177] width 152 height 25
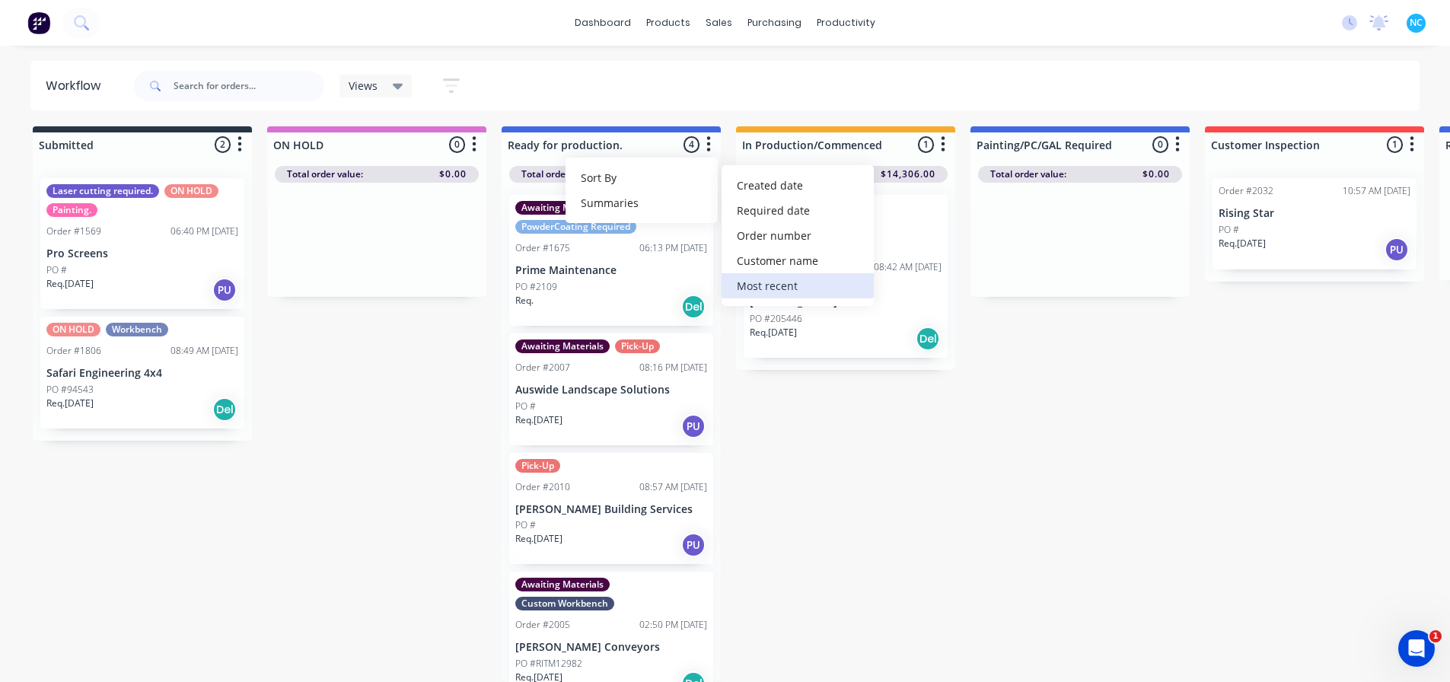
click at [819, 273] on recent "Most recent" at bounding box center [798, 285] width 152 height 25
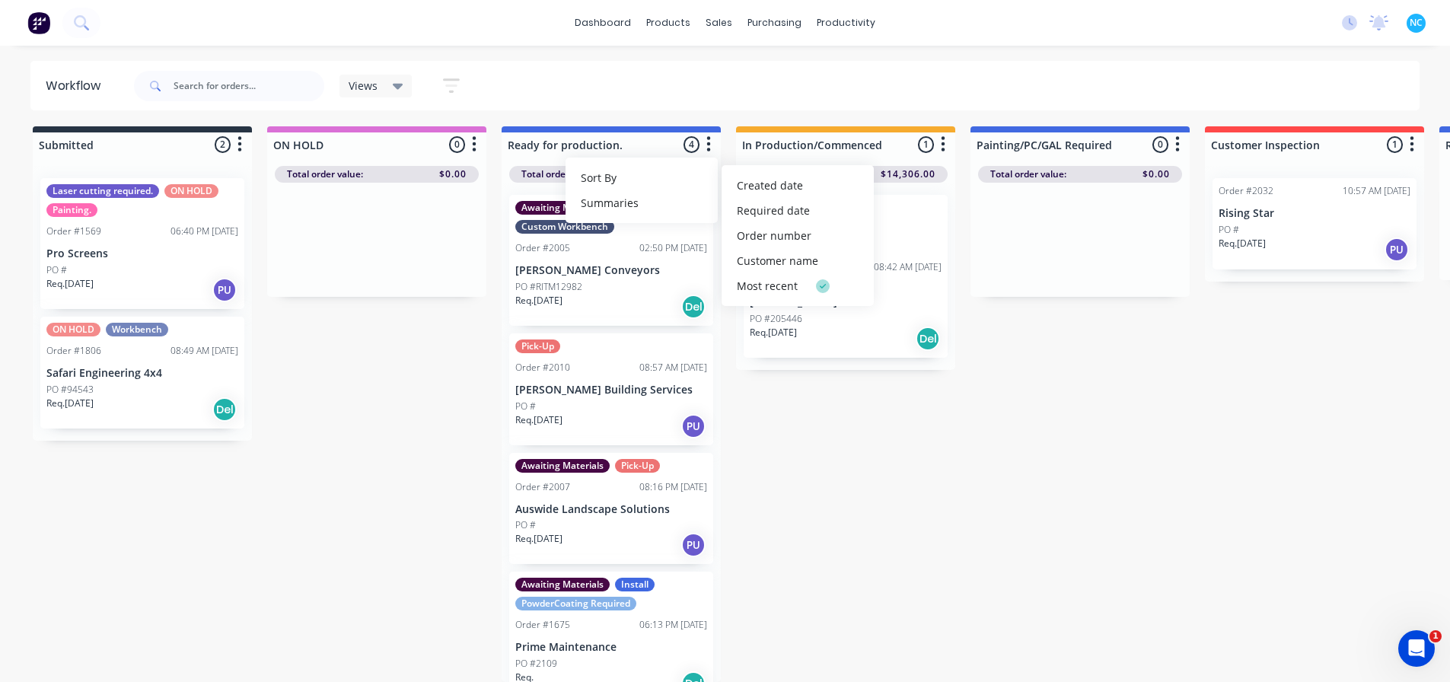
click at [795, 454] on div "Submitted 2 Sort By Created date Required date Order number Customer name Most …" at bounding box center [1369, 404] width 2760 height 556
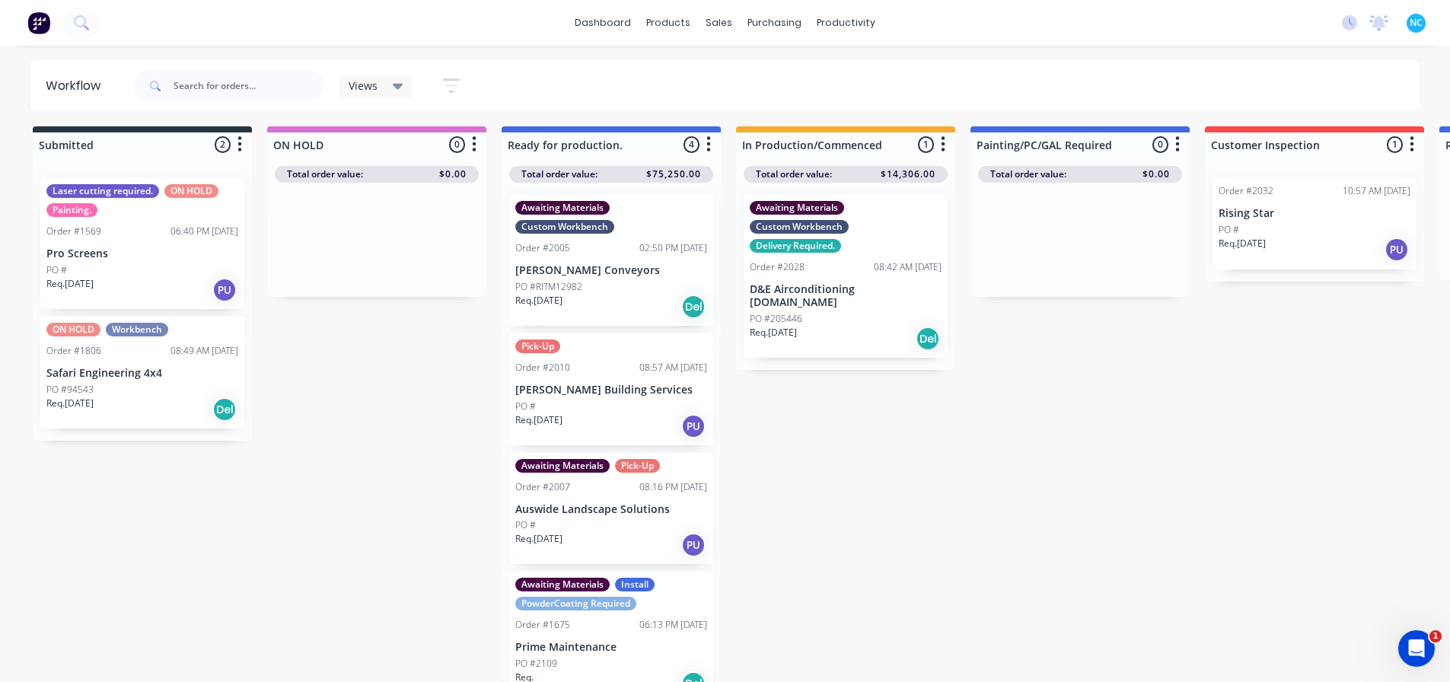
click at [629, 400] on div "PO #" at bounding box center [611, 407] width 192 height 14
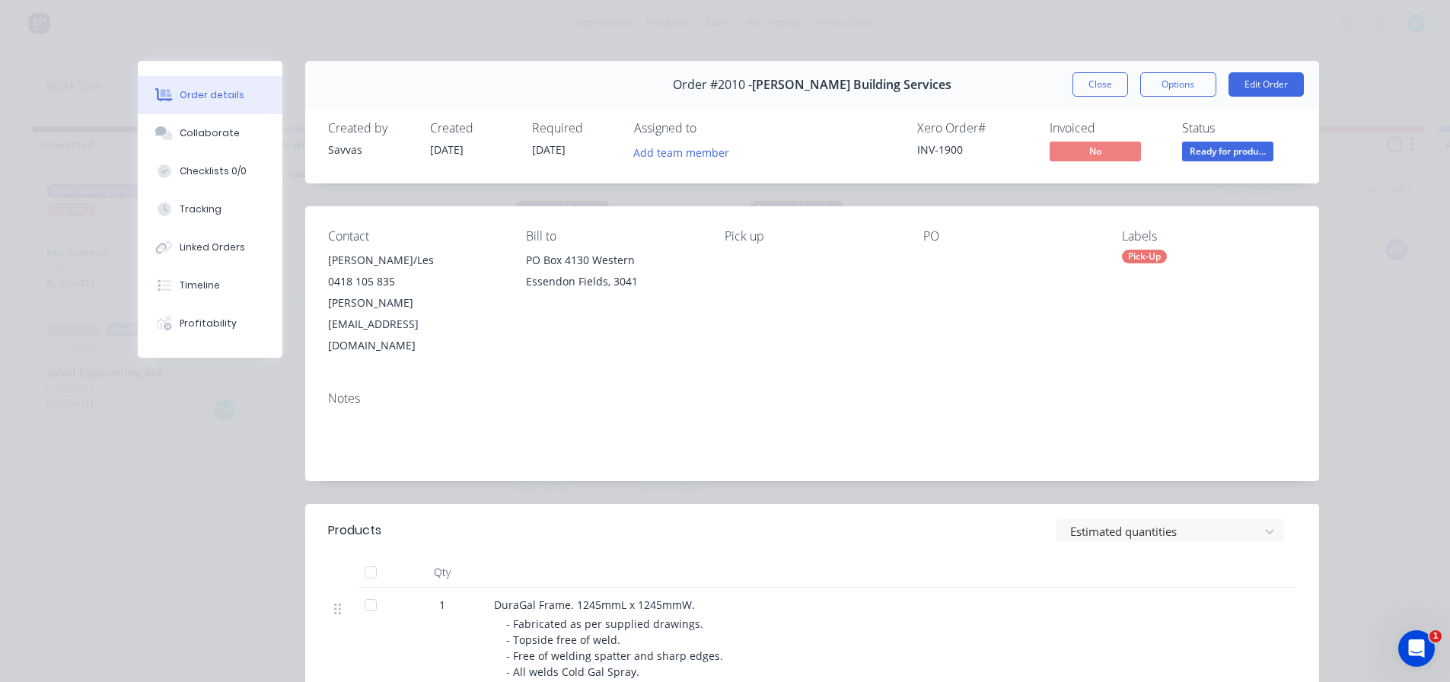
click at [1159, 254] on div "Pick-Up" at bounding box center [1144, 257] width 45 height 14
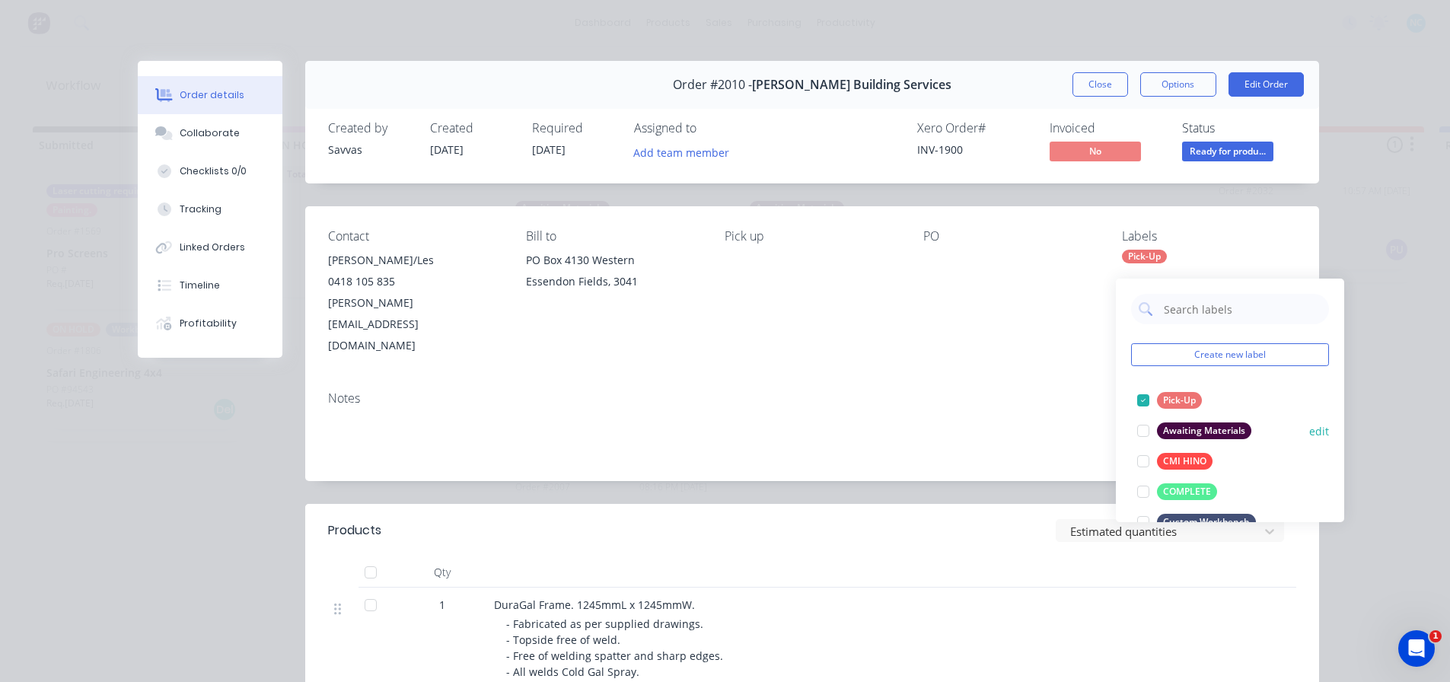
click at [1141, 423] on div at bounding box center [1143, 431] width 30 height 30
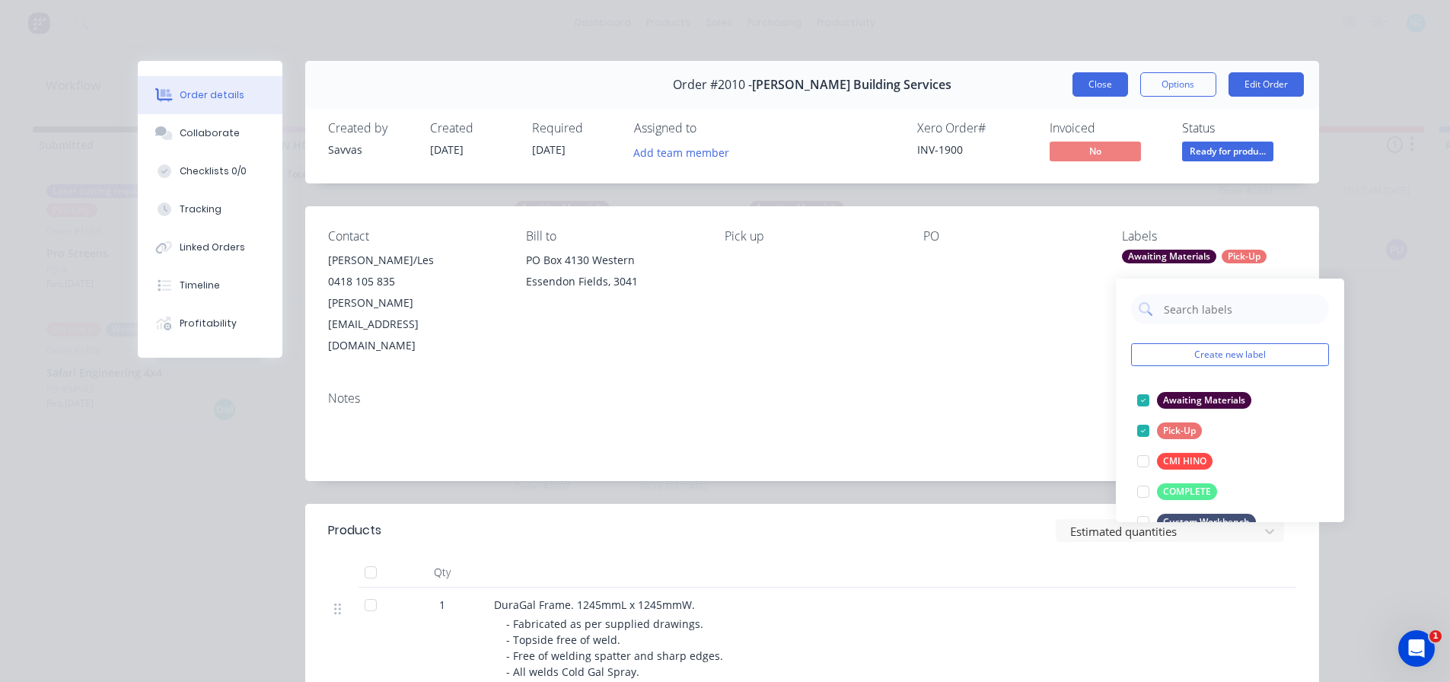
click at [1108, 94] on button "Close" at bounding box center [1101, 84] width 56 height 24
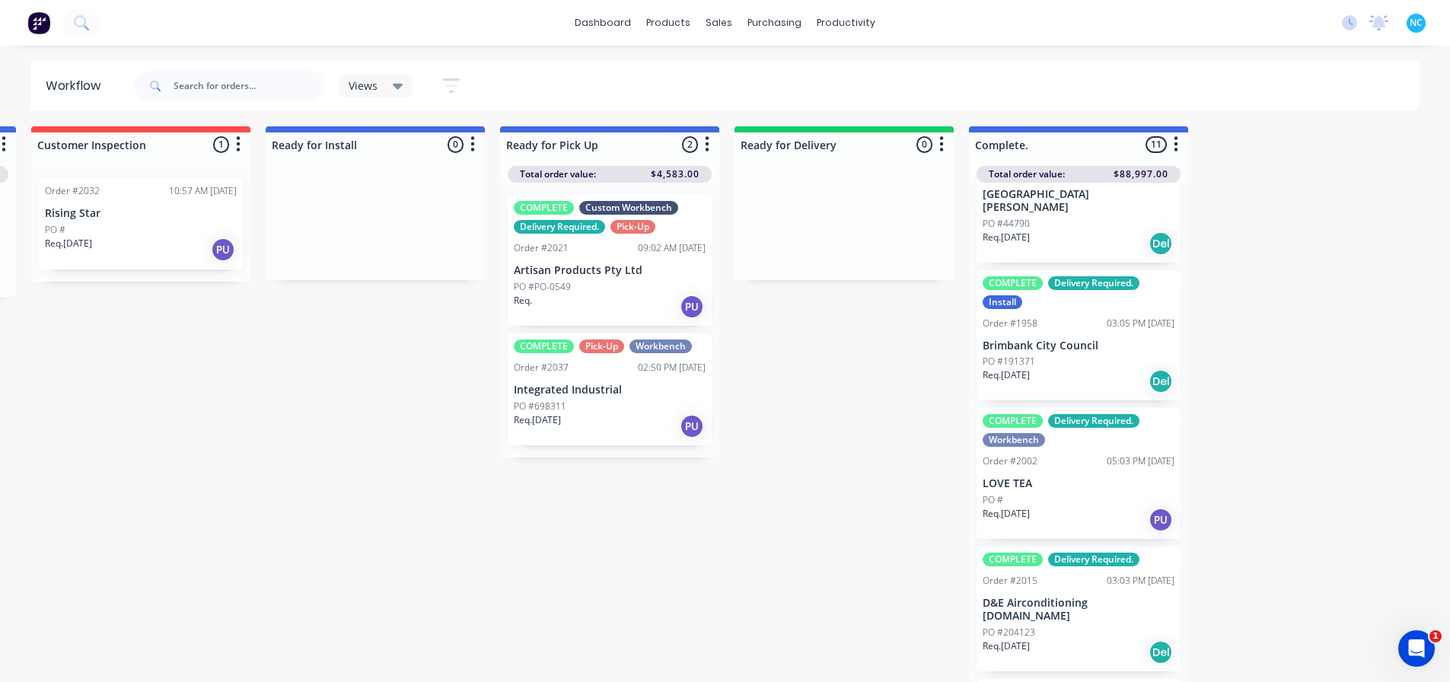
scroll to position [14, 1184]
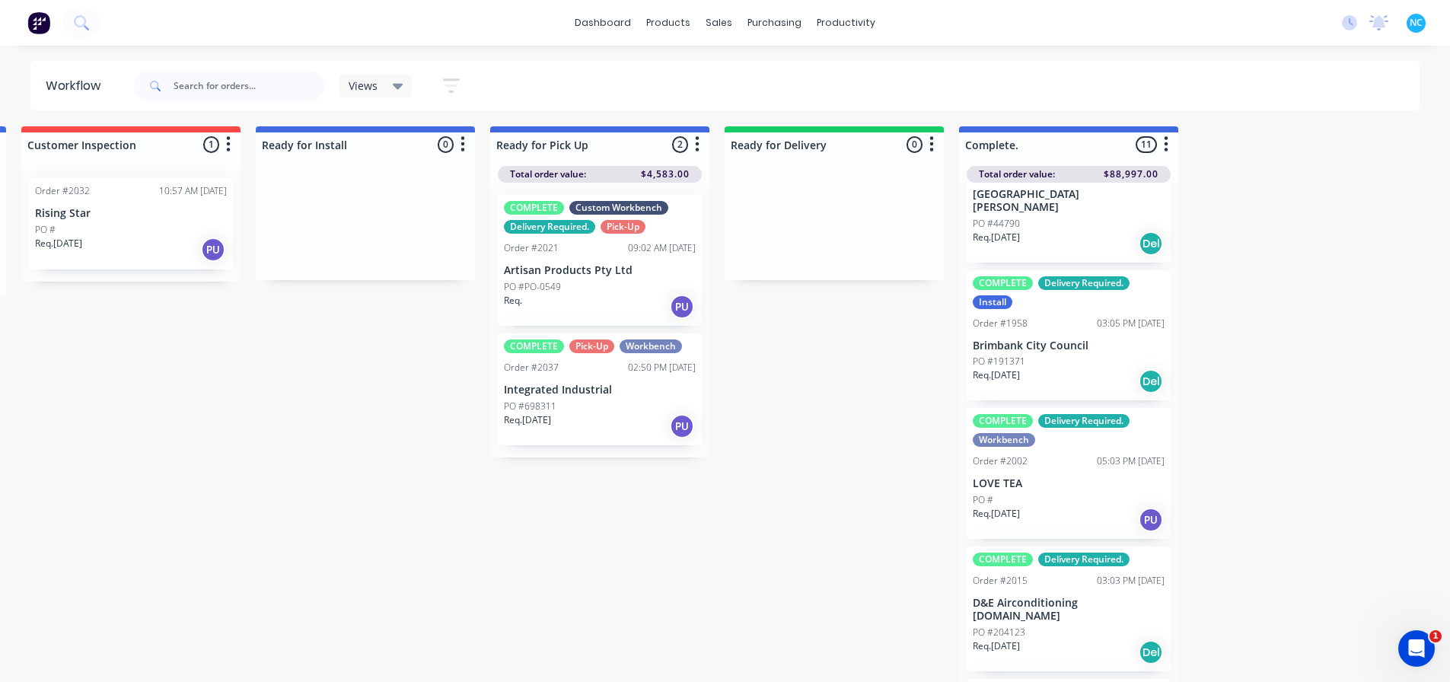
click at [614, 280] on div "PO #PO-0549" at bounding box center [600, 287] width 192 height 14
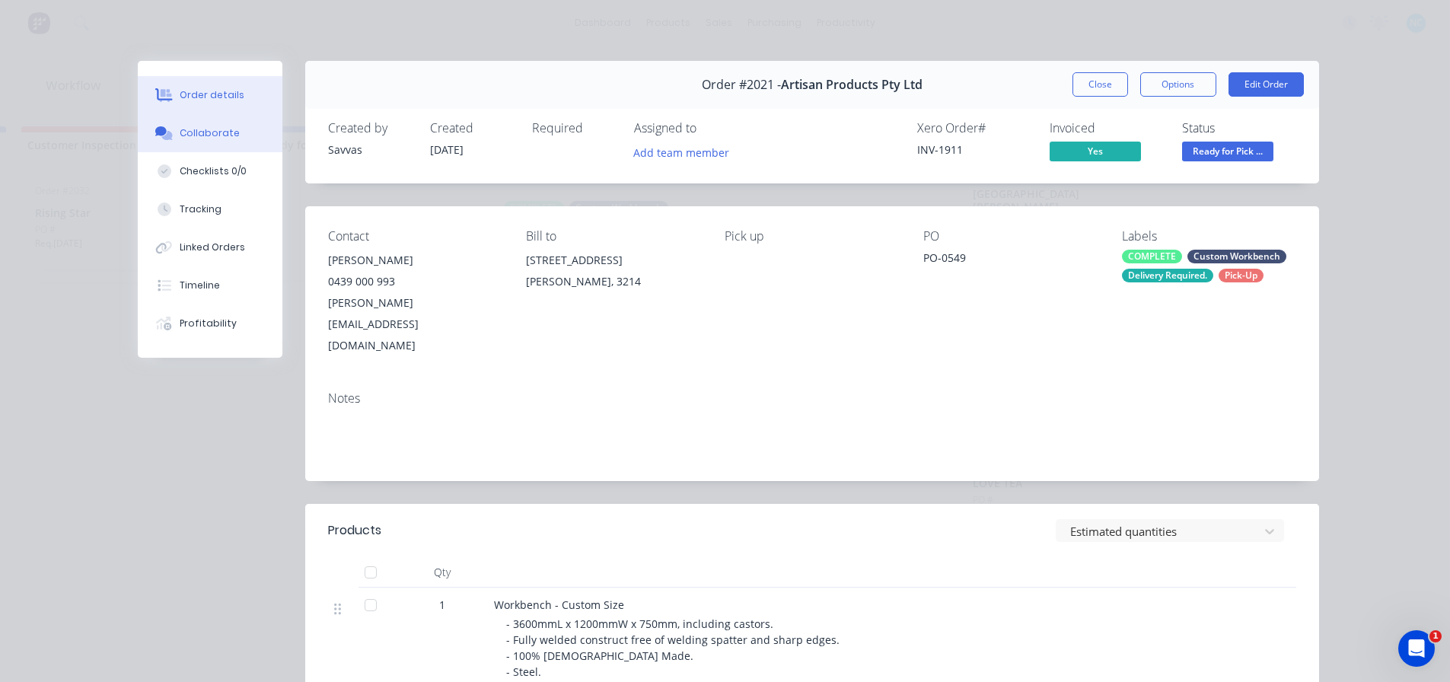
click at [248, 120] on button "Collaborate" at bounding box center [210, 133] width 145 height 38
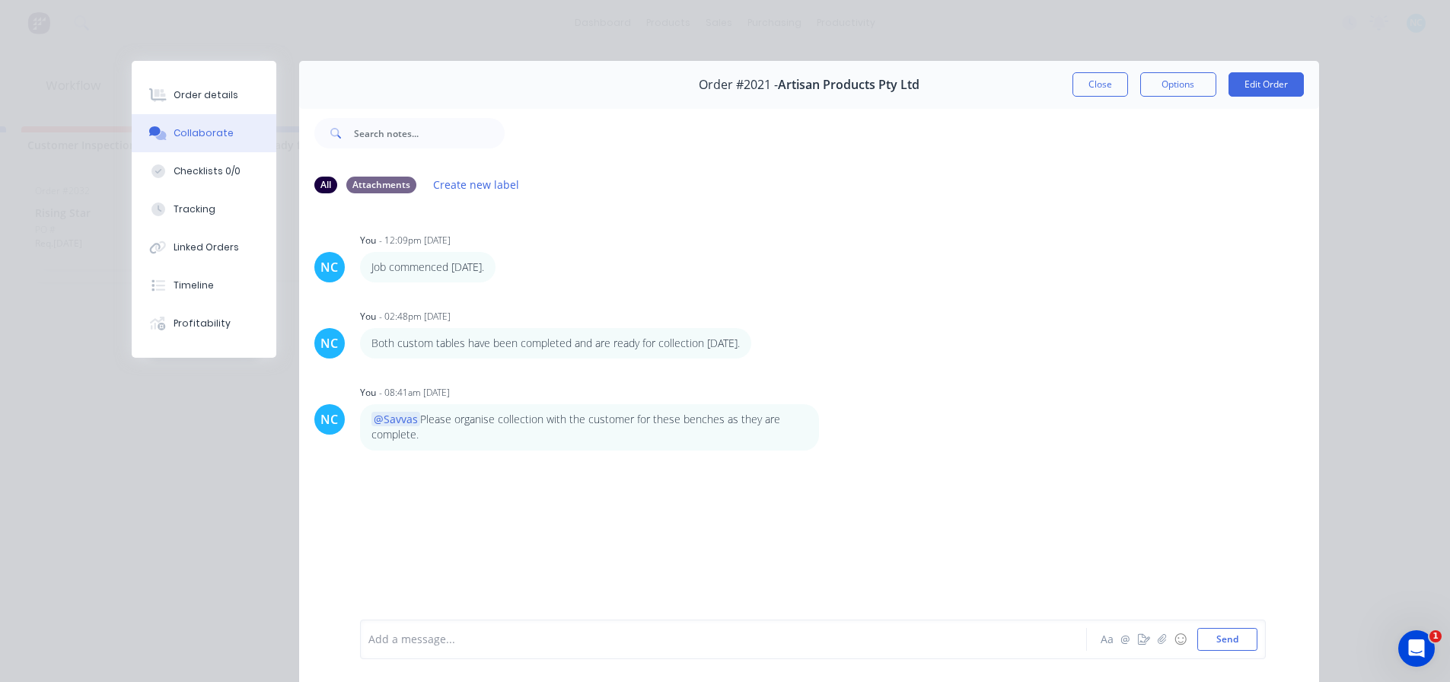
click at [509, 627] on div "Add a message... Aa @ ☺ Send" at bounding box center [813, 640] width 906 height 40
click at [509, 633] on div at bounding box center [702, 640] width 666 height 16
click at [729, 611] on div "Add a message... Aa @ ☺ Send" at bounding box center [809, 639] width 1020 height 85
click at [726, 637] on div at bounding box center [702, 640] width 666 height 16
drag, startPoint x: 525, startPoint y: 640, endPoint x: 535, endPoint y: 626, distance: 17.5
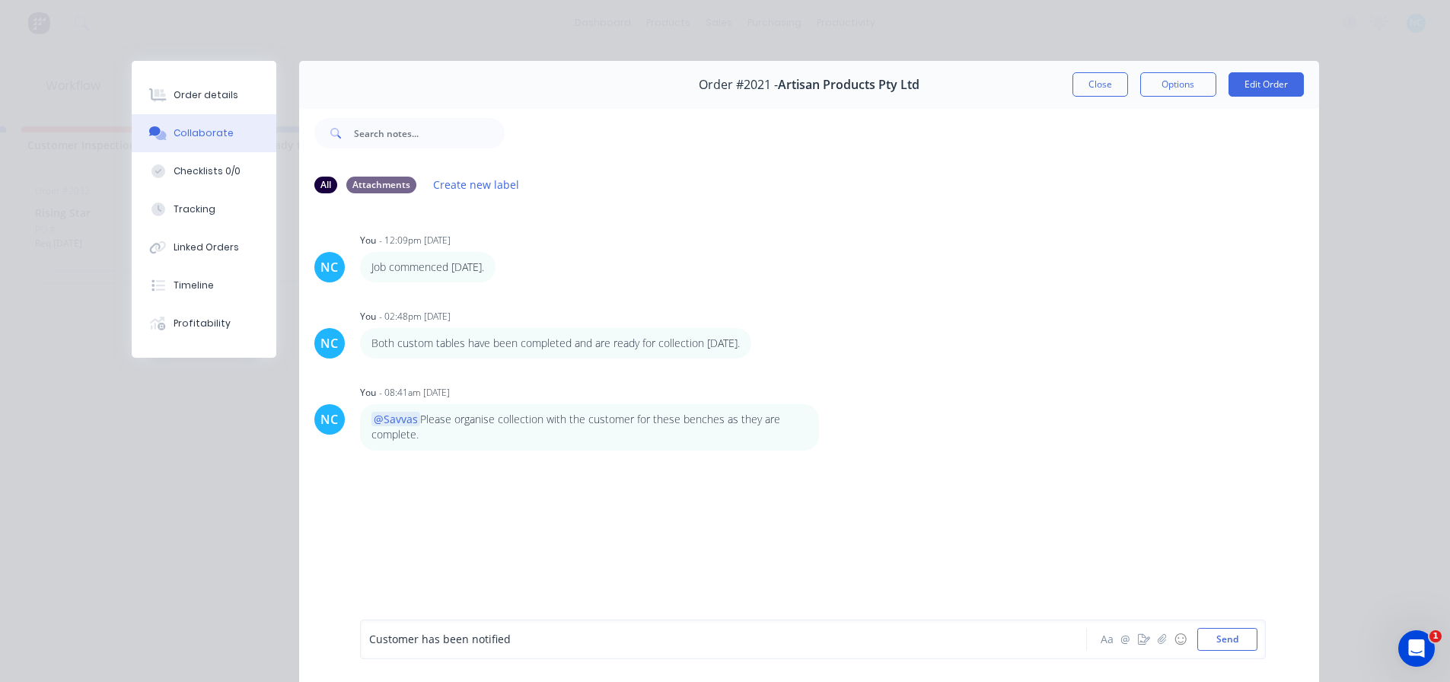
click at [525, 641] on div "Customer has been notified" at bounding box center [702, 640] width 666 height 16
click at [493, 643] on span "Customer has been notified for pickup [DATE] for thes" at bounding box center [507, 640] width 276 height 14
click at [498, 638] on span "Customer has been notified for pickup [DATE] for thes" at bounding box center [507, 640] width 276 height 14
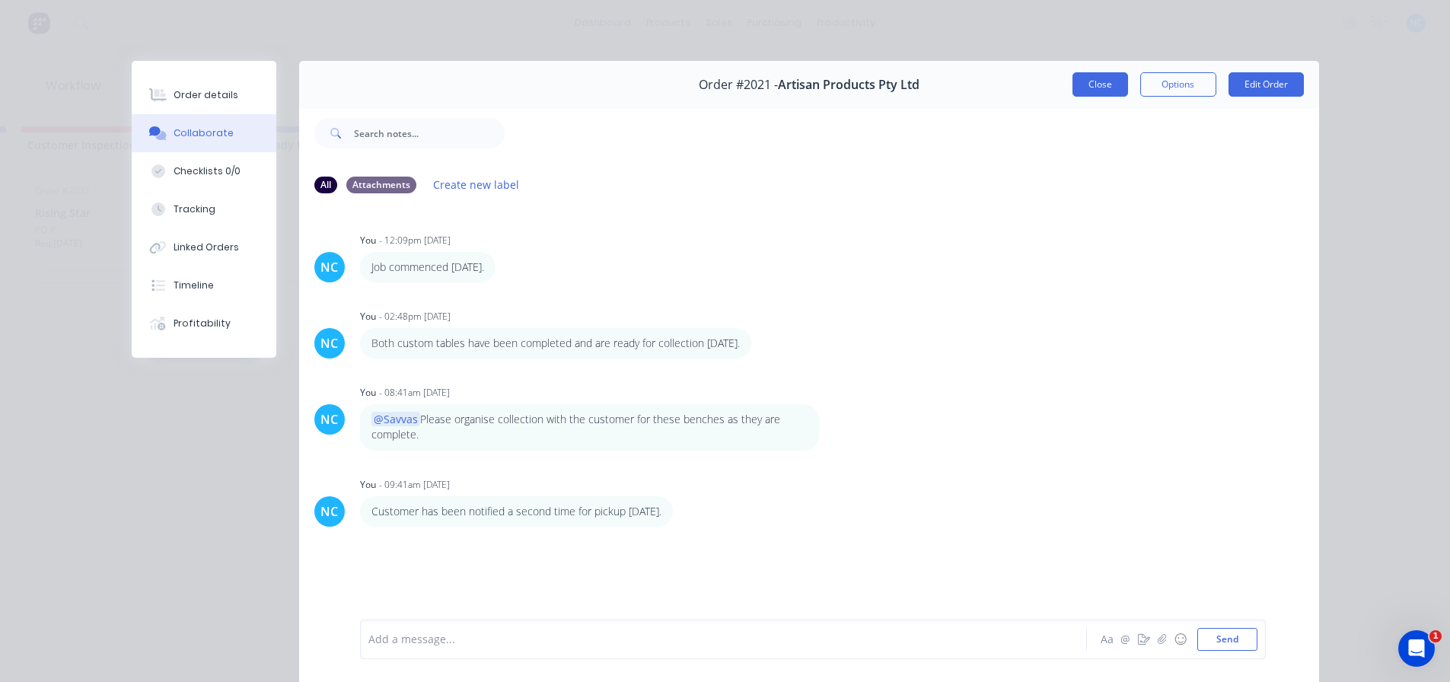
click at [1095, 91] on button "Close" at bounding box center [1101, 84] width 56 height 24
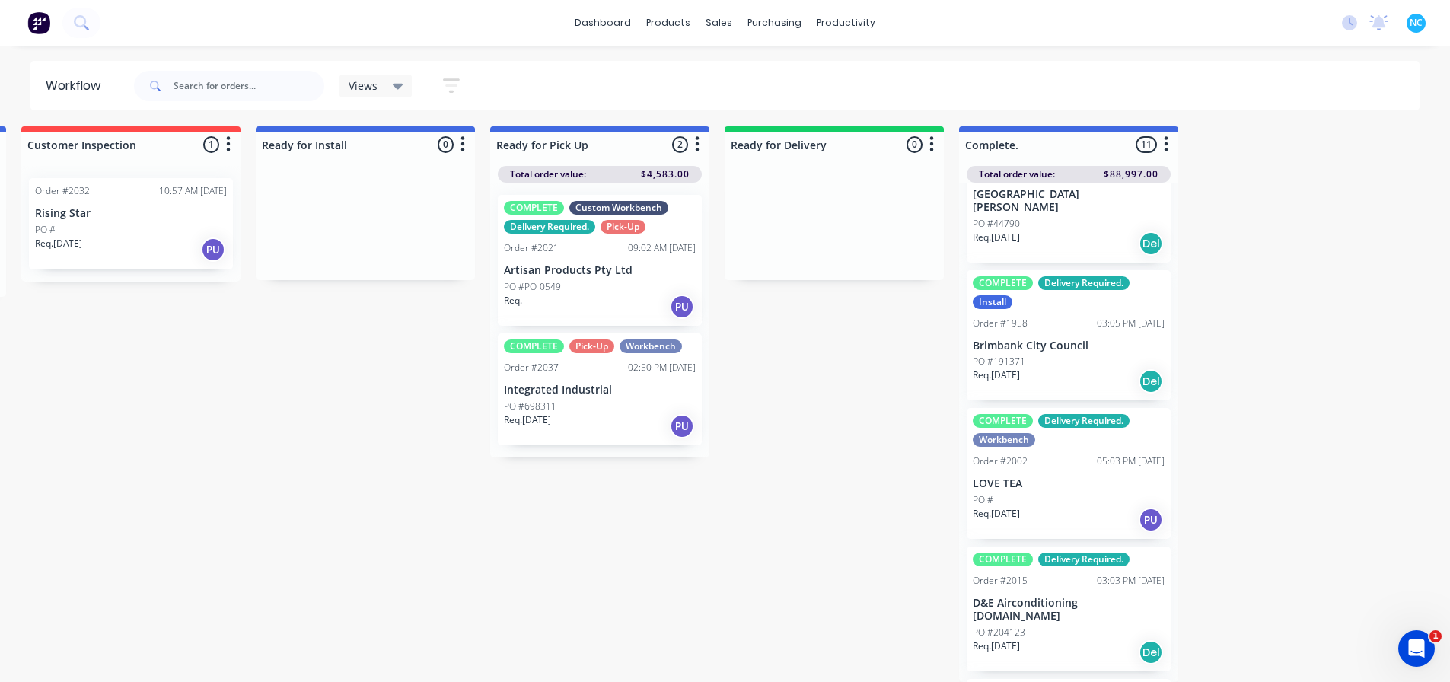
drag, startPoint x: 773, startPoint y: 424, endPoint x: 799, endPoint y: 453, distance: 38.8
click at [779, 433] on div "Submitted 2 Sort By Created date Required date Order number Customer name Most …" at bounding box center [185, 404] width 2760 height 556
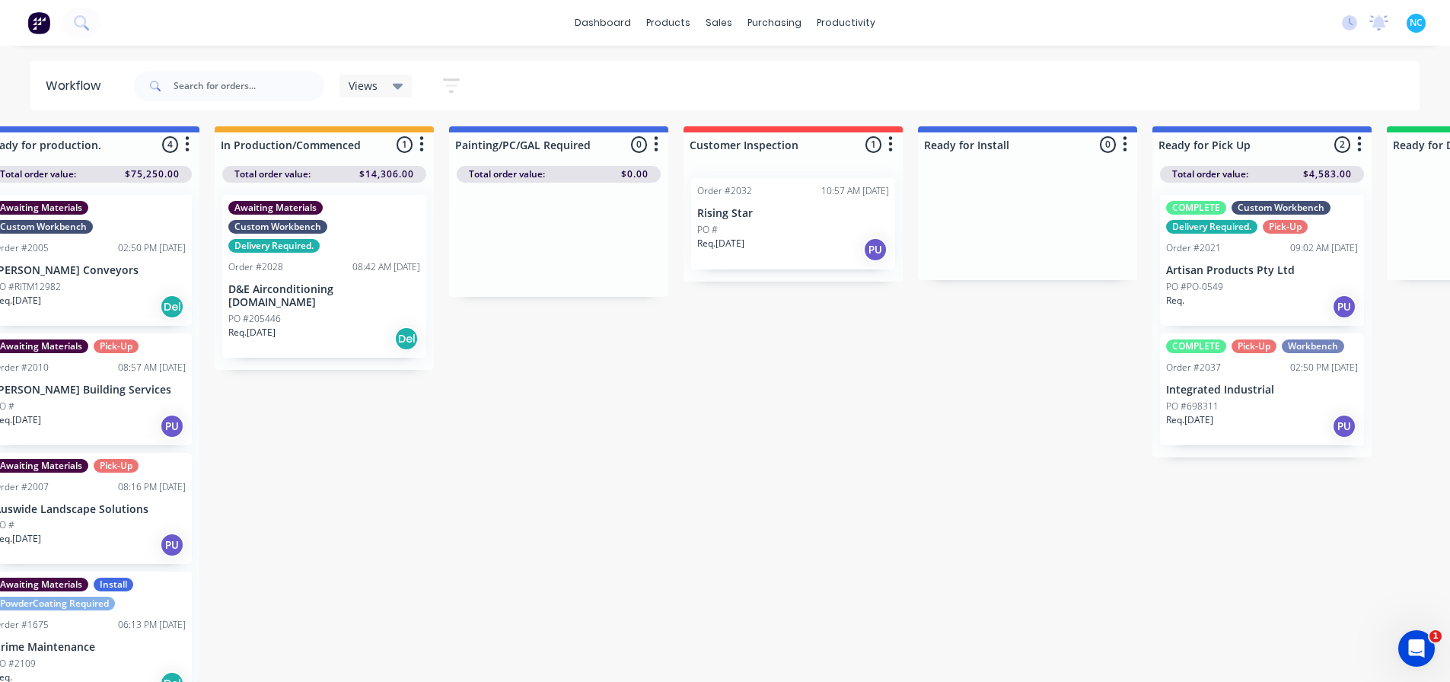
scroll to position [14, 531]
